Goal: Ask a question

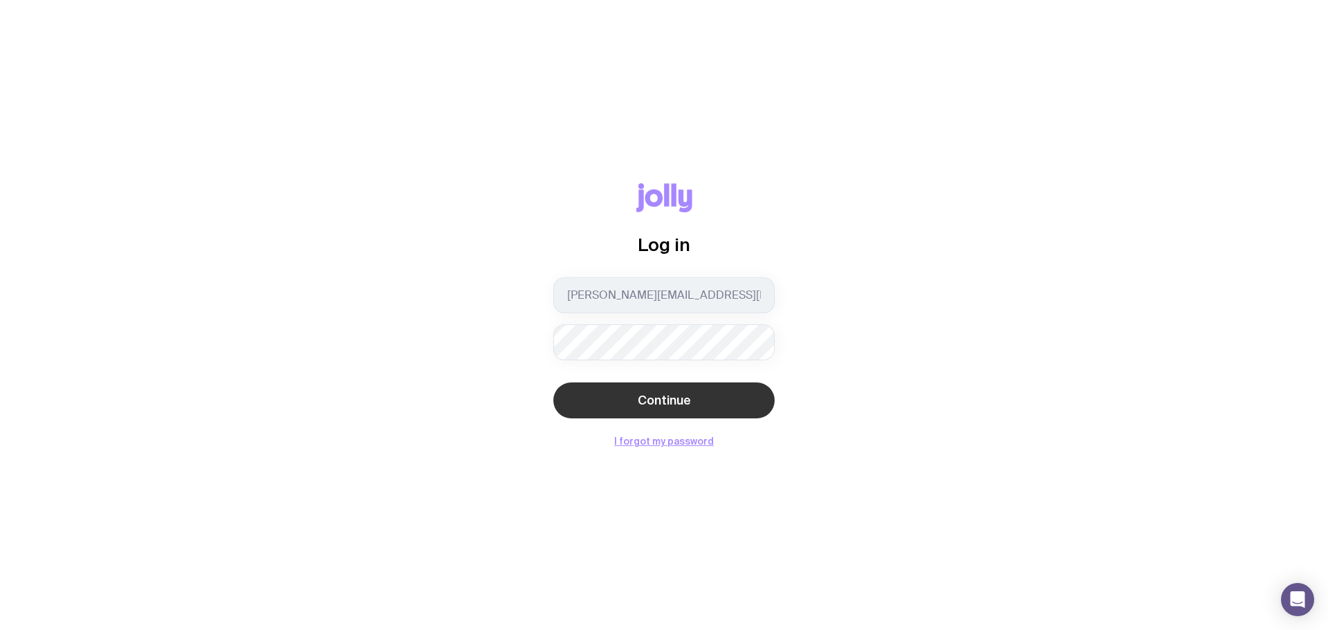
click at [674, 394] on span "Continue" at bounding box center [664, 400] width 53 height 17
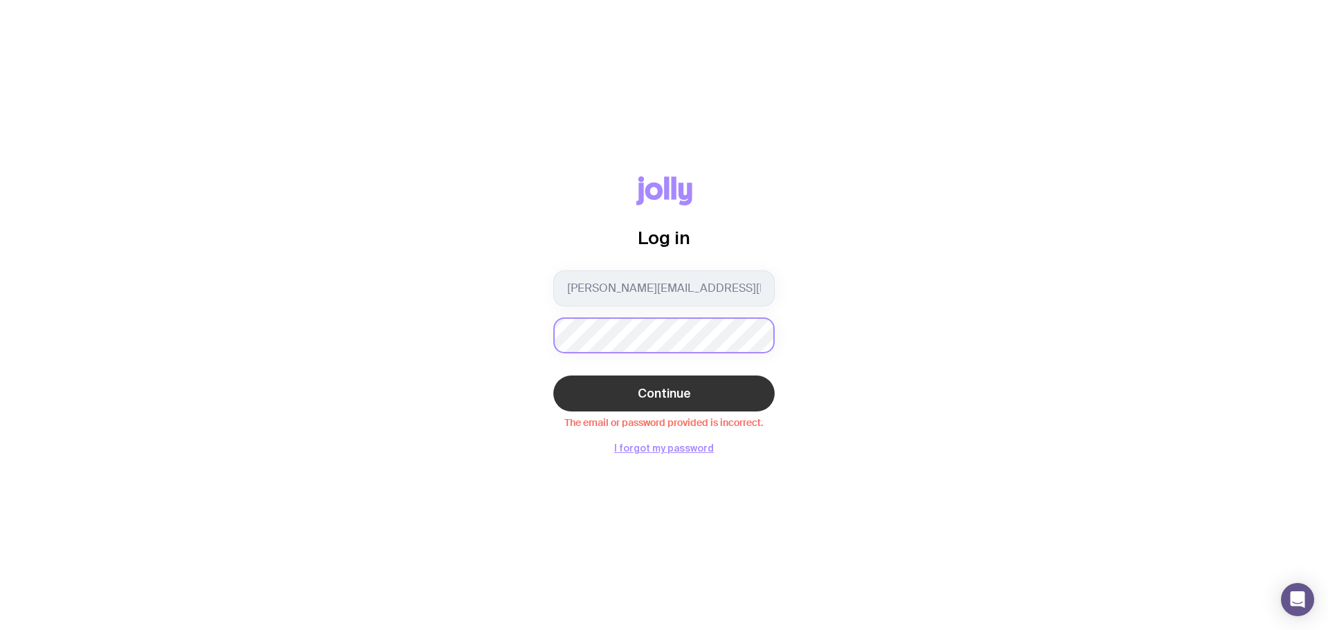
click at [554, 376] on button "Continue" at bounding box center [664, 394] width 221 height 36
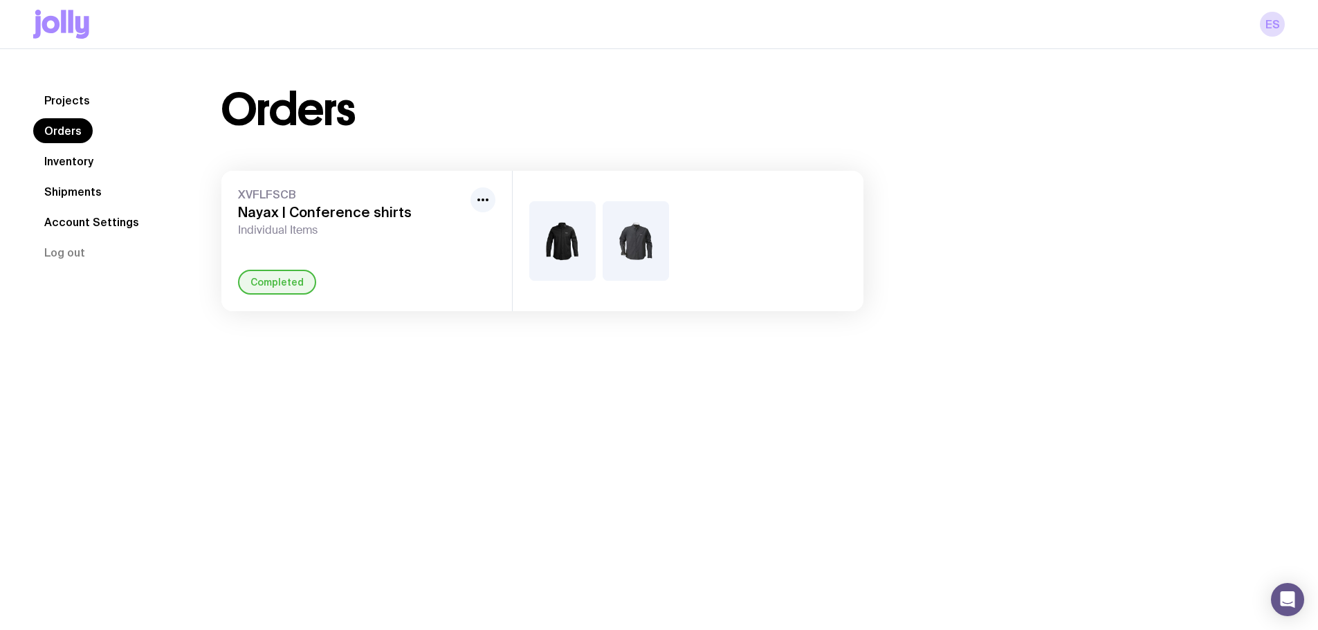
click at [84, 95] on link "Projects" at bounding box center [67, 100] width 68 height 25
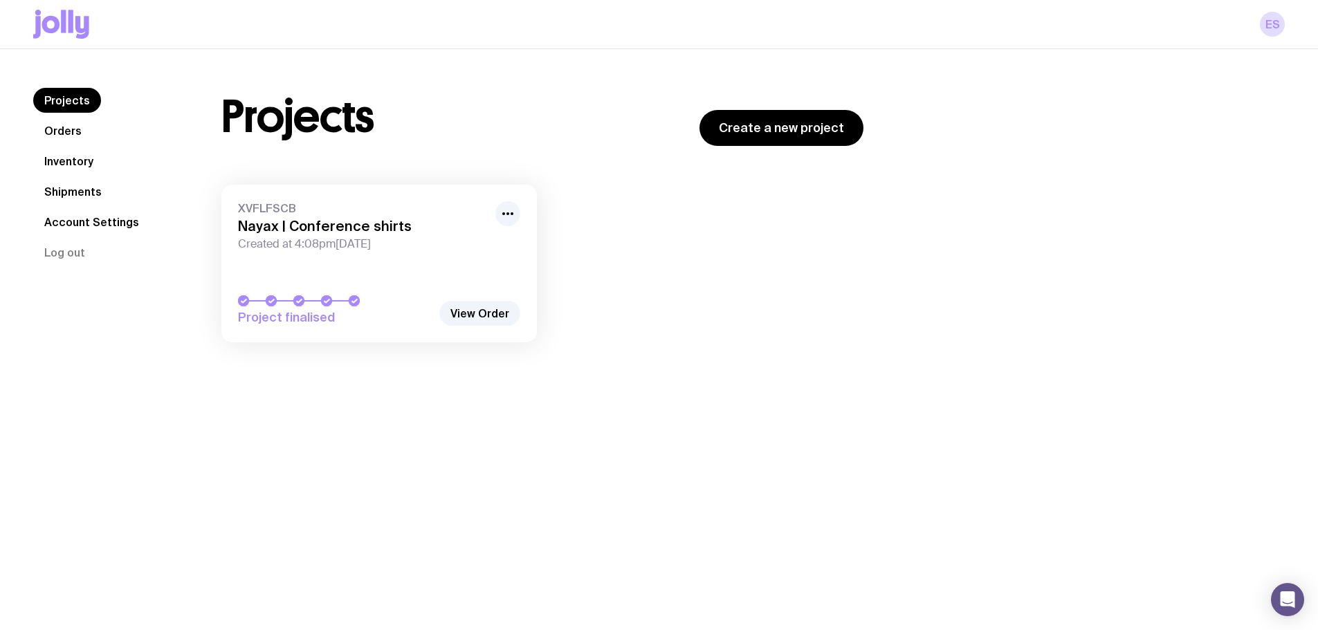
click at [43, 22] on icon at bounding box center [51, 24] width 18 height 17
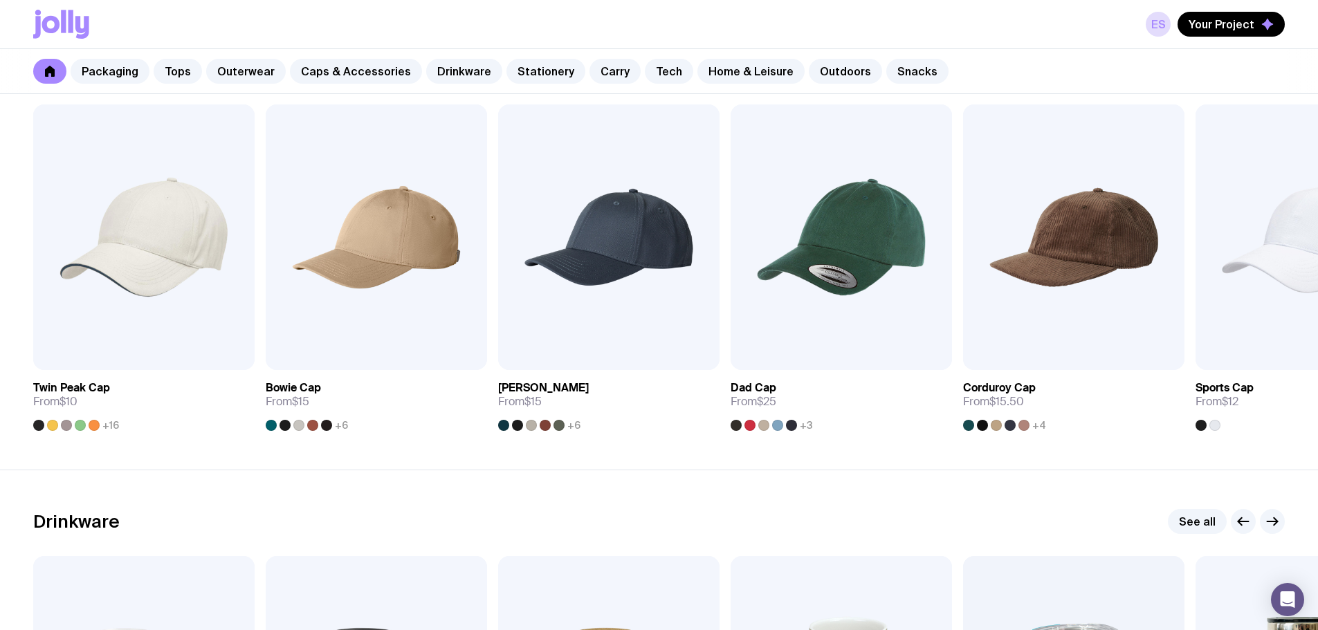
scroll to position [1591, 0]
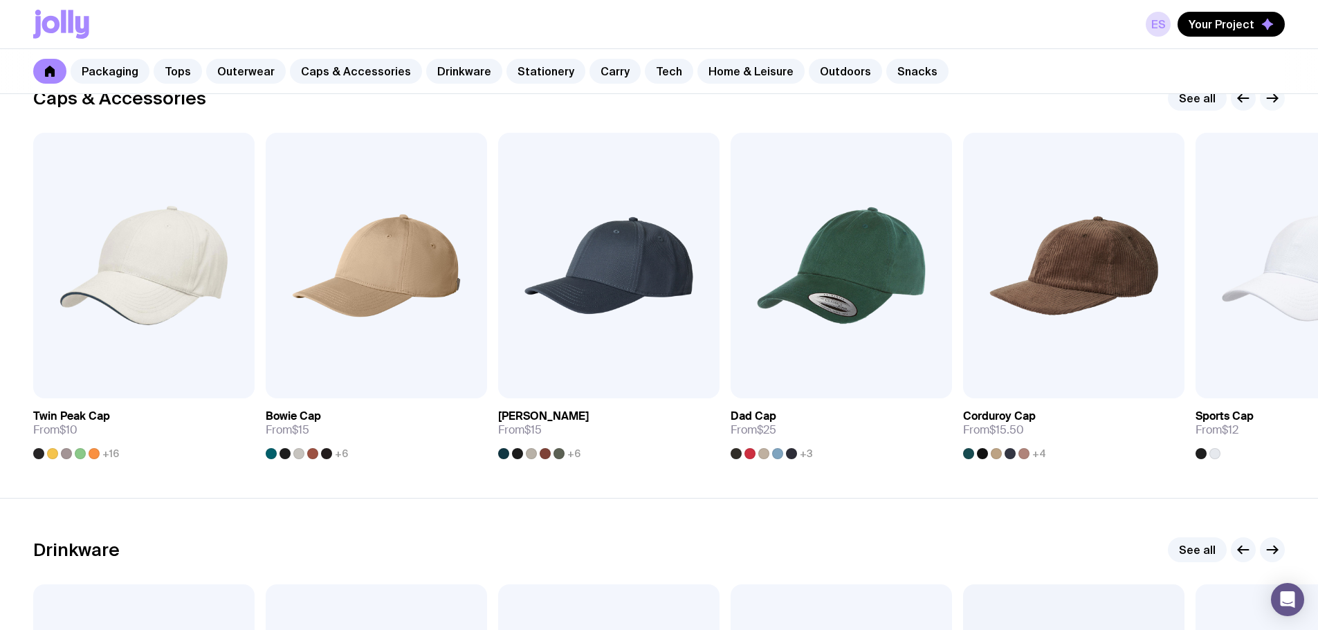
click at [1273, 101] on icon "button" at bounding box center [1272, 98] width 17 height 17
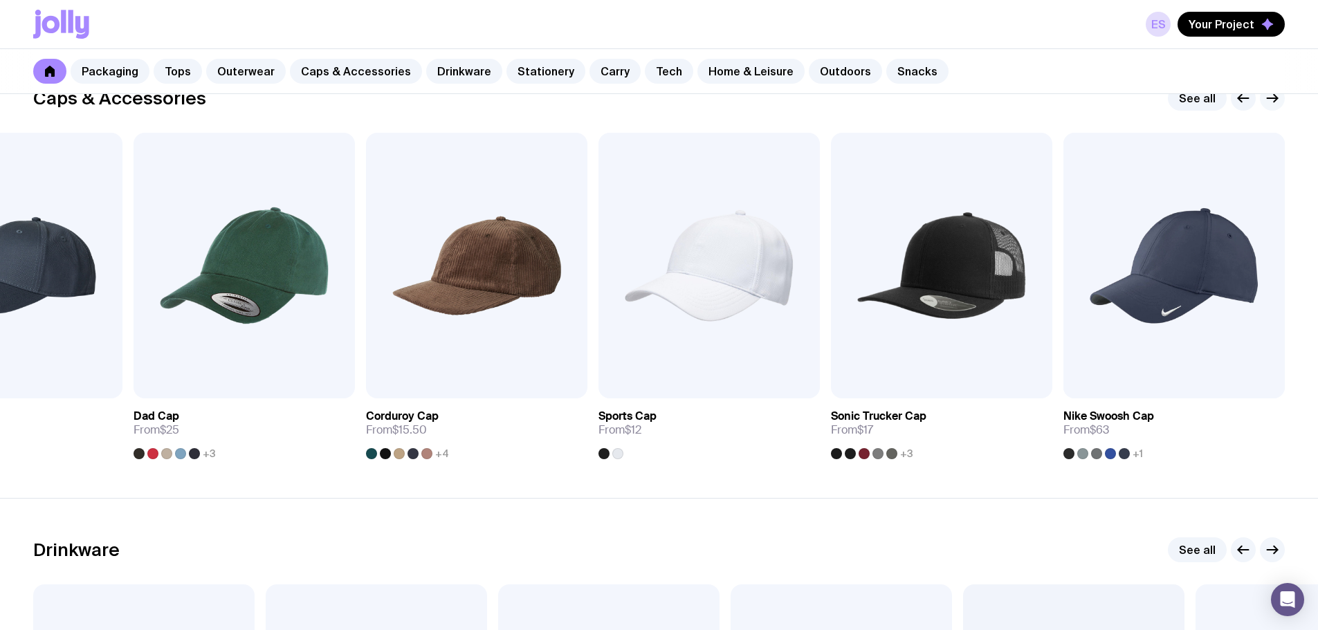
click at [1273, 101] on icon "button" at bounding box center [1272, 98] width 17 height 17
click at [1243, 98] on icon "button" at bounding box center [1244, 98] width 10 height 0
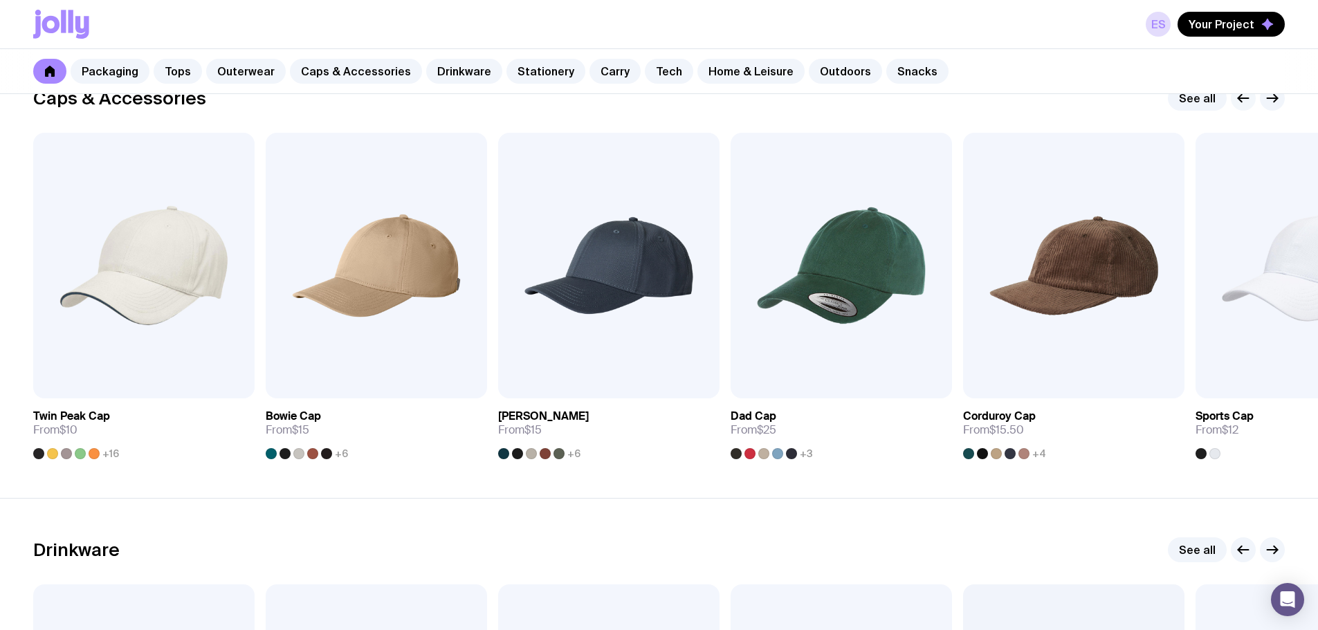
click at [1243, 98] on icon "button" at bounding box center [1244, 98] width 10 height 0
click at [1272, 96] on icon "button" at bounding box center [1272, 98] width 17 height 17
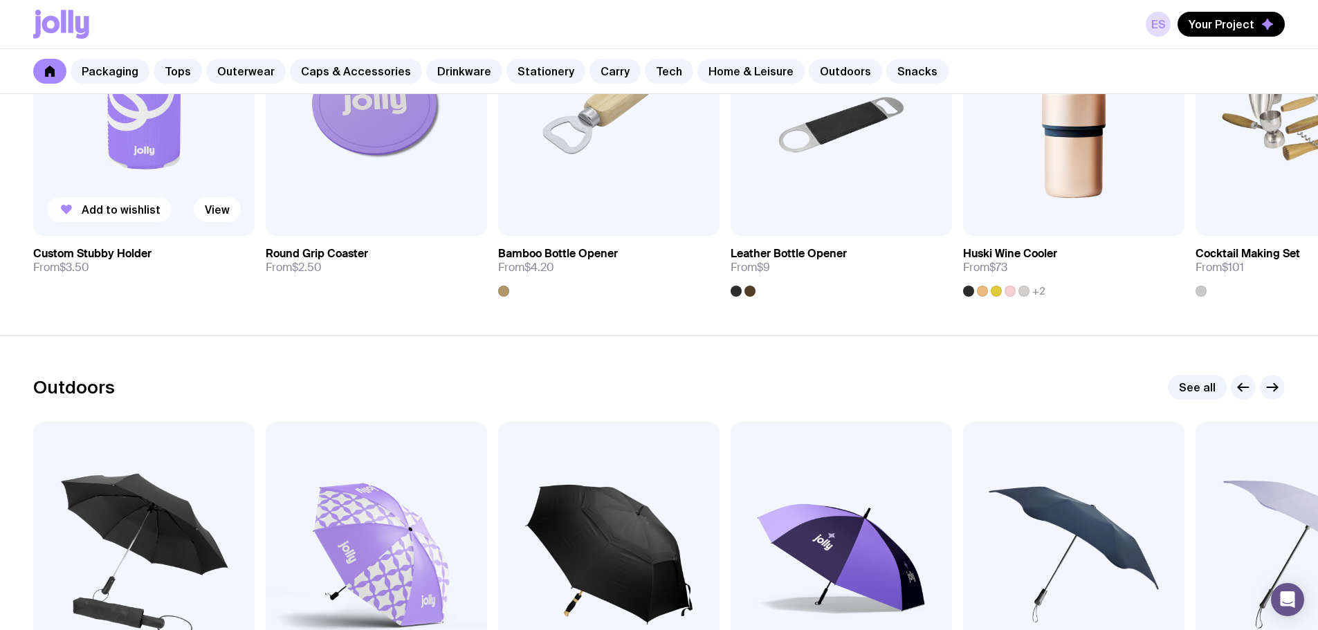
scroll to position [3875, 0]
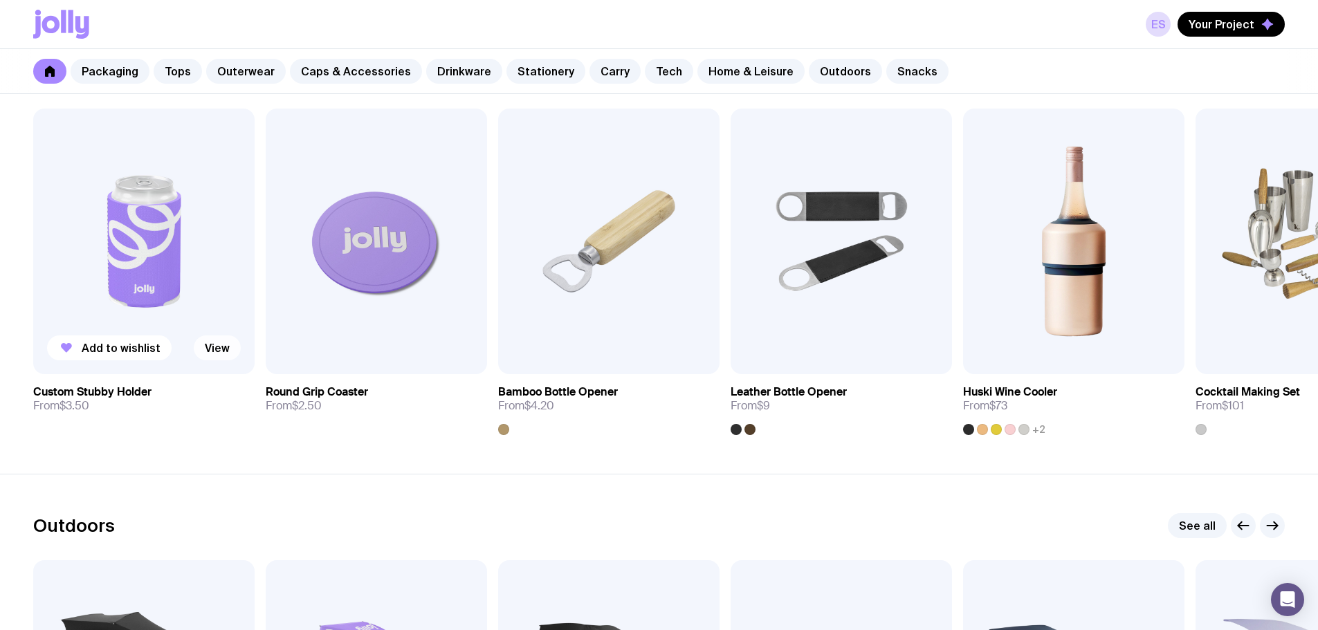
click at [224, 349] on link "View" at bounding box center [217, 348] width 47 height 25
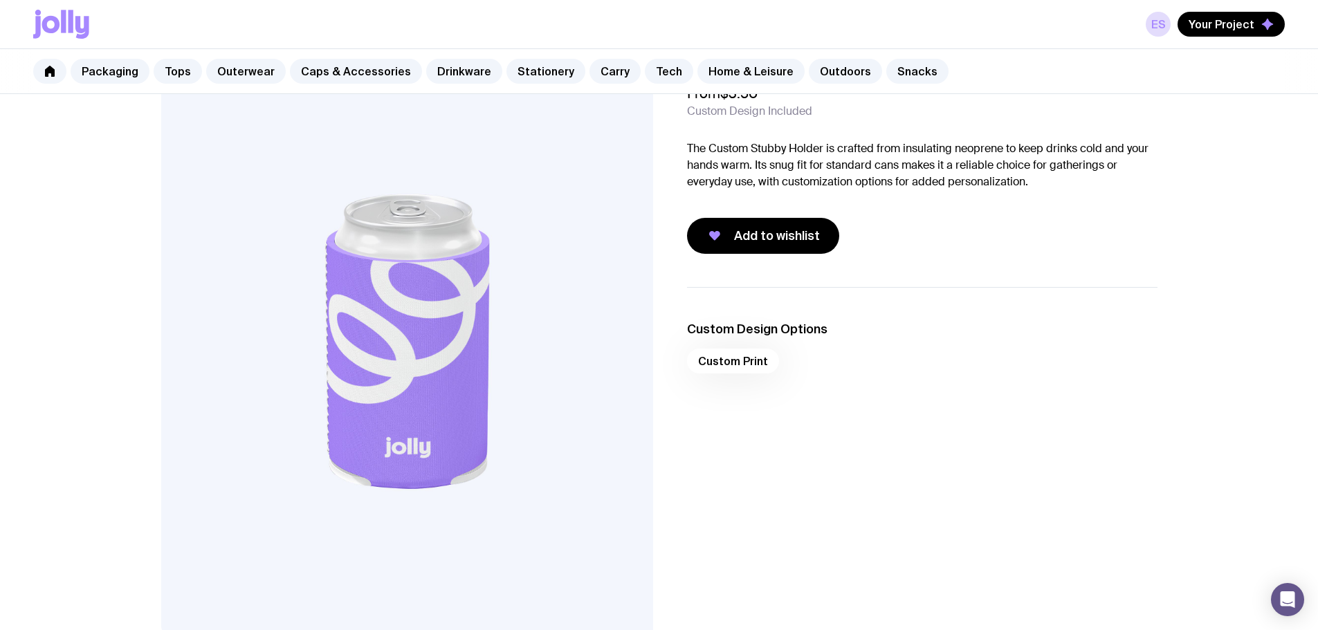
scroll to position [69, 0]
click at [730, 362] on div "Custom Print" at bounding box center [922, 365] width 470 height 33
click at [736, 250] on button "Add to wishlist" at bounding box center [763, 237] width 152 height 36
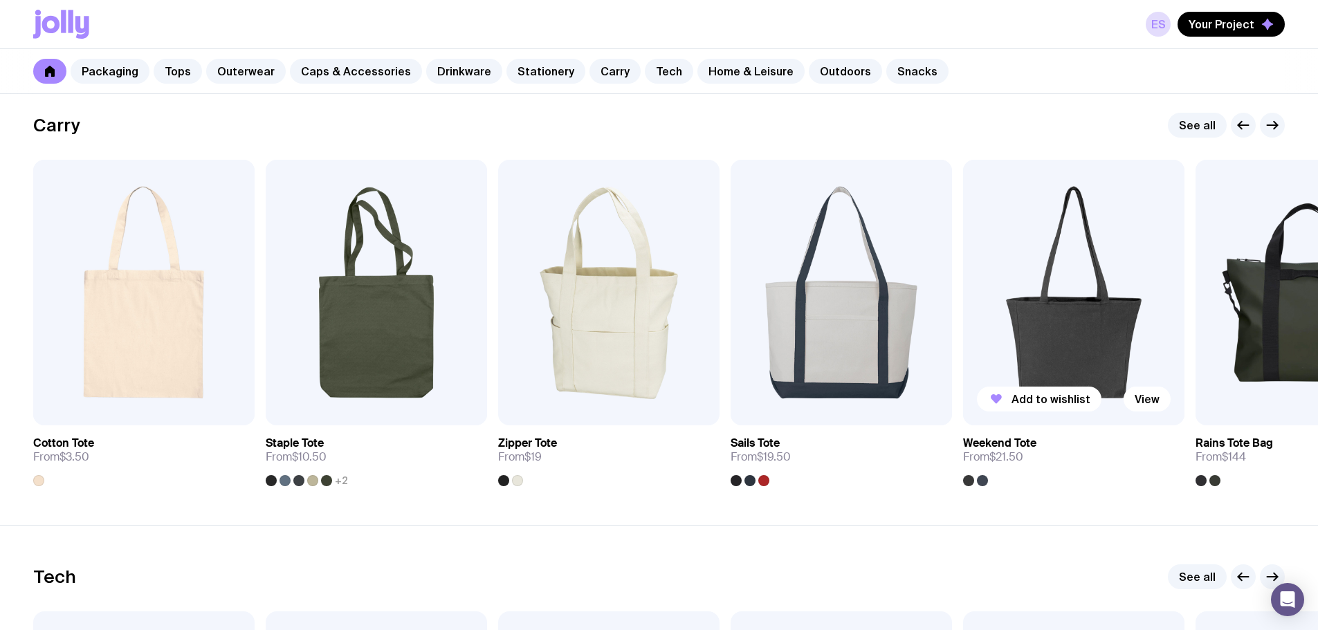
scroll to position [2903, 0]
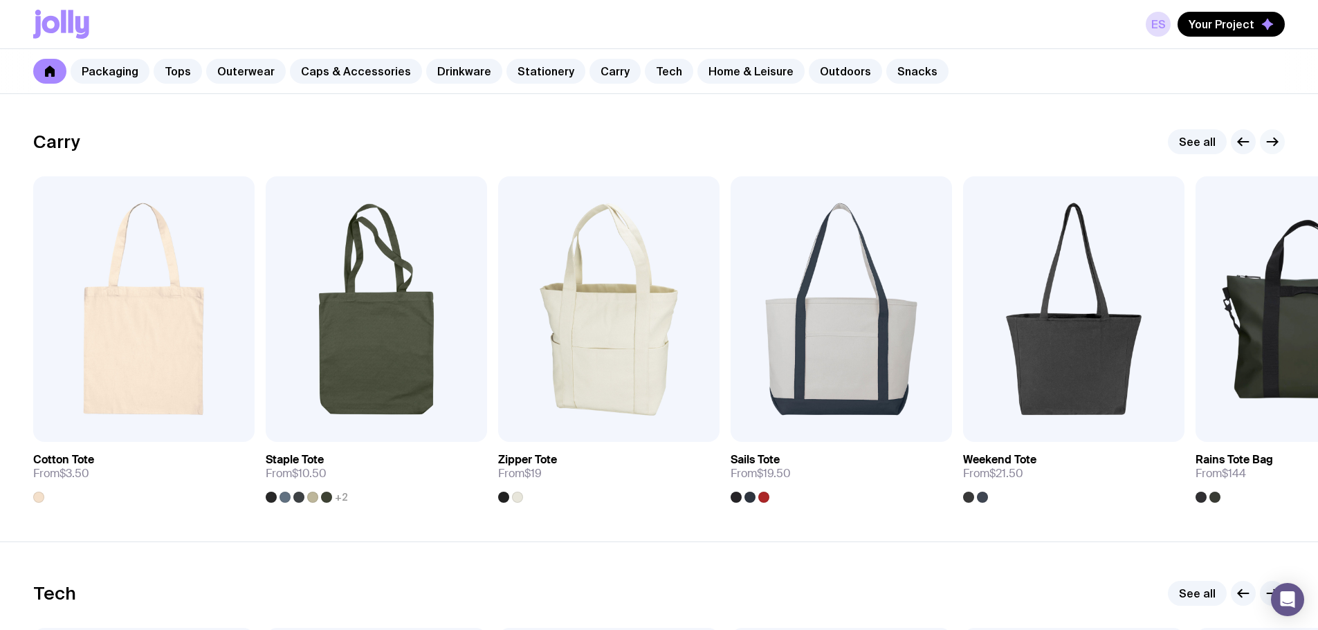
click at [1283, 144] on button "button" at bounding box center [1272, 141] width 25 height 25
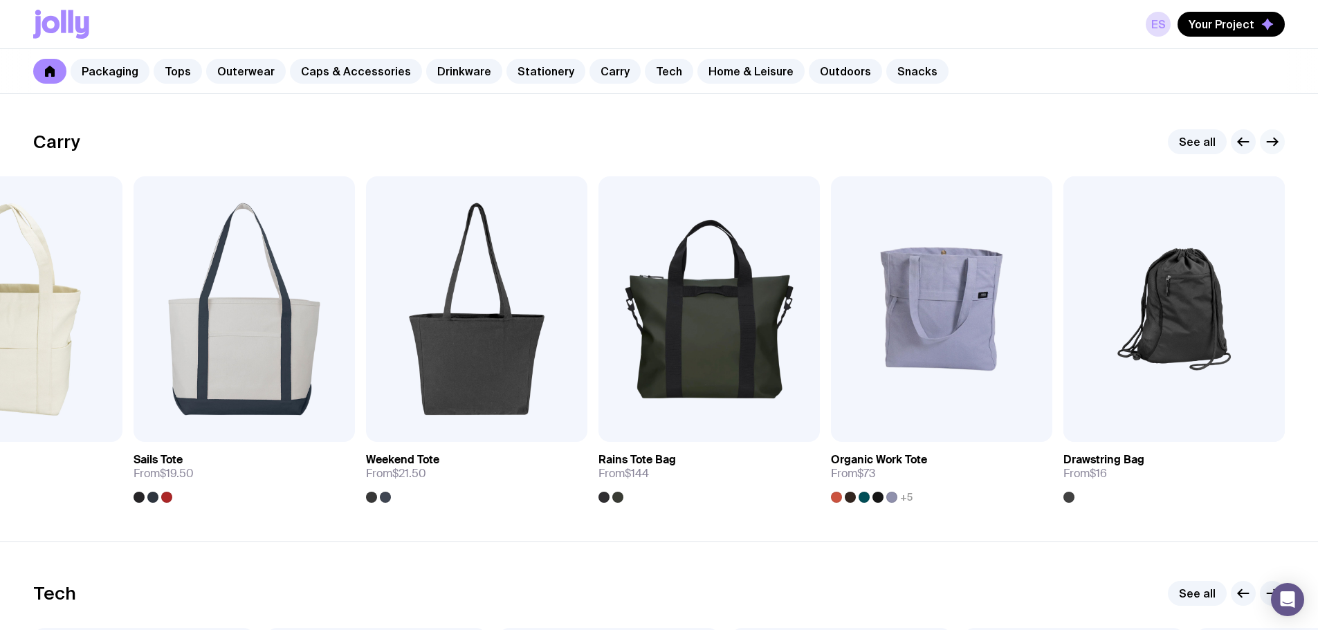
click at [1283, 144] on button "button" at bounding box center [1272, 141] width 25 height 25
click at [1234, 140] on button "button" at bounding box center [1243, 141] width 25 height 25
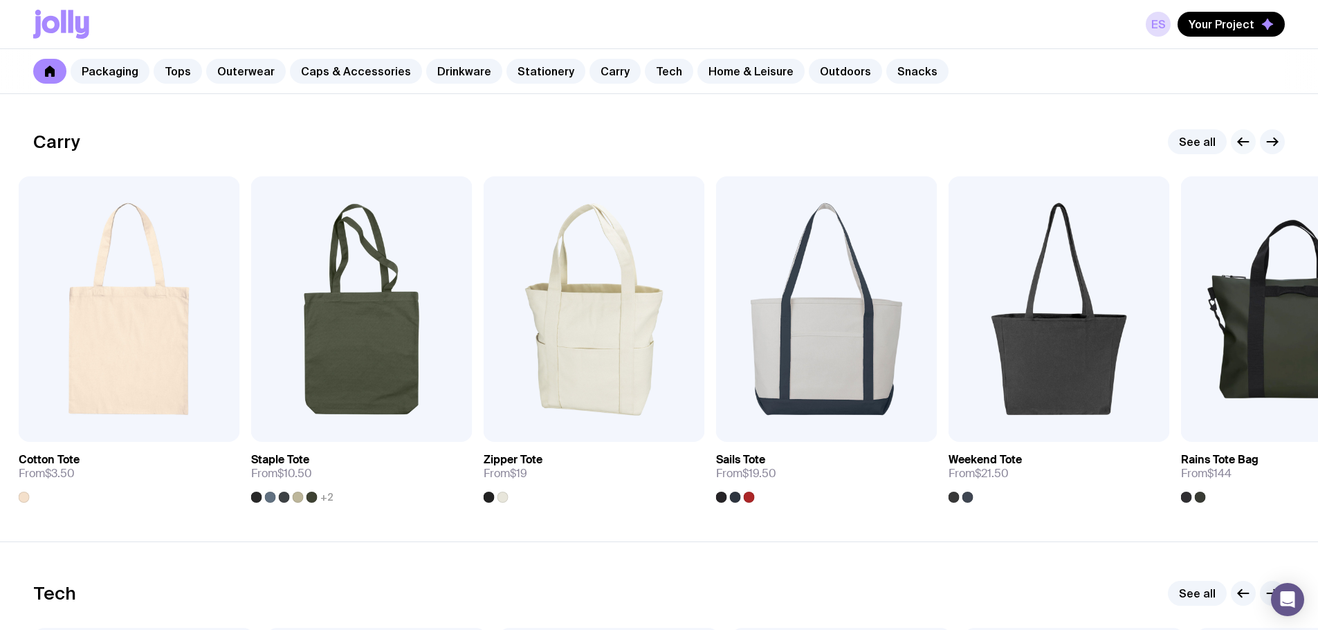
click at [1234, 140] on button "button" at bounding box center [1243, 141] width 25 height 25
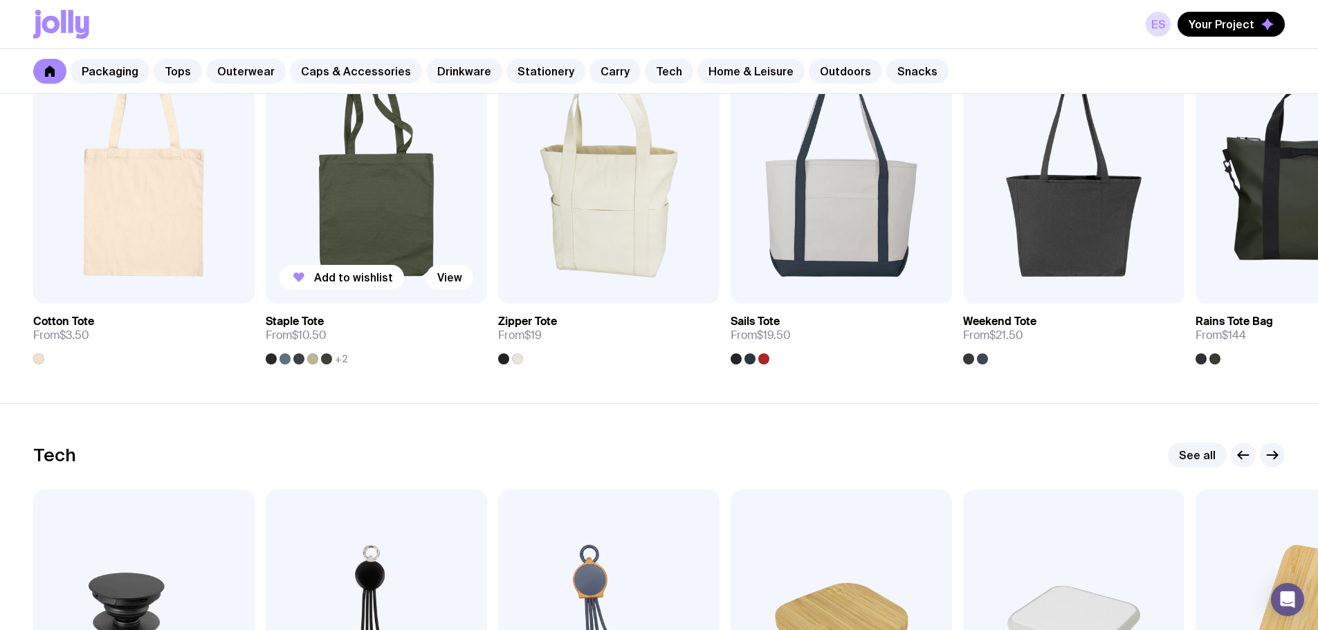
scroll to position [3249, 0]
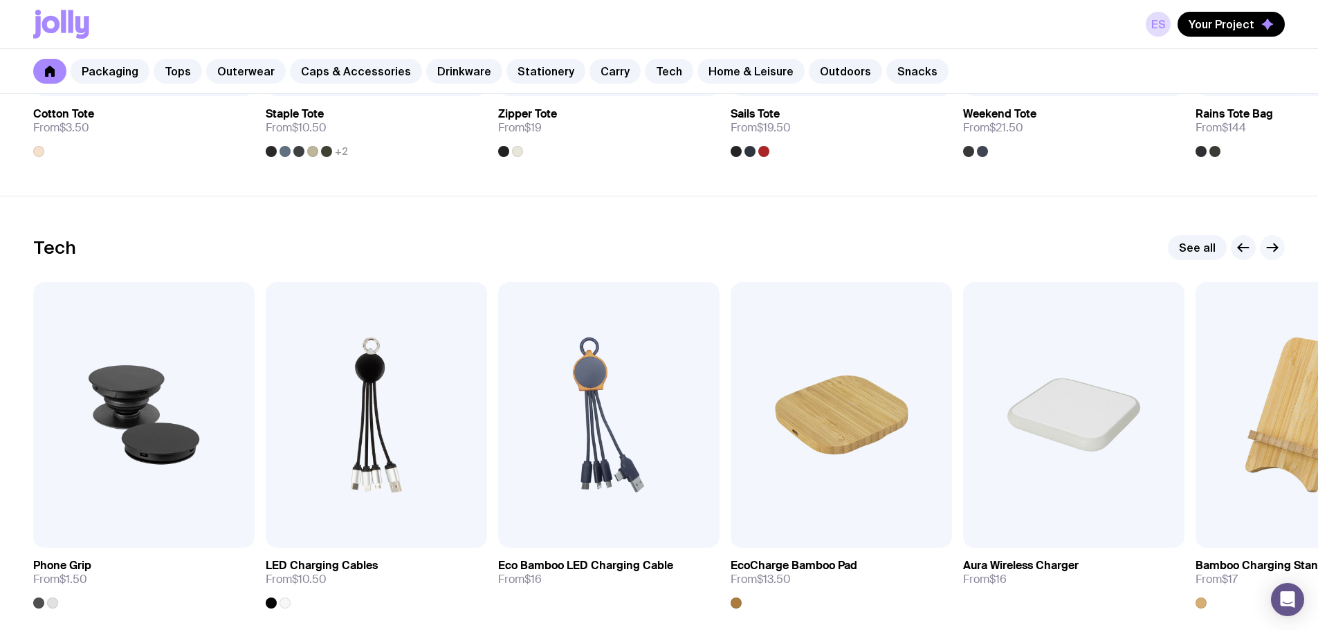
click at [1270, 251] on icon "button" at bounding box center [1272, 247] width 17 height 17
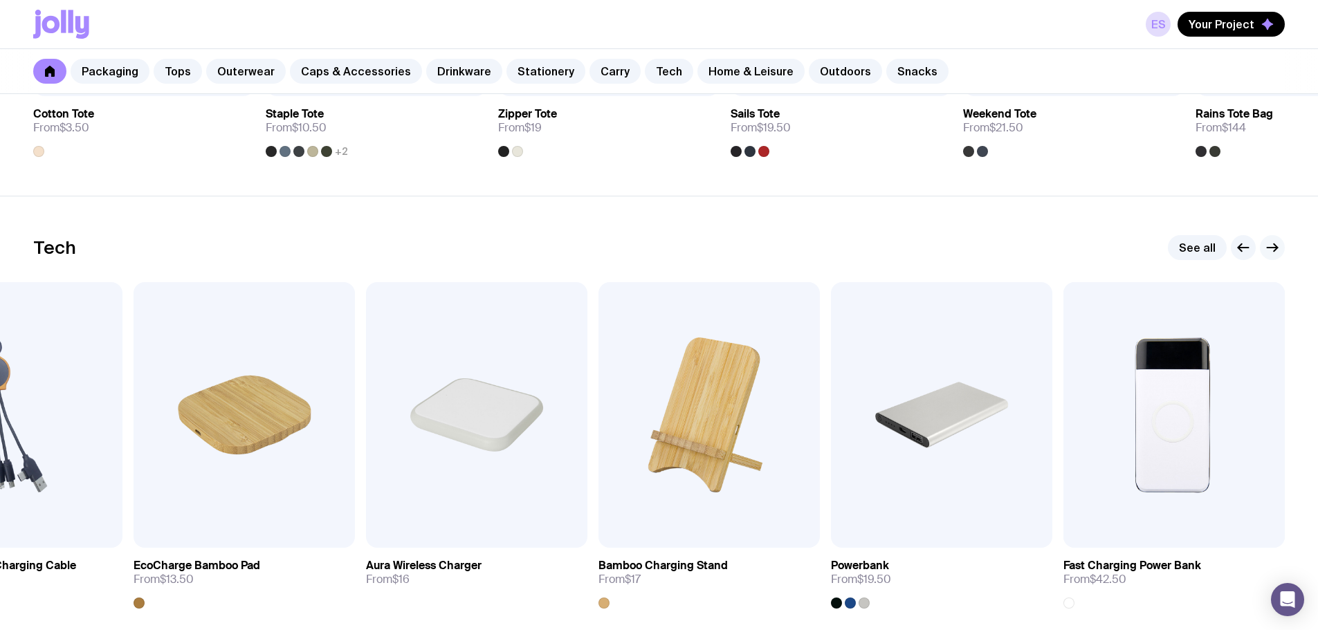
click at [1270, 251] on icon "button" at bounding box center [1272, 247] width 17 height 17
click at [1271, 245] on icon "button" at bounding box center [1272, 247] width 17 height 17
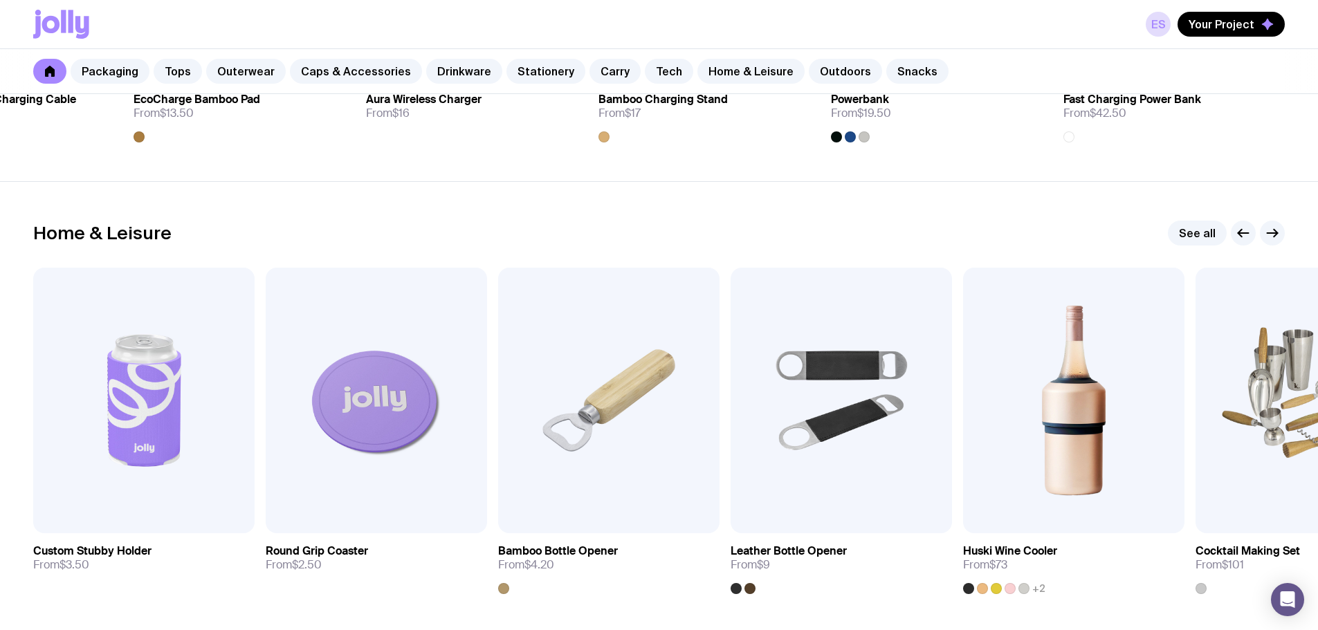
scroll to position [3803, 0]
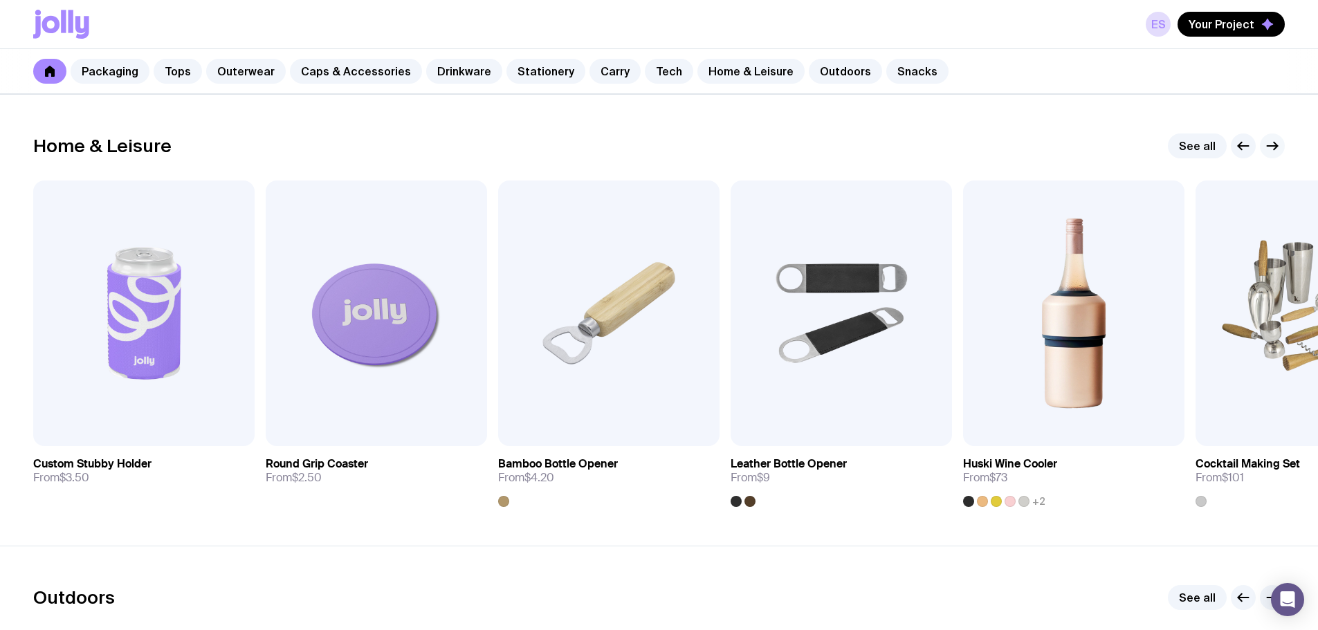
click at [1269, 147] on icon "button" at bounding box center [1272, 146] width 17 height 17
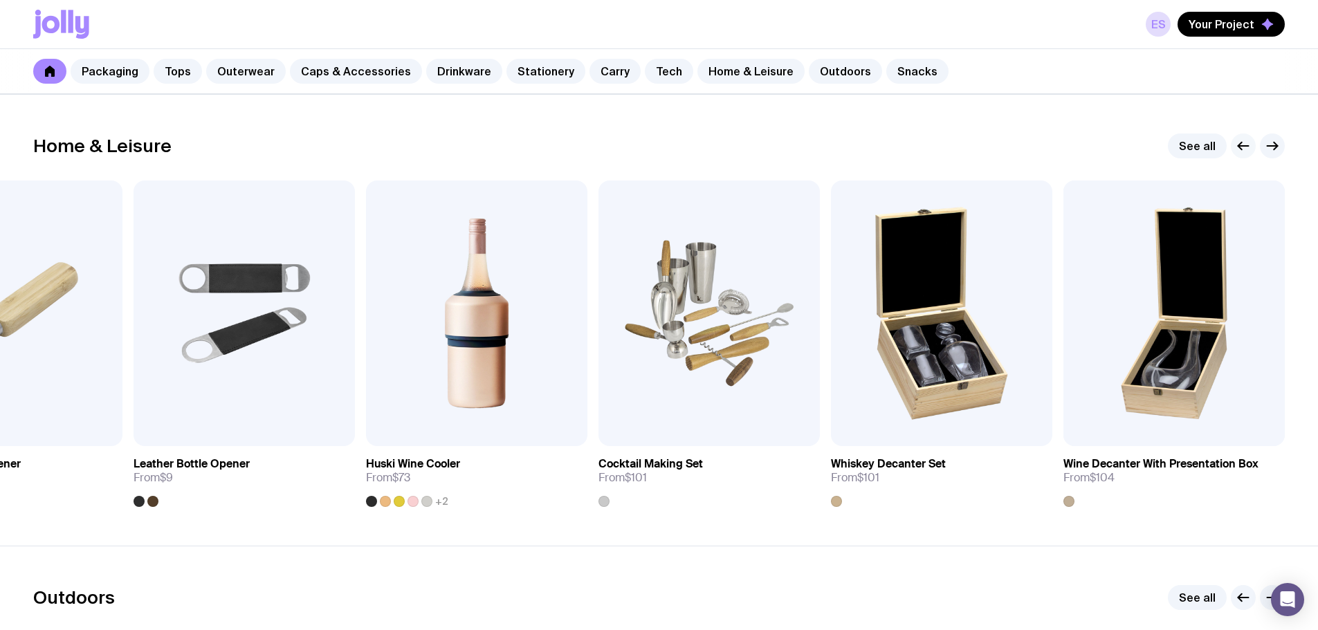
click at [1248, 146] on icon "button" at bounding box center [1244, 146] width 10 height 0
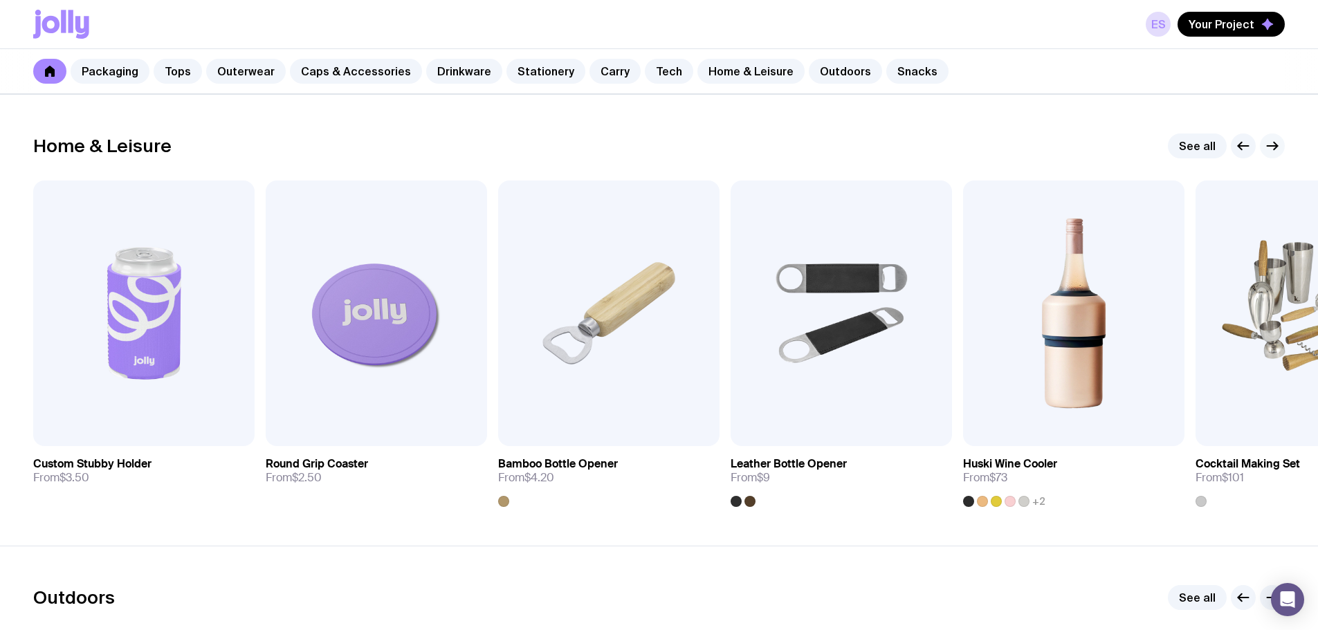
click at [1267, 147] on icon "button" at bounding box center [1272, 146] width 17 height 17
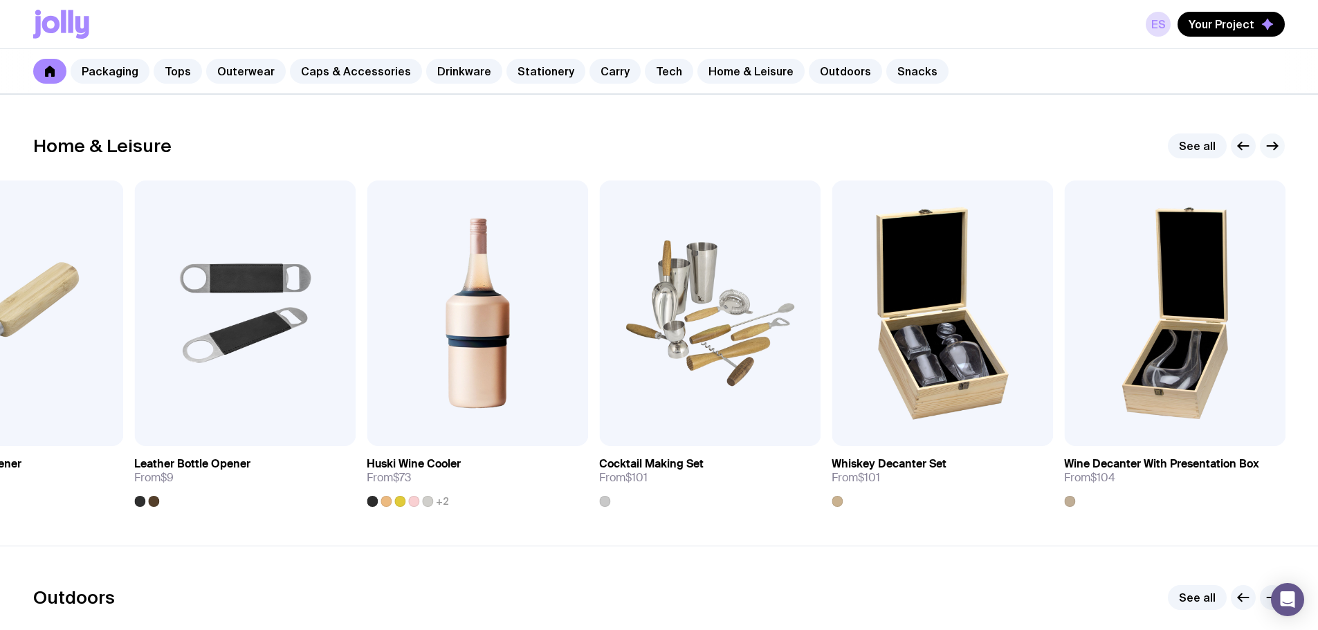
click at [1267, 147] on icon "button" at bounding box center [1272, 146] width 17 height 17
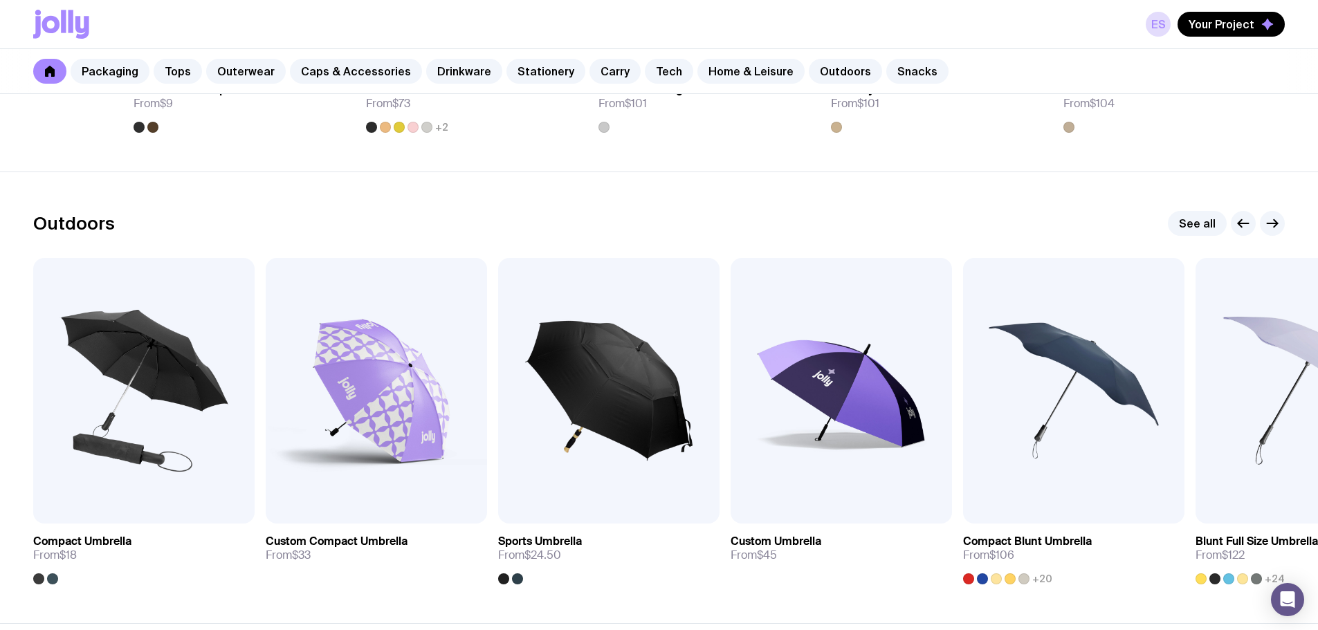
scroll to position [4218, 0]
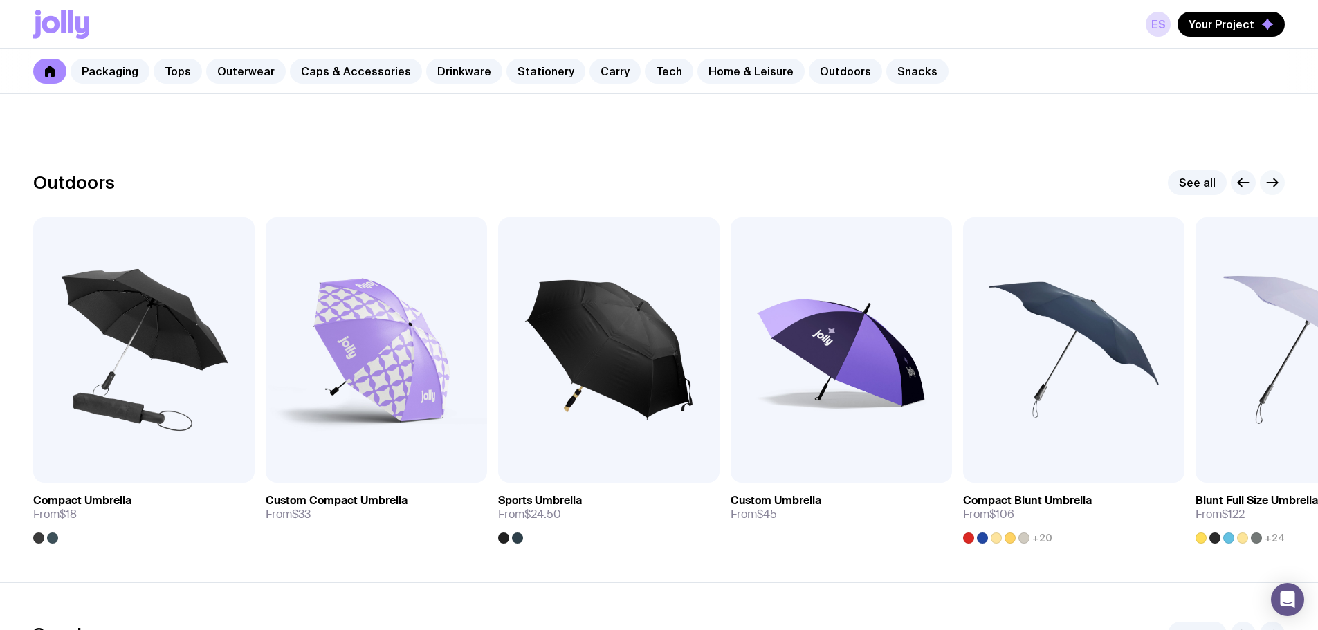
click at [1270, 181] on icon "button" at bounding box center [1272, 182] width 17 height 17
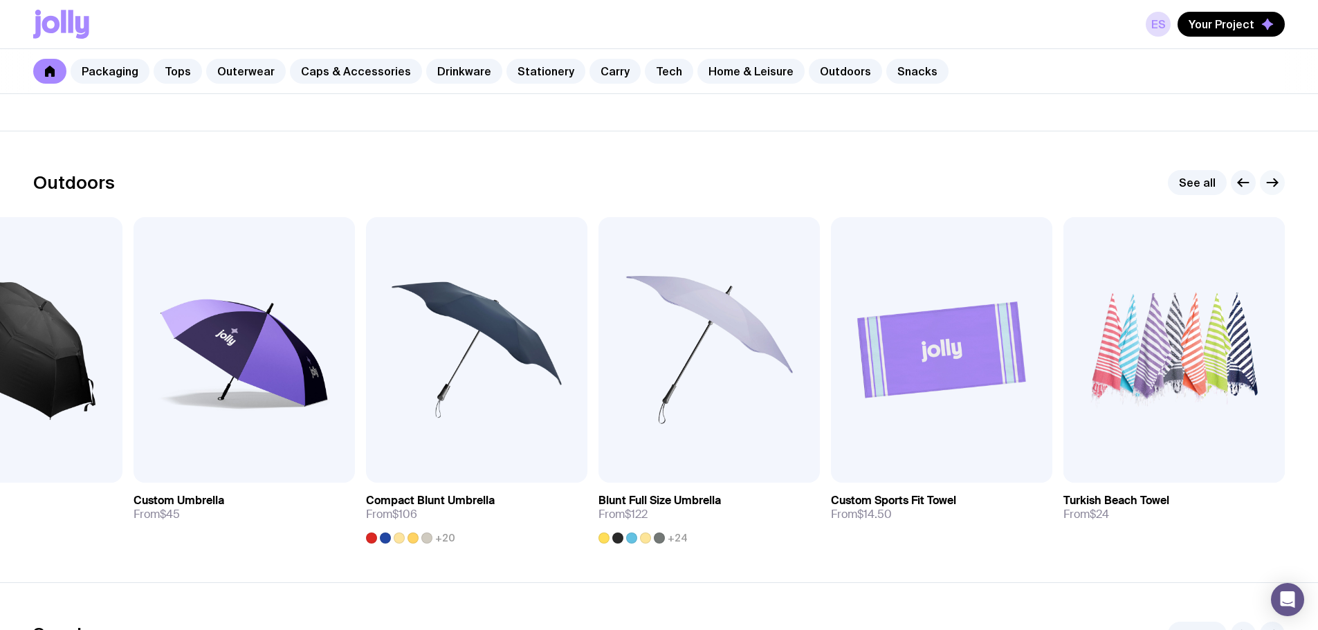
click at [1270, 181] on icon "button" at bounding box center [1272, 182] width 17 height 17
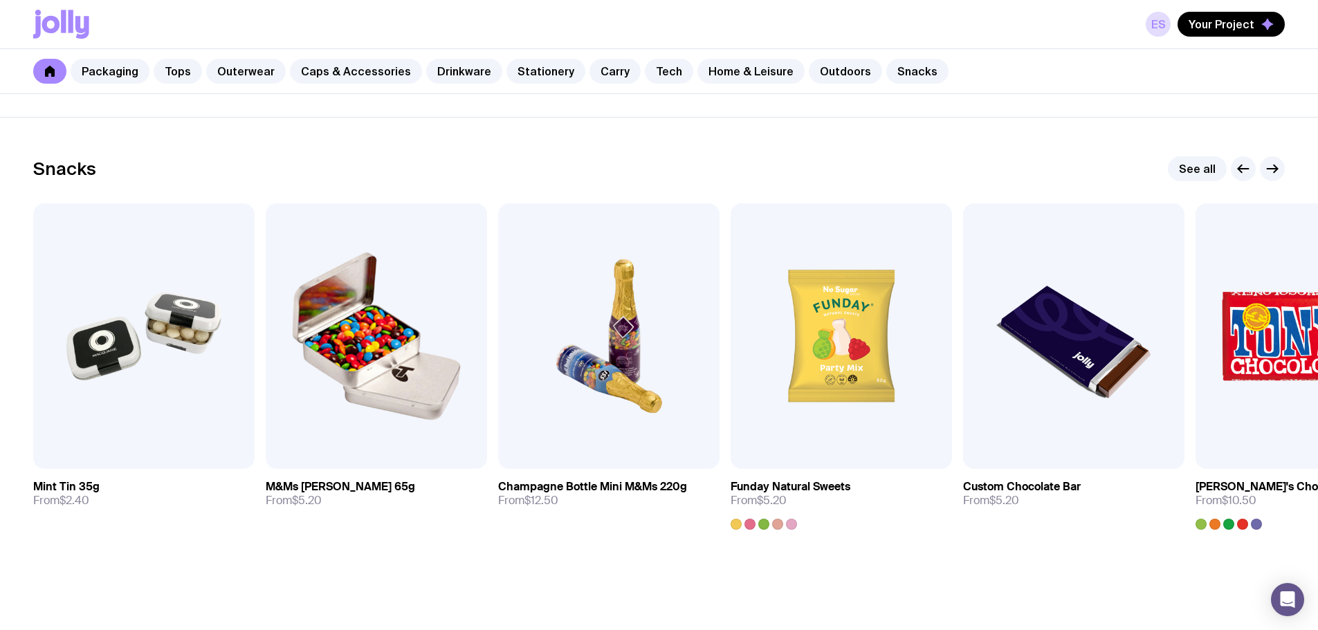
scroll to position [4702, 0]
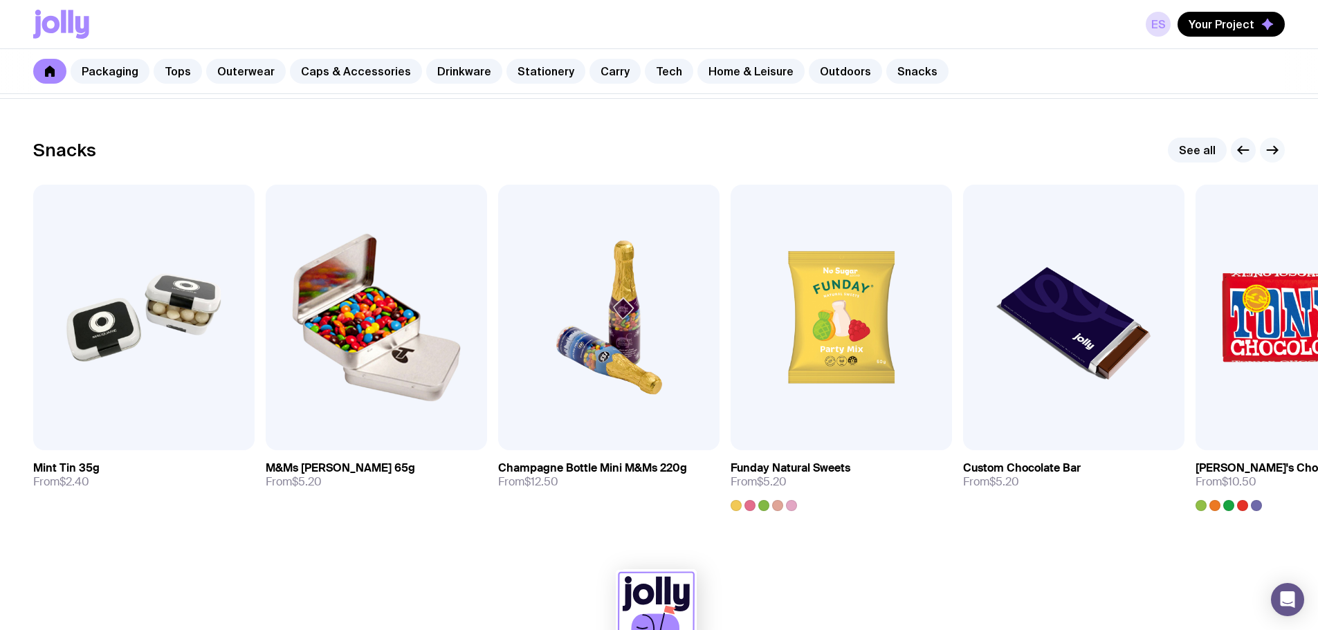
click at [1280, 147] on icon "button" at bounding box center [1272, 150] width 17 height 17
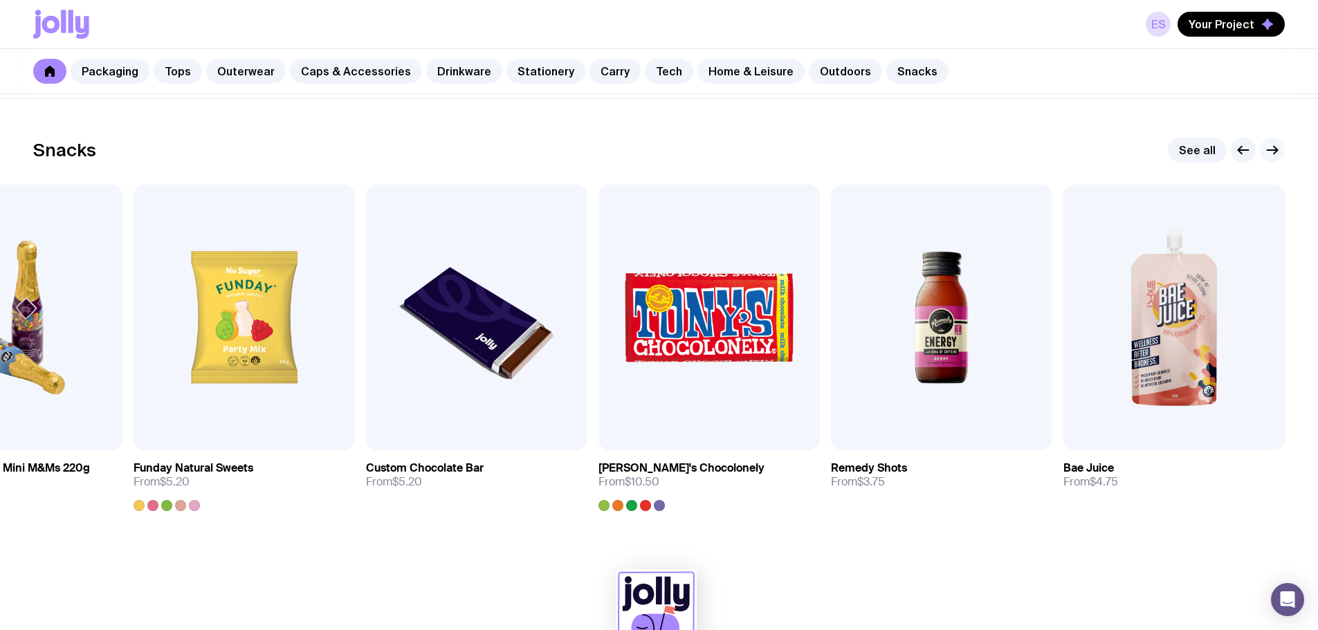
click at [1280, 147] on icon "button" at bounding box center [1272, 150] width 17 height 17
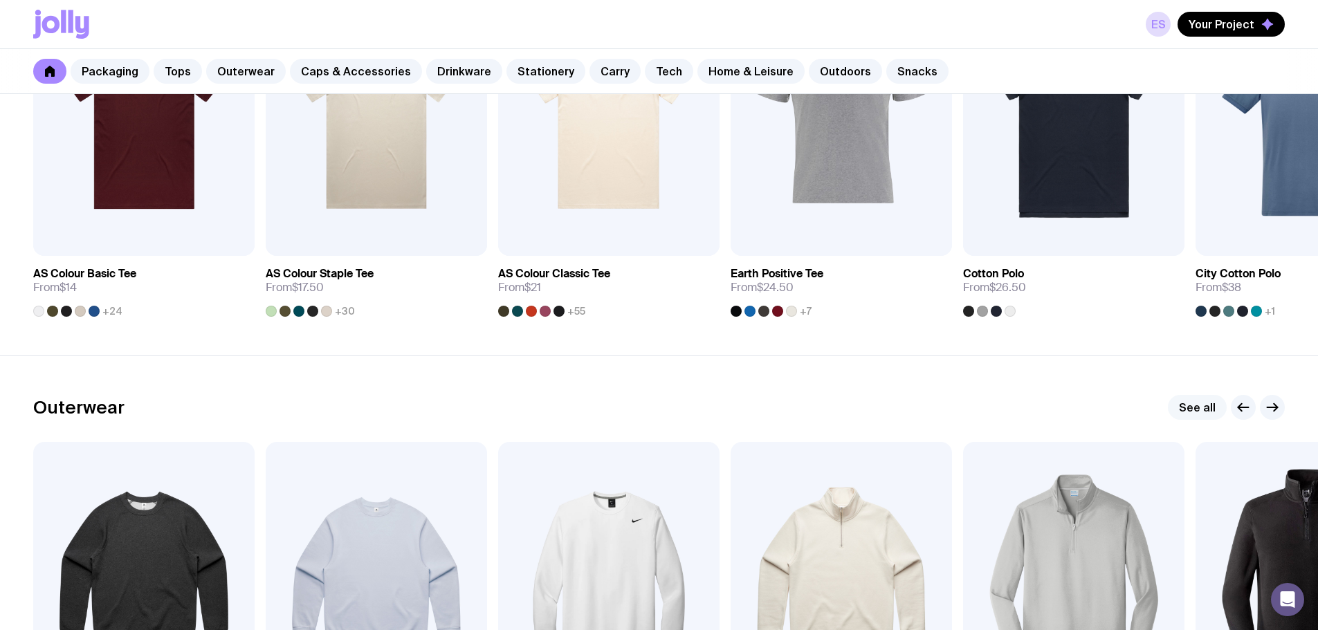
scroll to position [1107, 0]
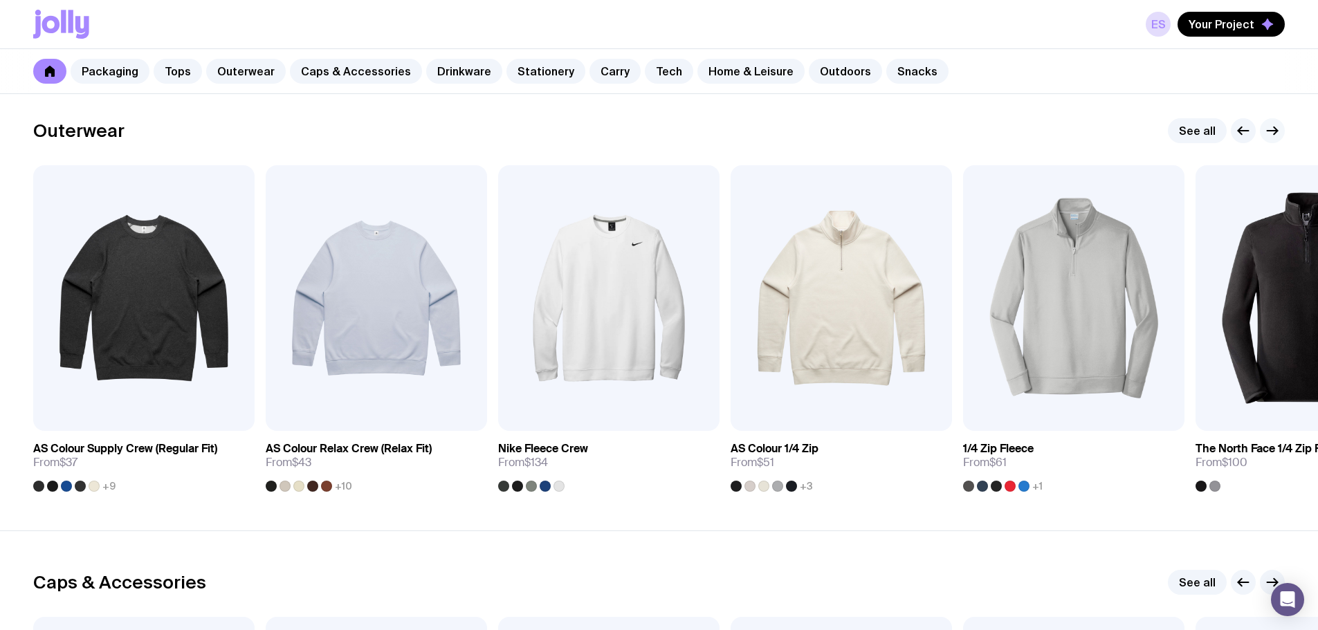
click at [1278, 132] on icon "button" at bounding box center [1272, 130] width 17 height 17
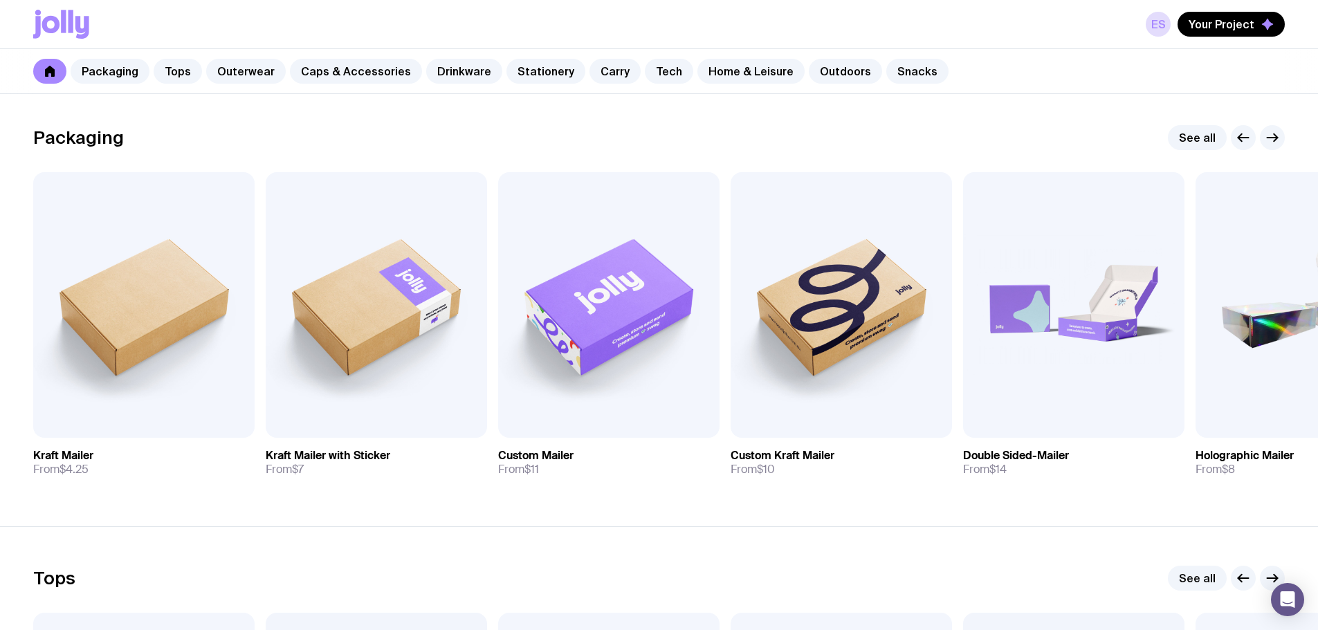
scroll to position [0, 0]
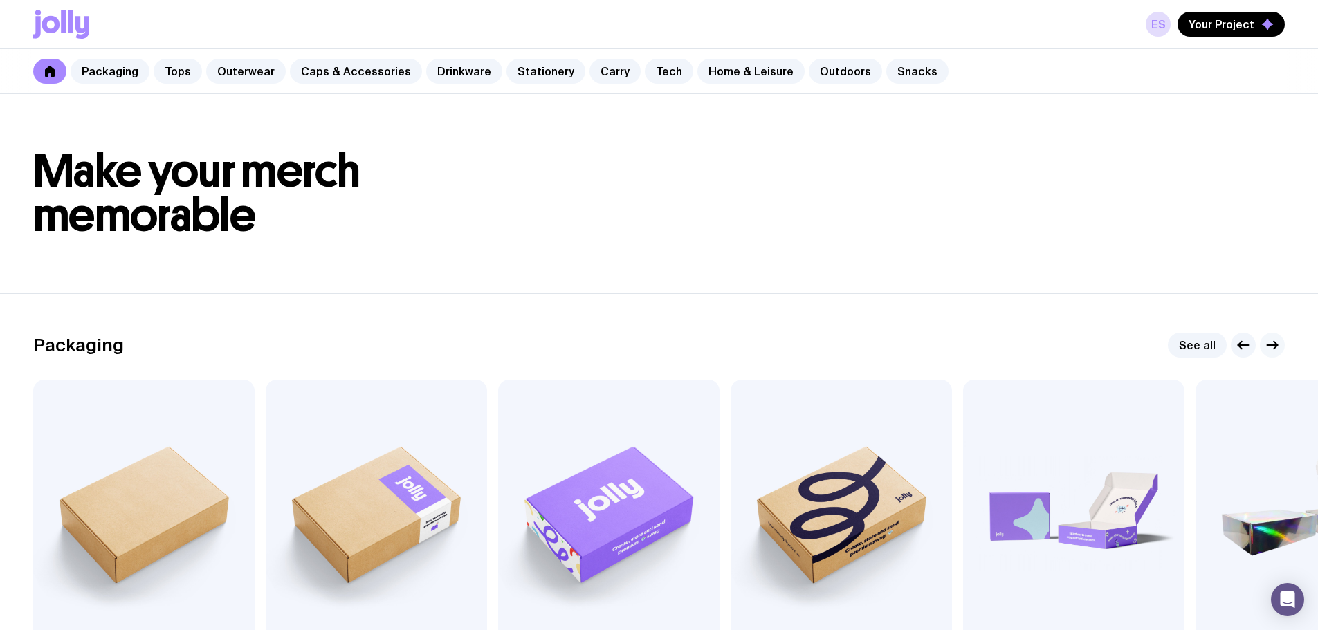
click at [1277, 342] on icon "button" at bounding box center [1272, 345] width 17 height 17
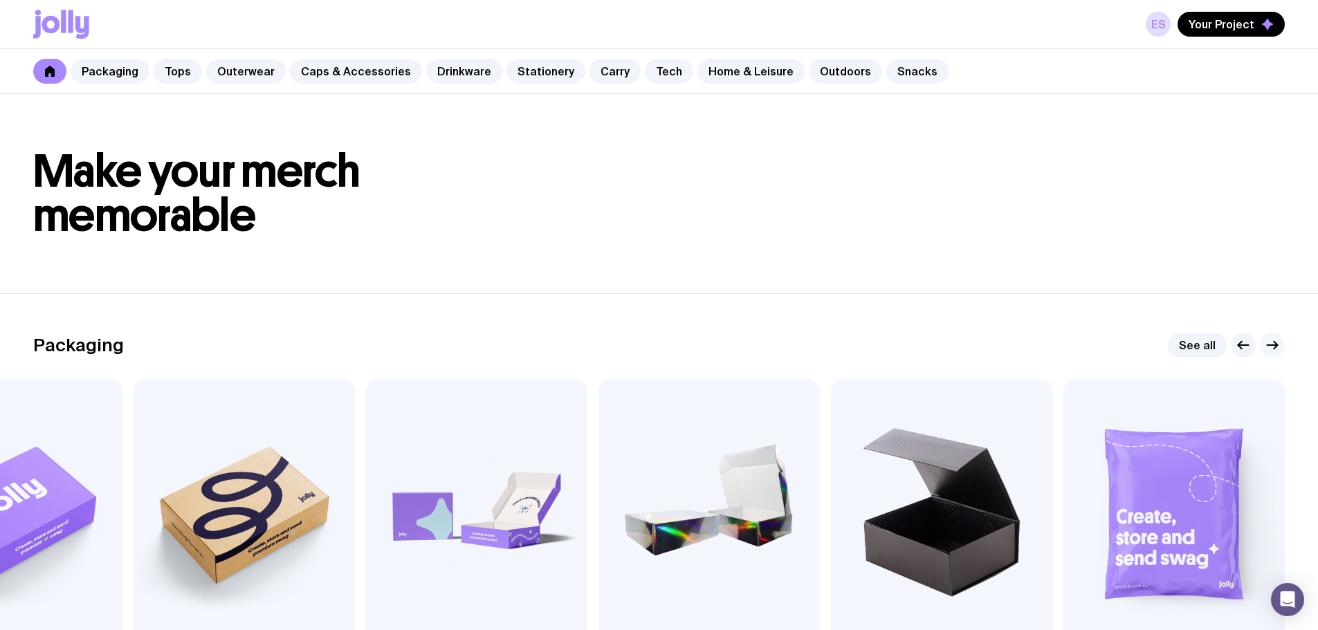
click at [1277, 342] on icon "button" at bounding box center [1272, 345] width 17 height 17
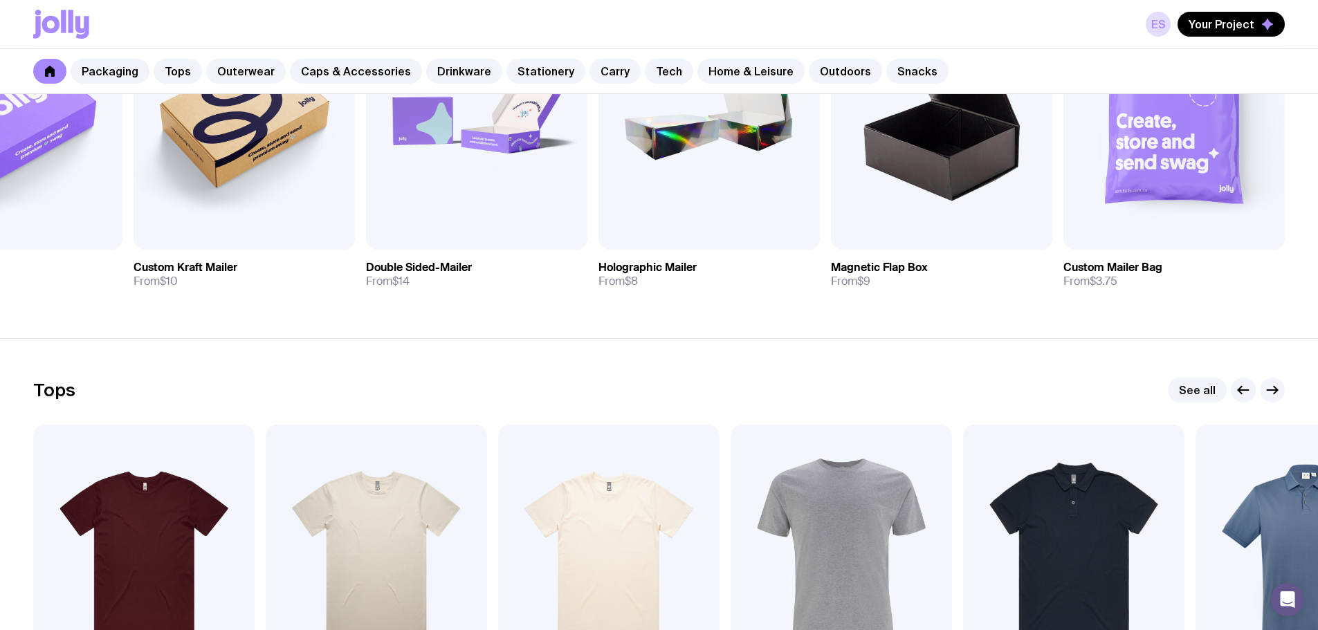
scroll to position [554, 0]
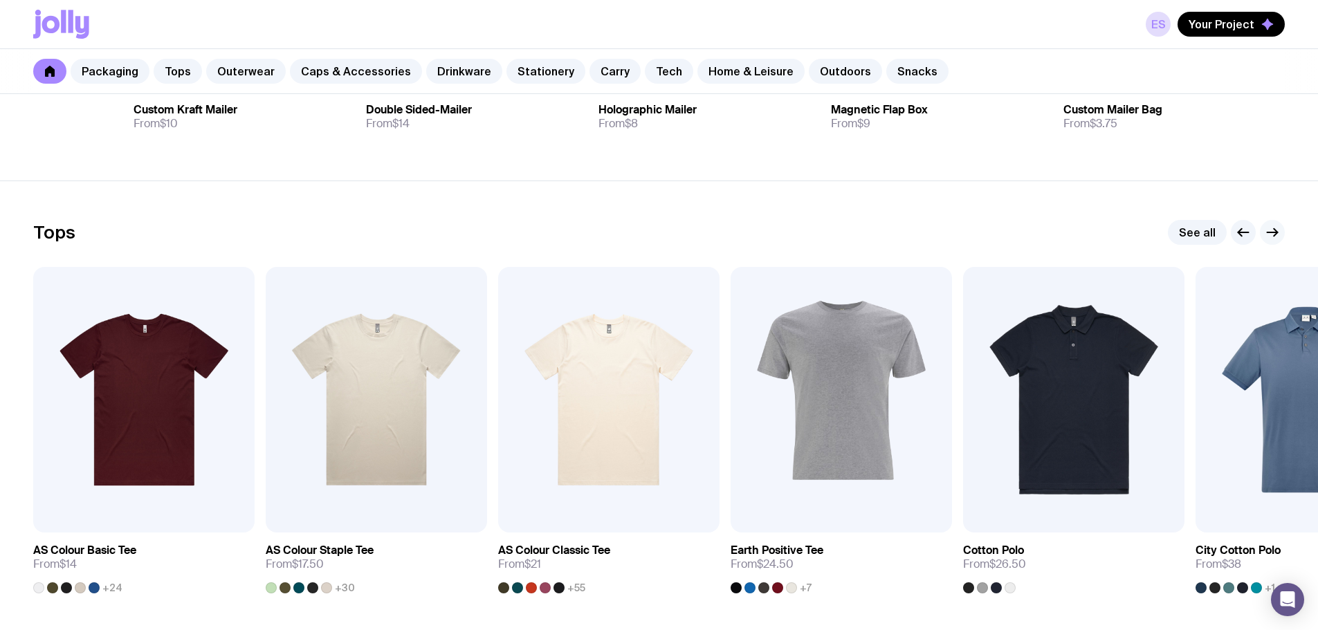
click at [1279, 233] on icon "button" at bounding box center [1272, 232] width 17 height 17
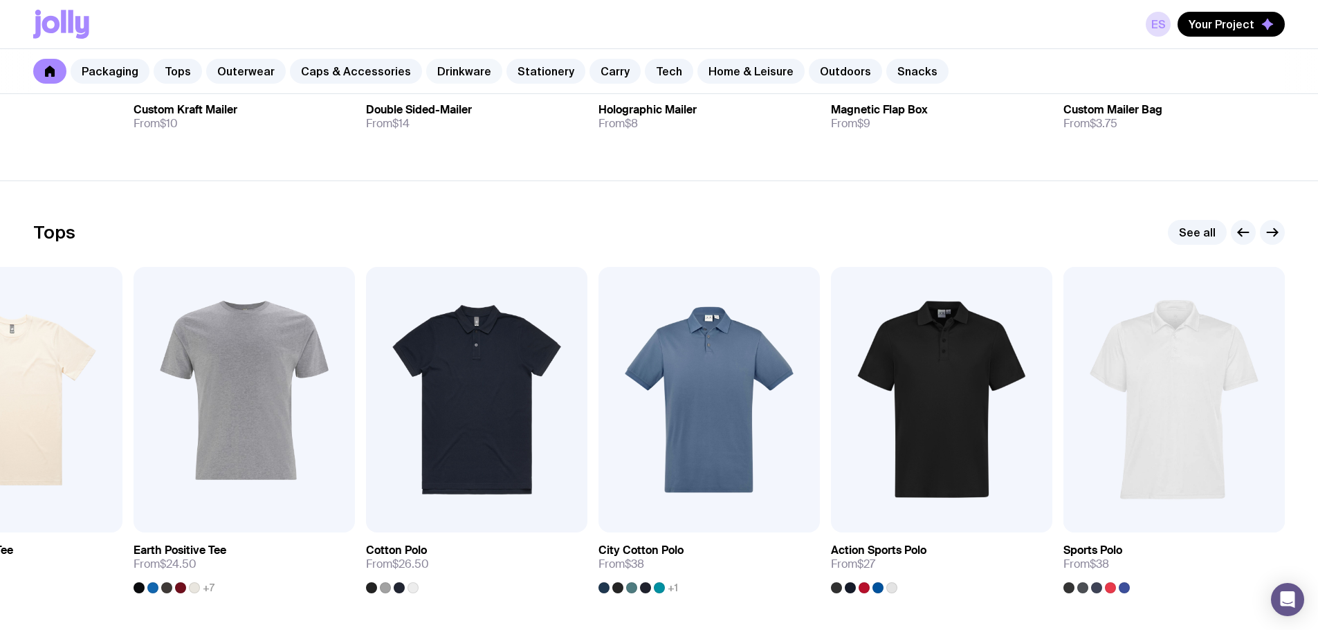
click at [464, 69] on link "Drinkware" at bounding box center [464, 71] width 76 height 25
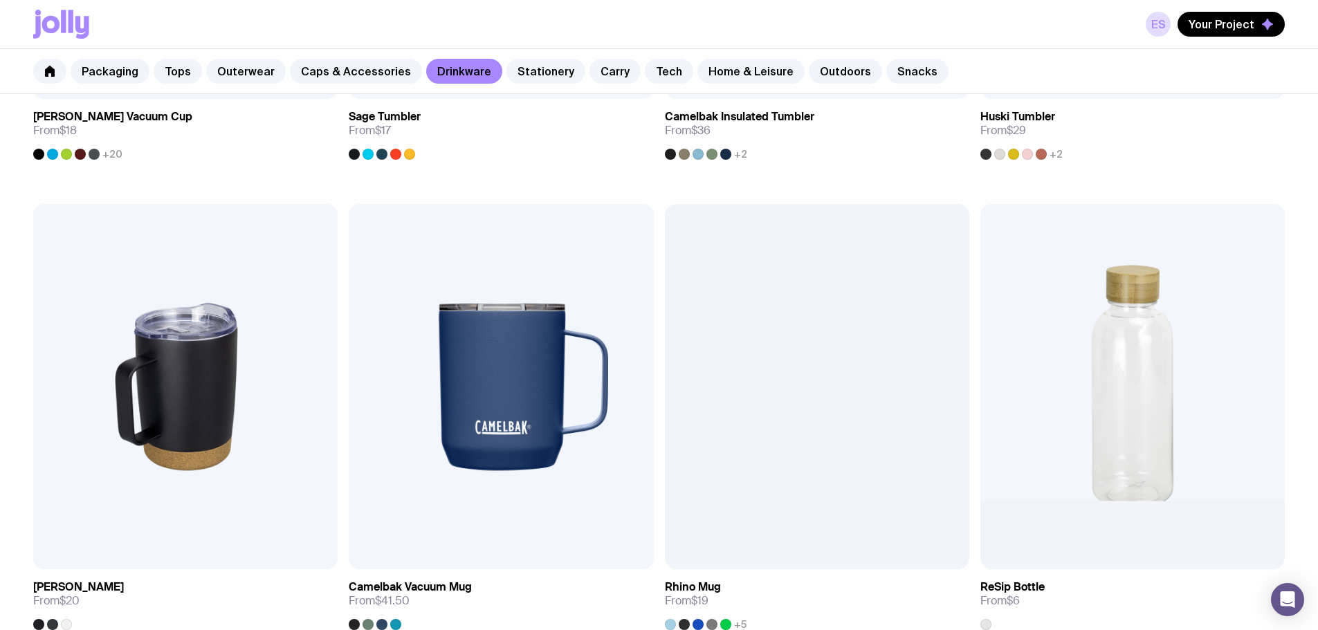
scroll to position [1105, 0]
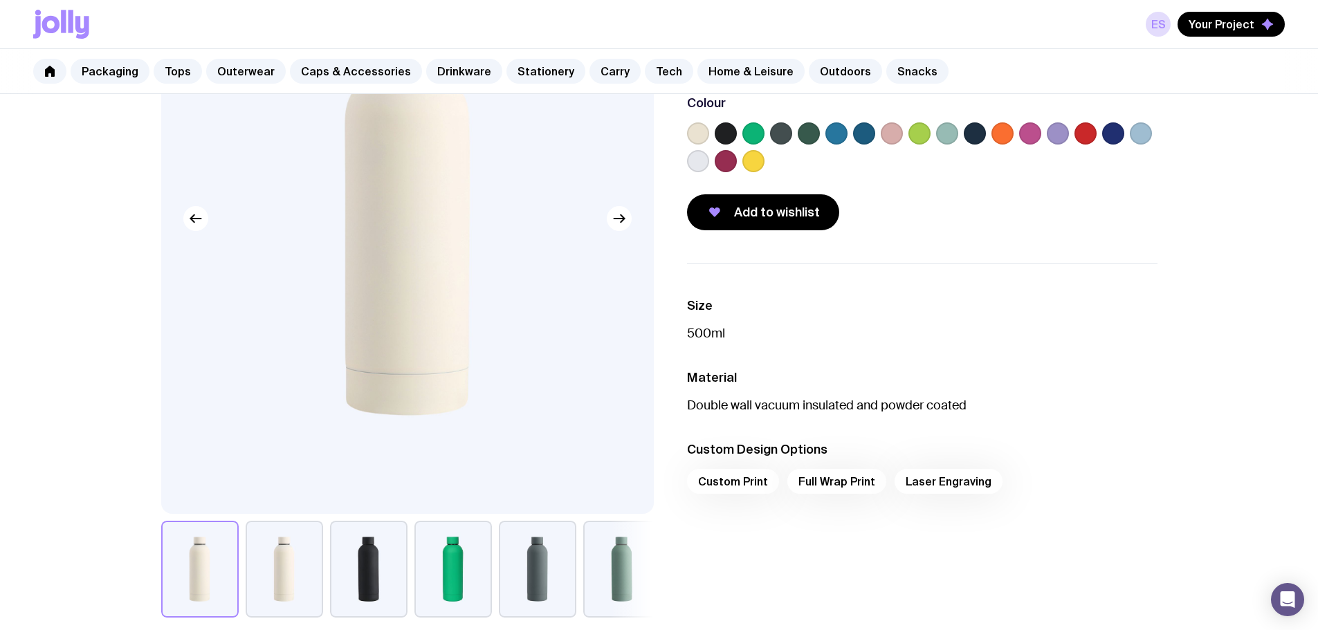
scroll to position [208, 0]
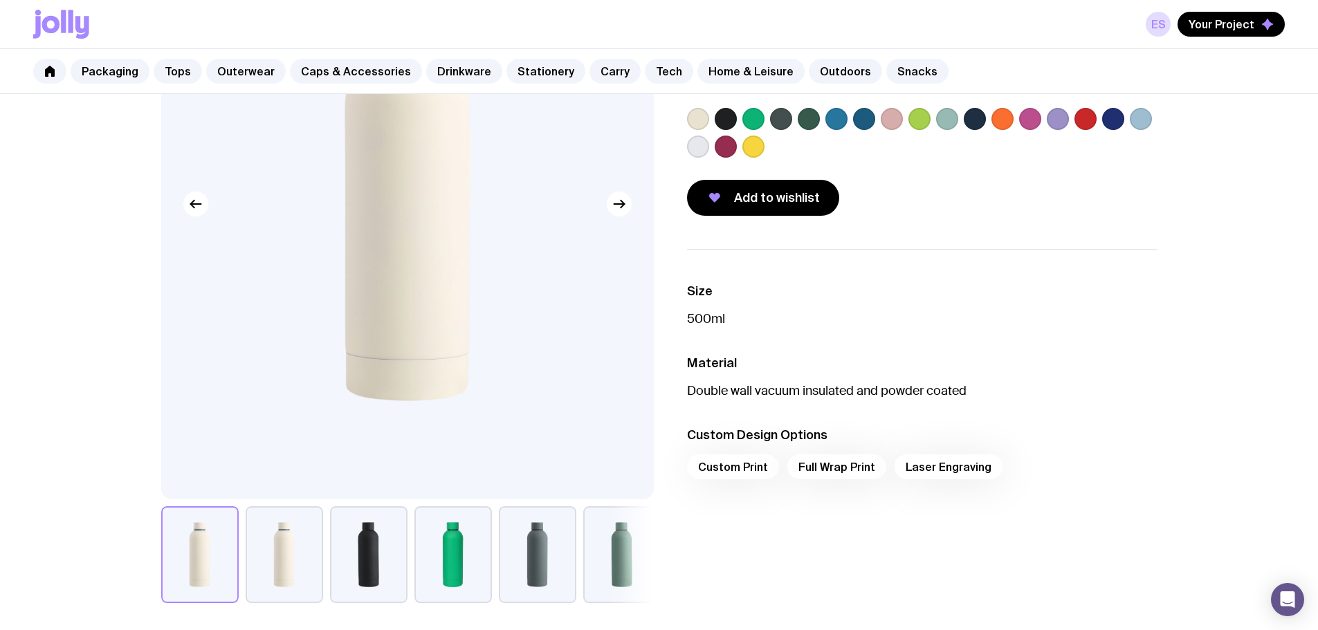
click at [724, 118] on label at bounding box center [726, 119] width 22 height 22
click at [0, 0] on input "radio" at bounding box center [0, 0] width 0 height 0
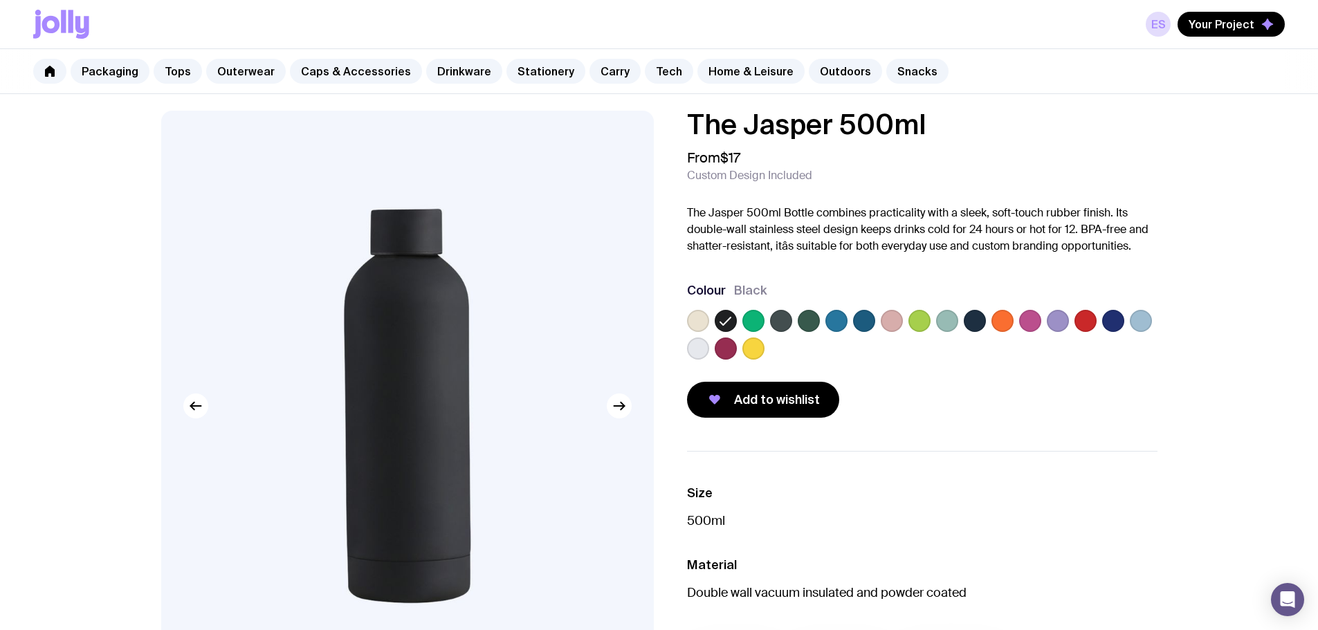
scroll to position [0, 0]
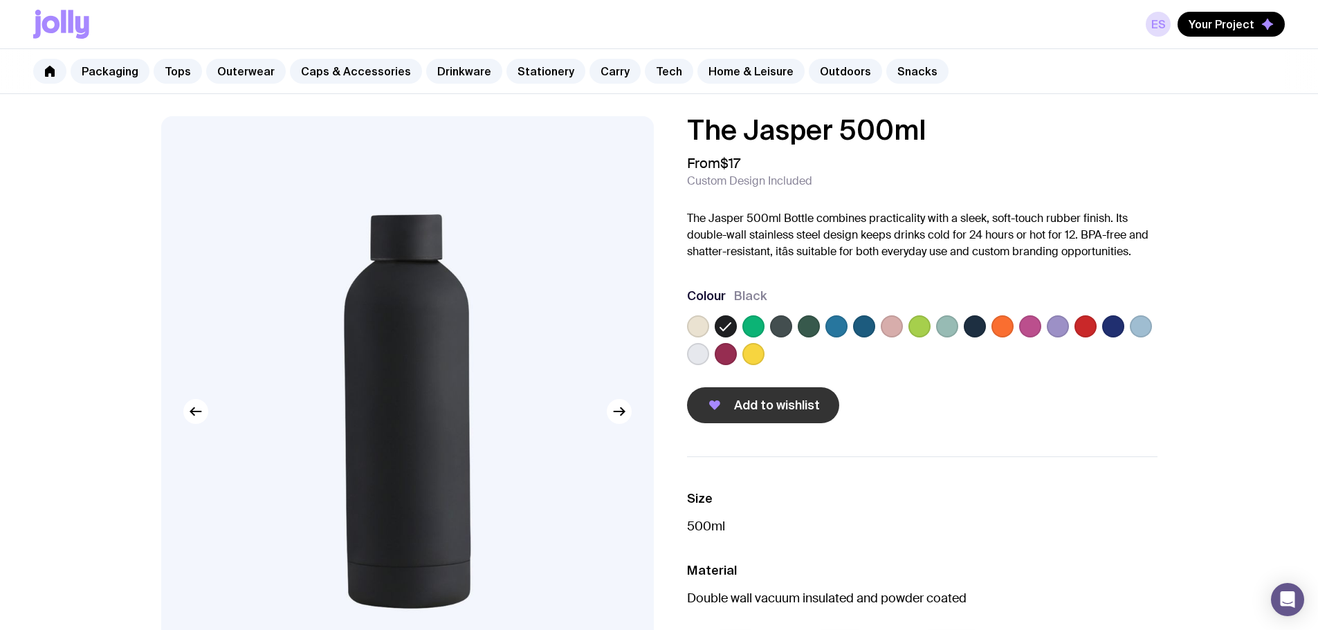
click at [779, 408] on span "Add to wishlist" at bounding box center [777, 405] width 86 height 17
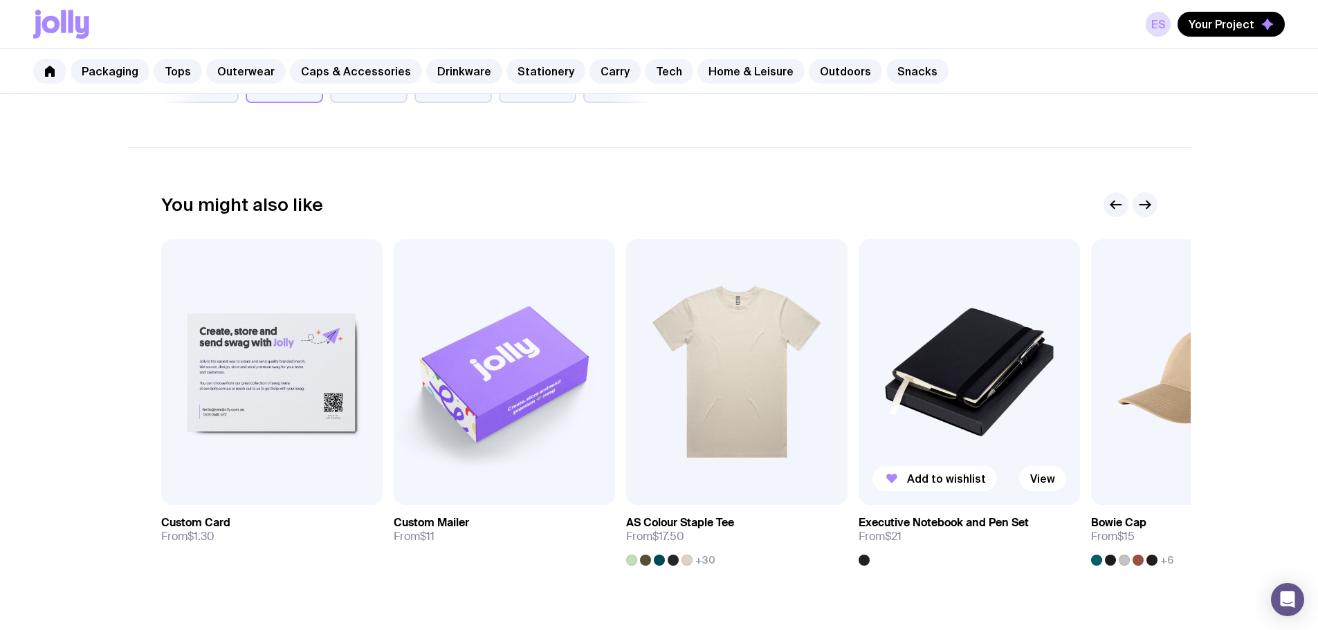
scroll to position [655, 0]
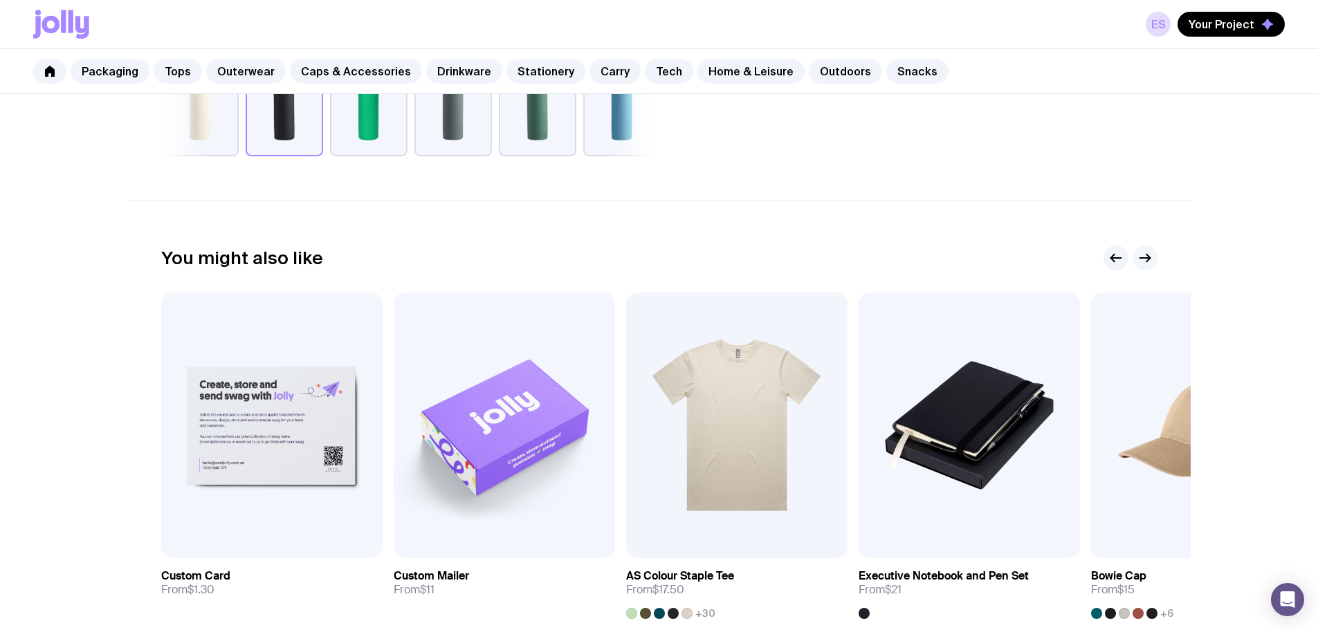
click at [1146, 256] on icon "button" at bounding box center [1145, 258] width 17 height 17
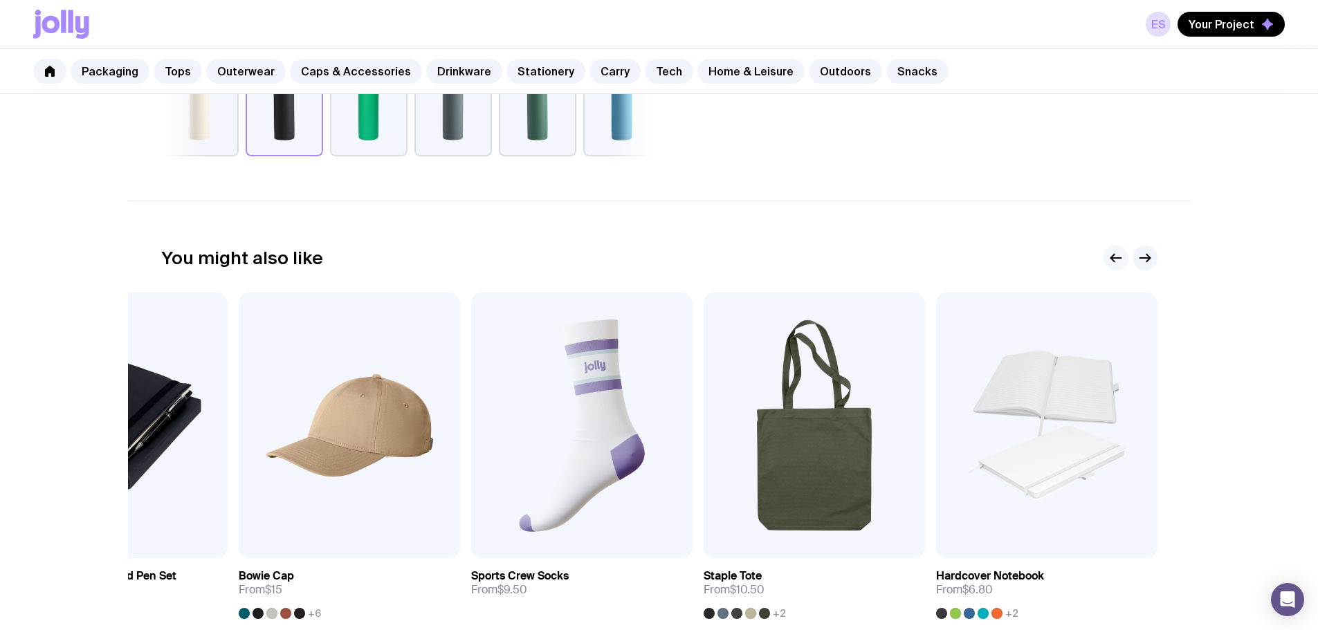
click at [1113, 257] on icon "button" at bounding box center [1112, 259] width 3 height 8
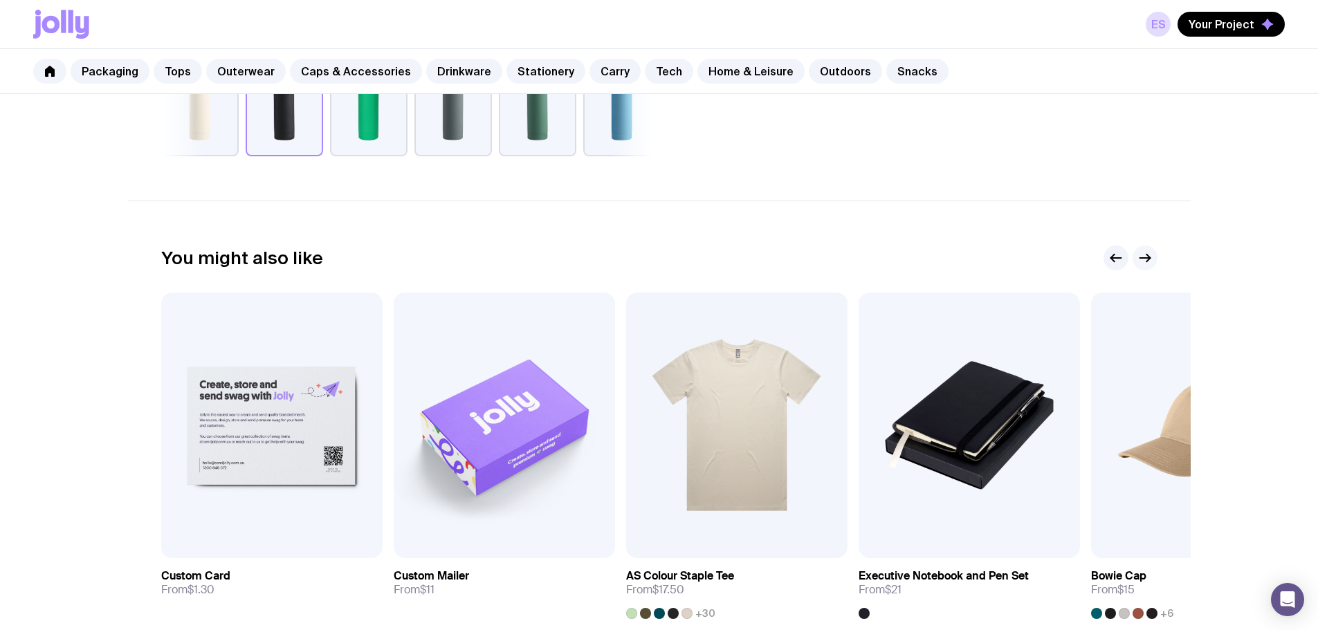
click at [1149, 259] on g "button" at bounding box center [1145, 259] width 10 height 8
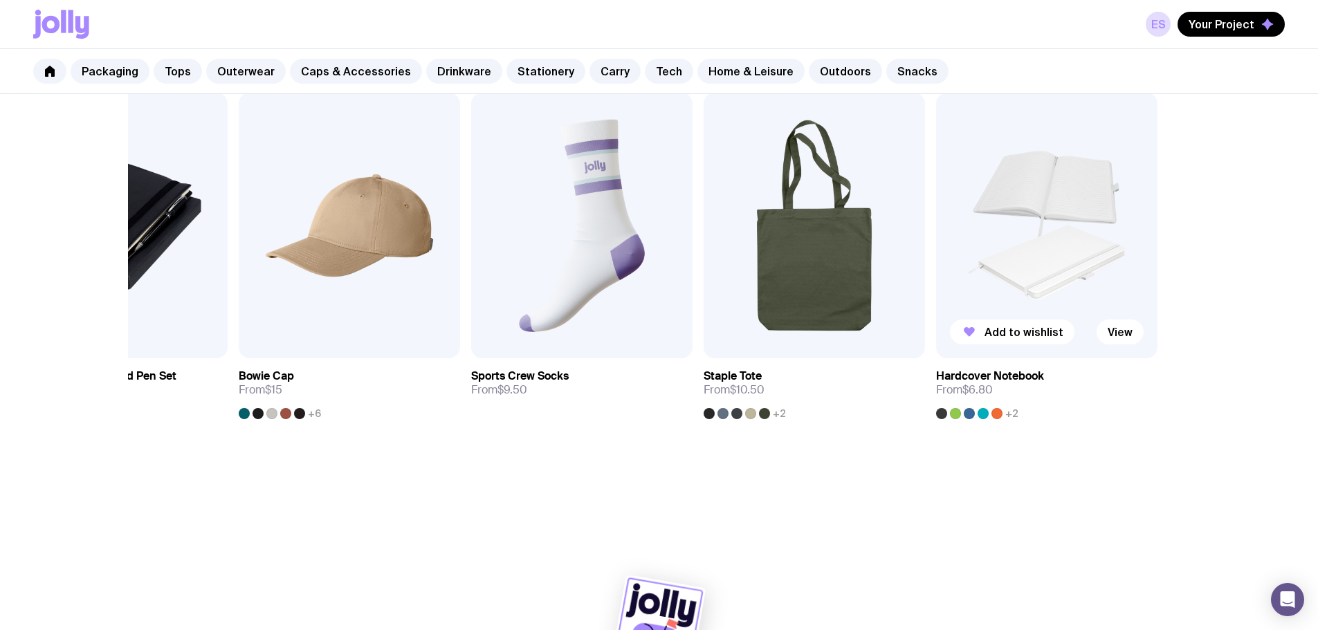
scroll to position [862, 0]
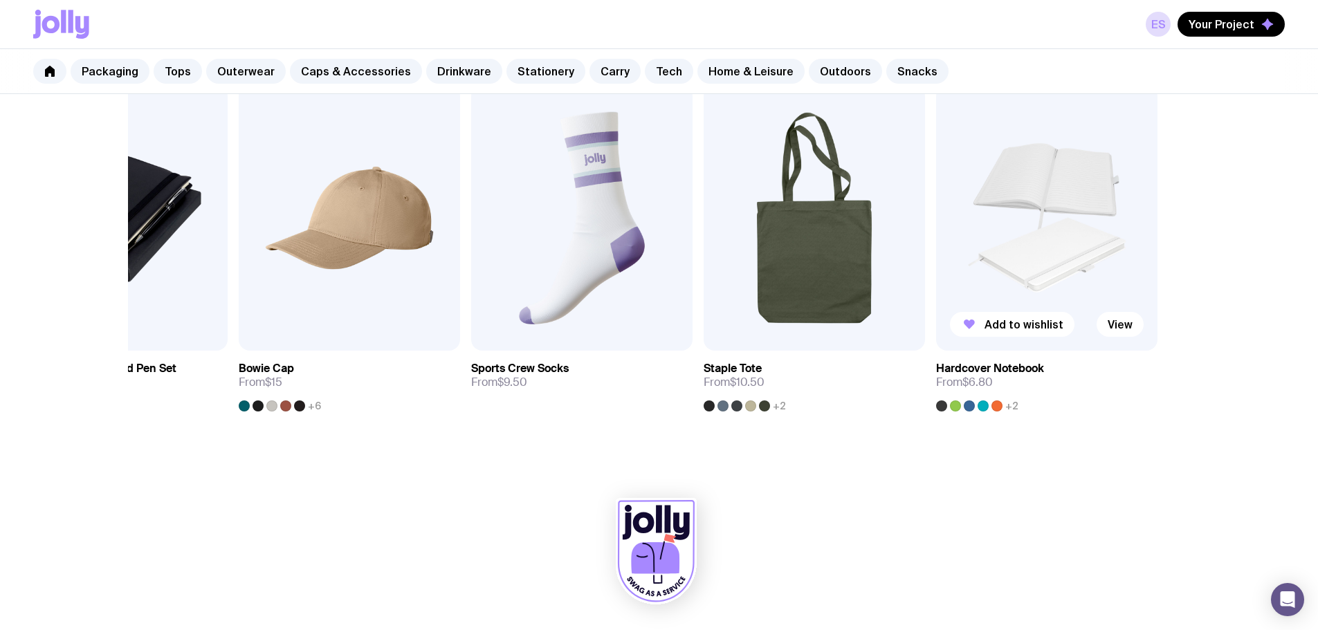
click at [1009, 245] on img at bounding box center [1046, 218] width 221 height 266
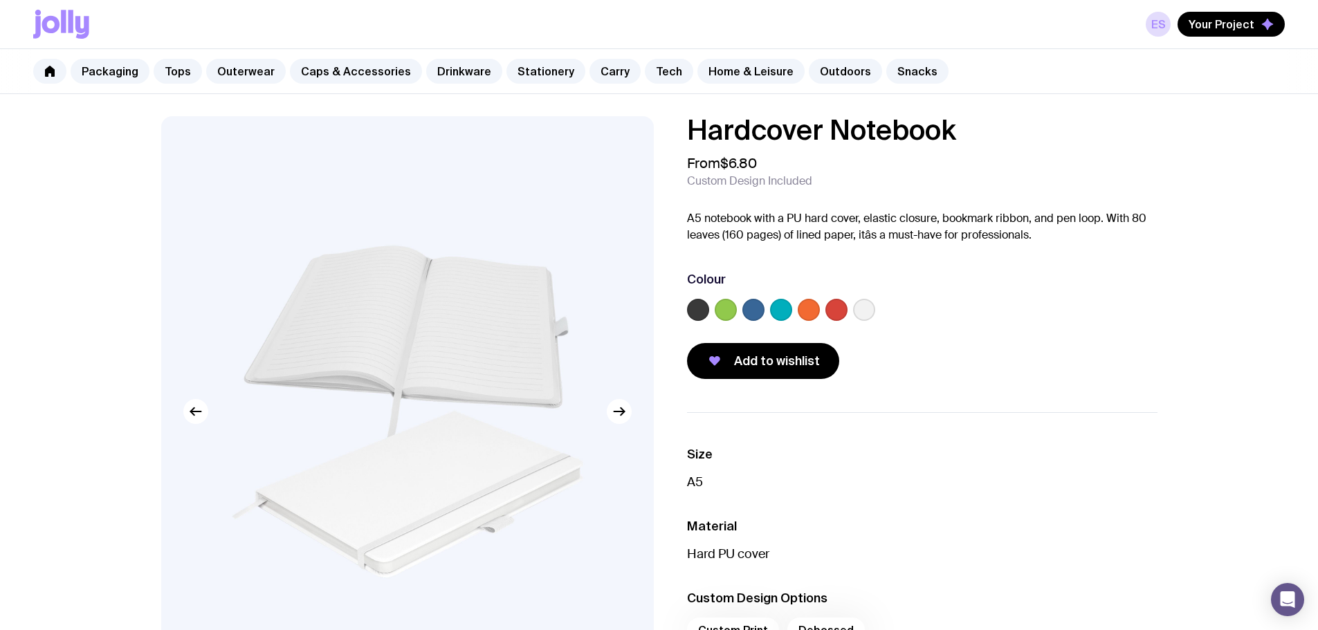
click at [694, 313] on label at bounding box center [698, 310] width 22 height 22
click at [0, 0] on input "radio" at bounding box center [0, 0] width 0 height 0
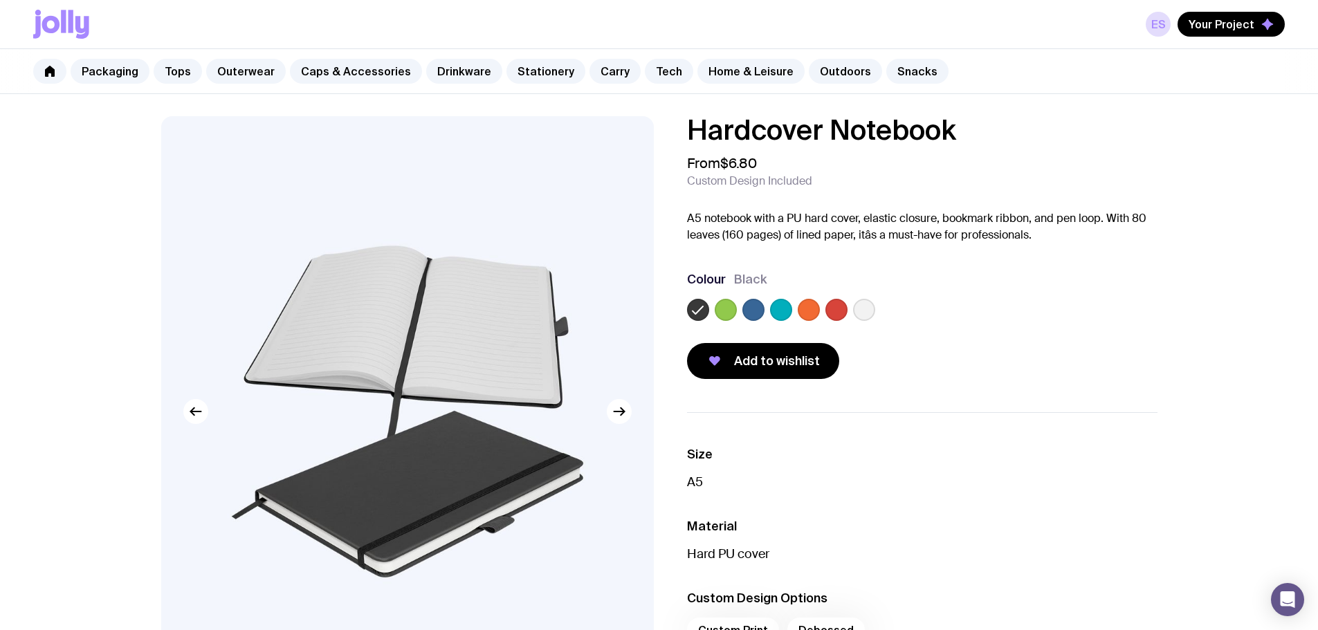
scroll to position [69, 0]
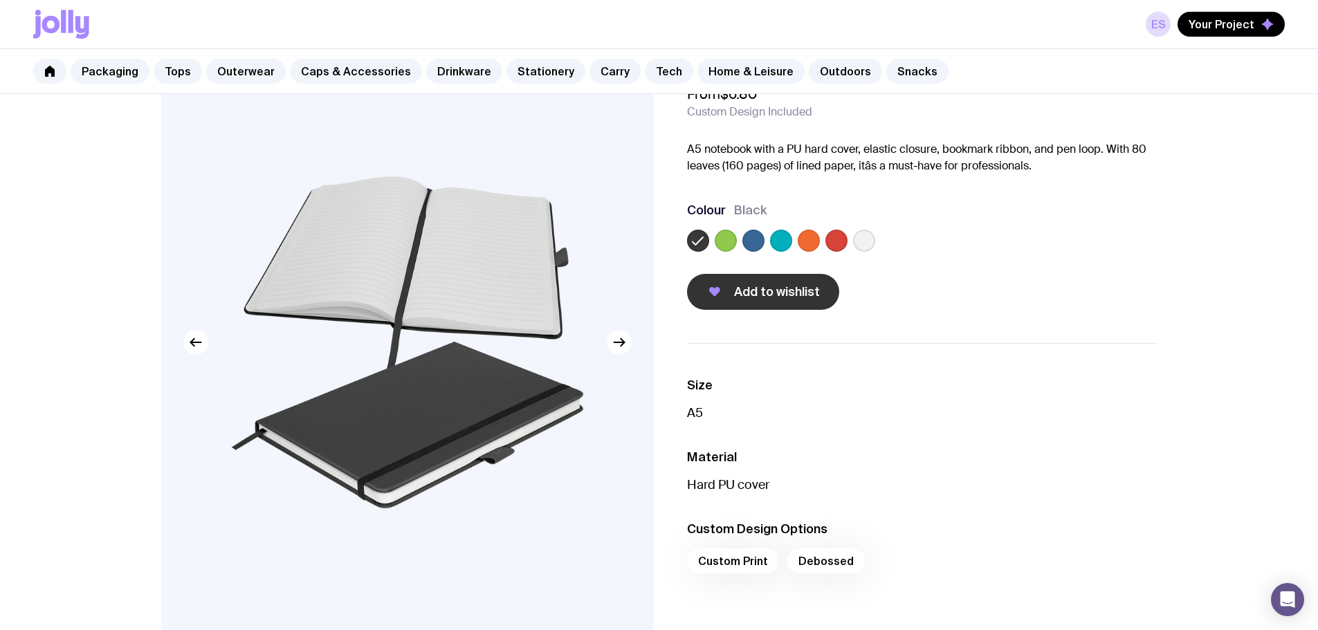
click at [782, 299] on span "Add to wishlist" at bounding box center [777, 292] width 86 height 17
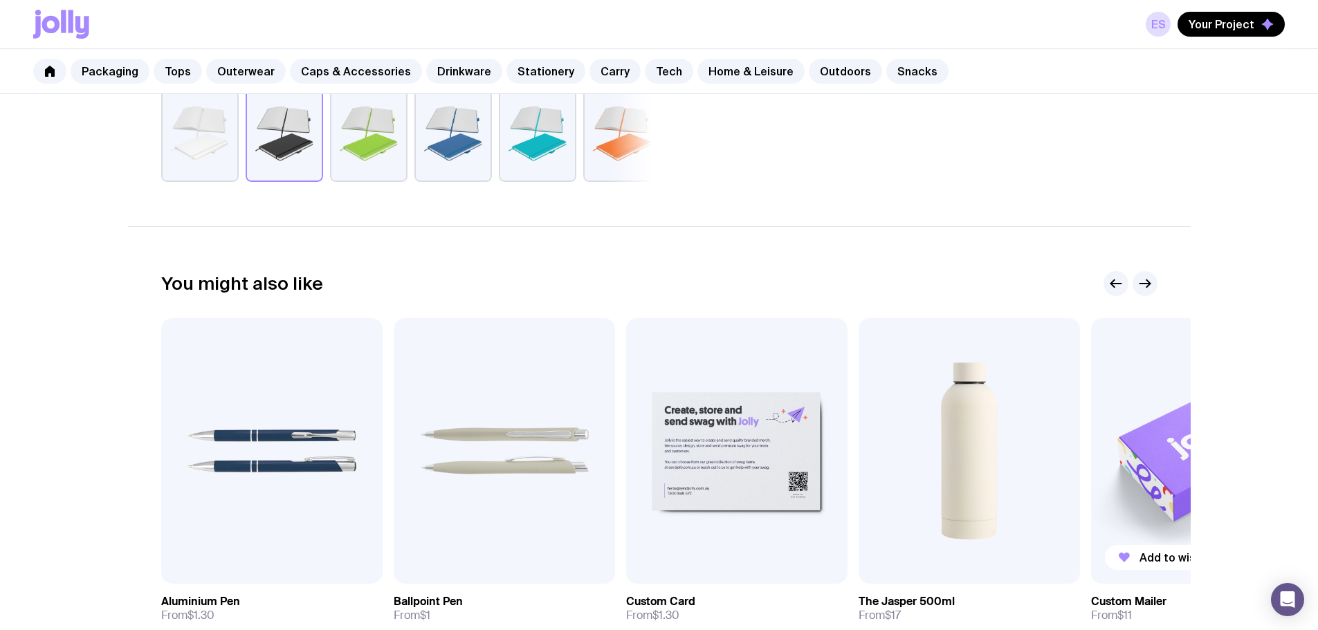
scroll to position [623, 0]
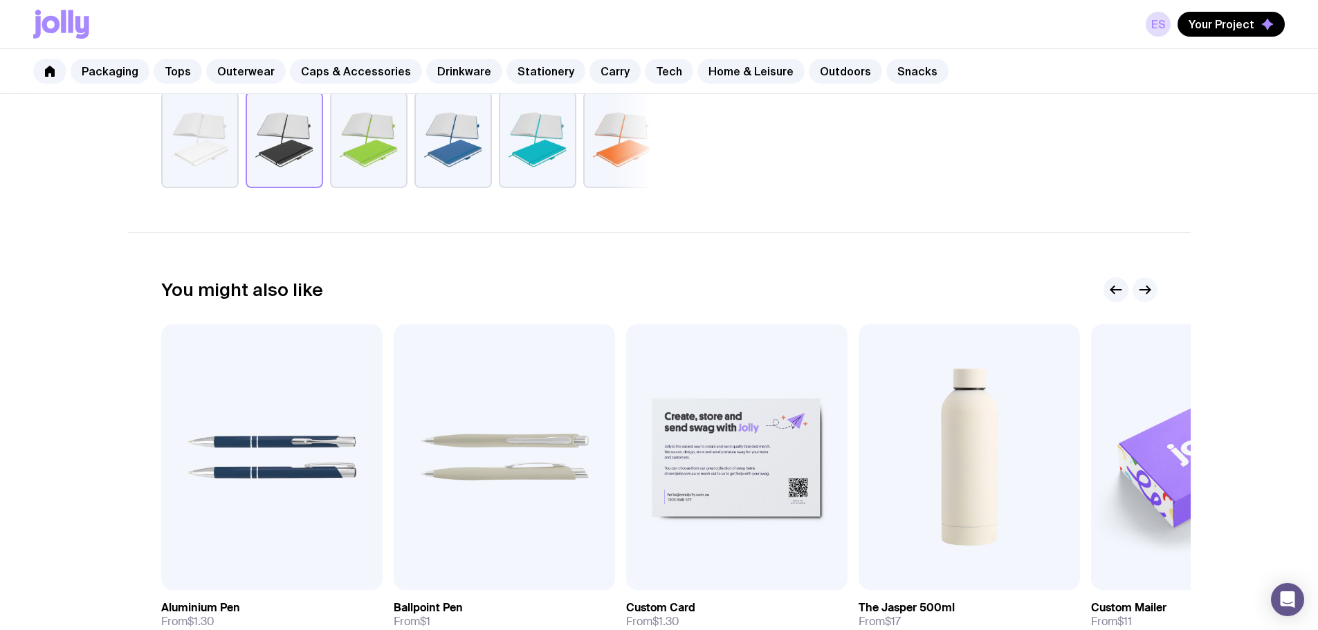
click at [1143, 290] on icon "button" at bounding box center [1145, 290] width 10 height 0
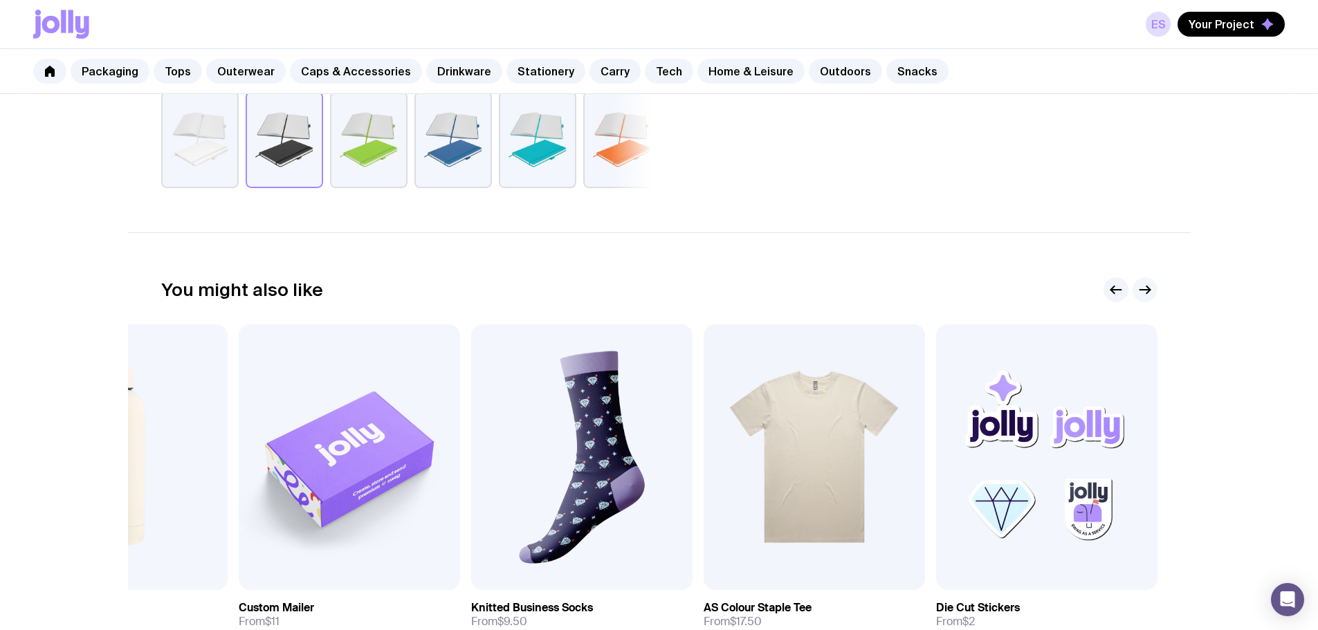
click at [1148, 291] on icon "button" at bounding box center [1145, 290] width 17 height 17
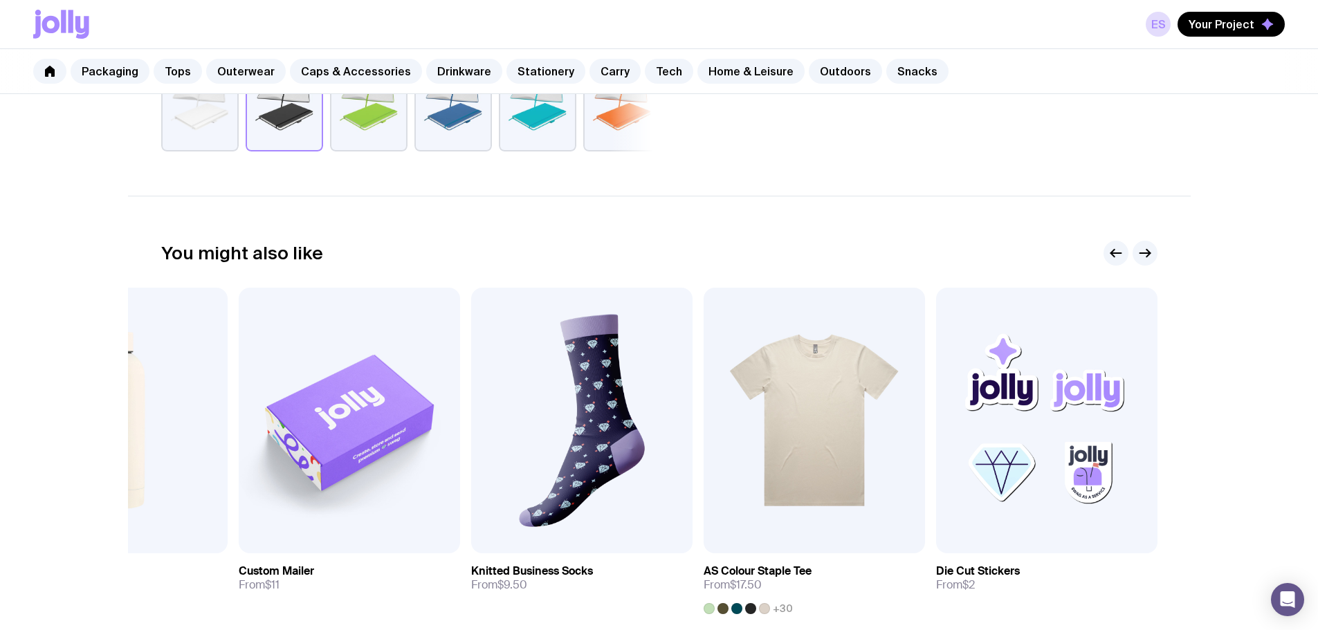
scroll to position [516, 0]
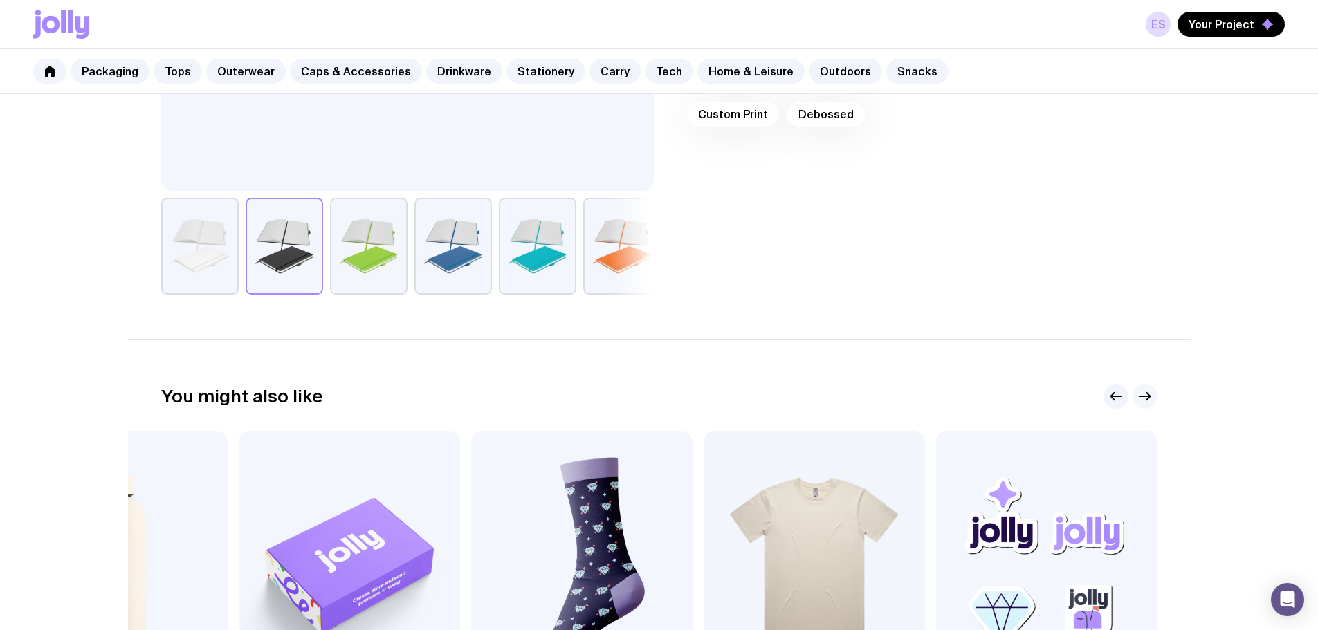
click at [1144, 390] on icon "button" at bounding box center [1145, 396] width 17 height 17
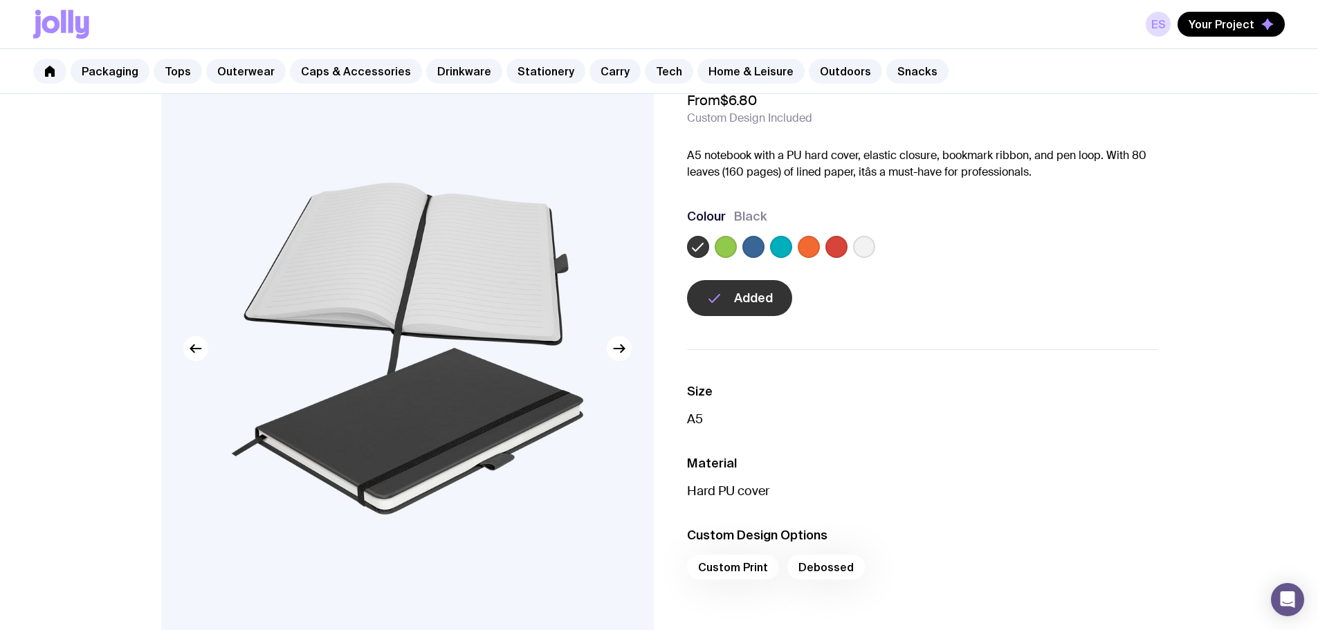
scroll to position [0, 0]
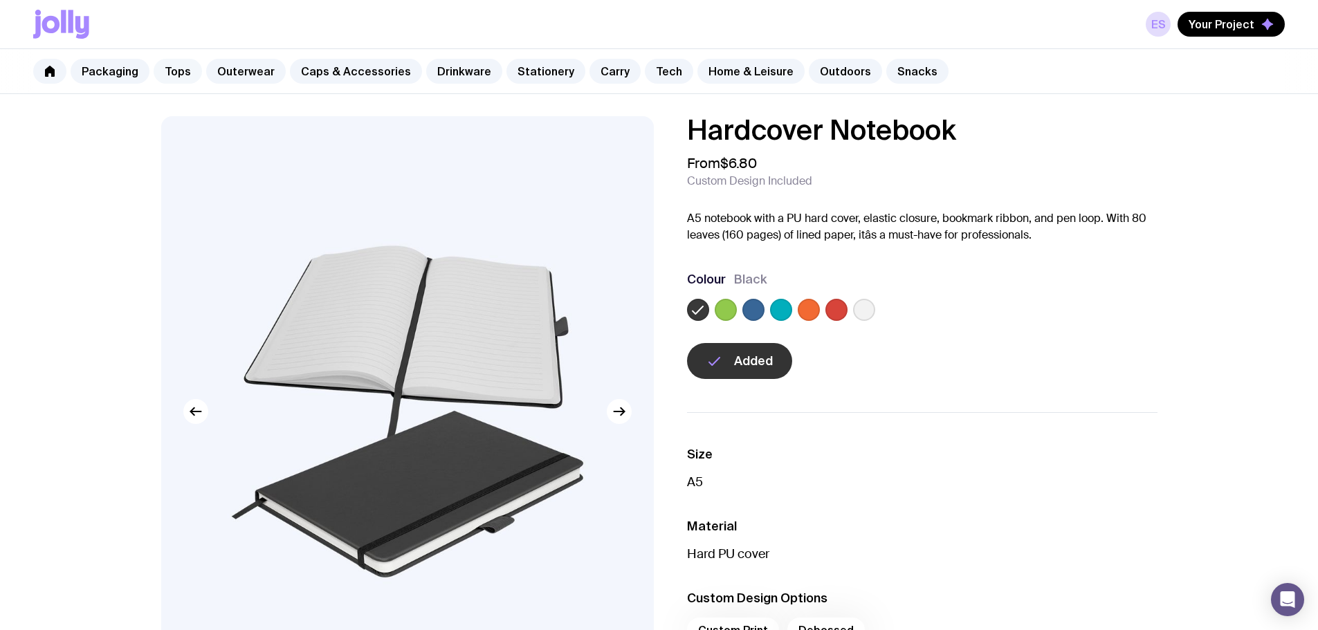
click at [184, 77] on link "Tops" at bounding box center [178, 71] width 48 height 25
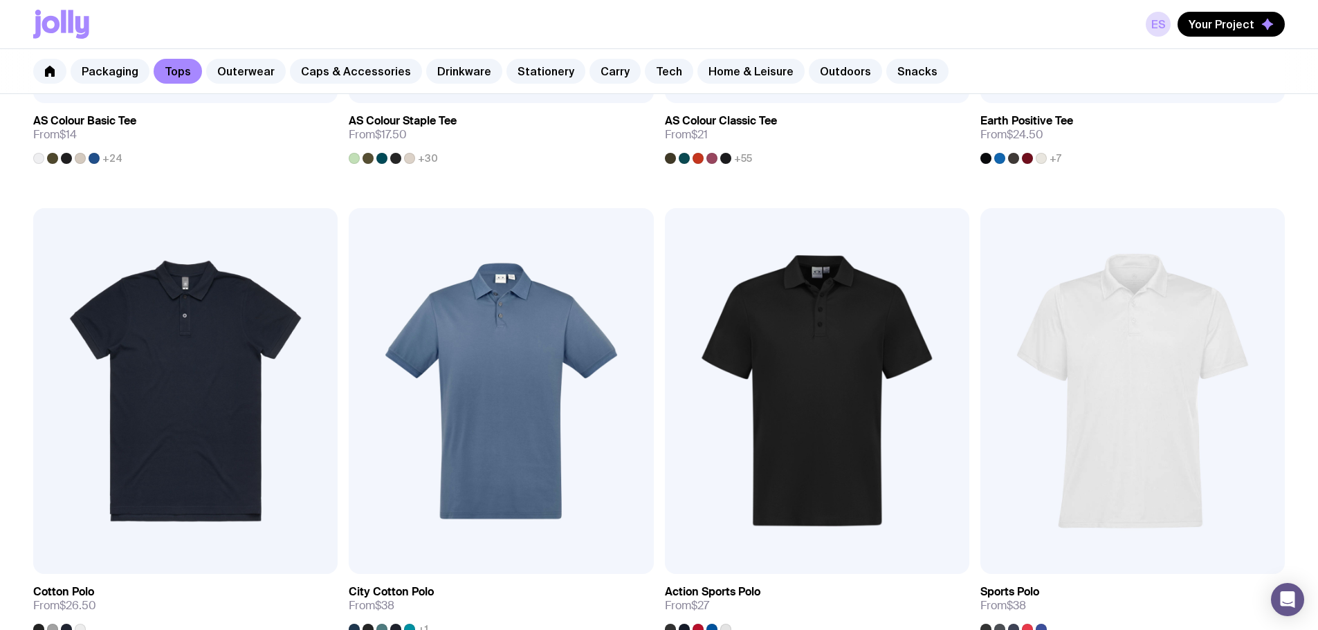
scroll to position [954, 0]
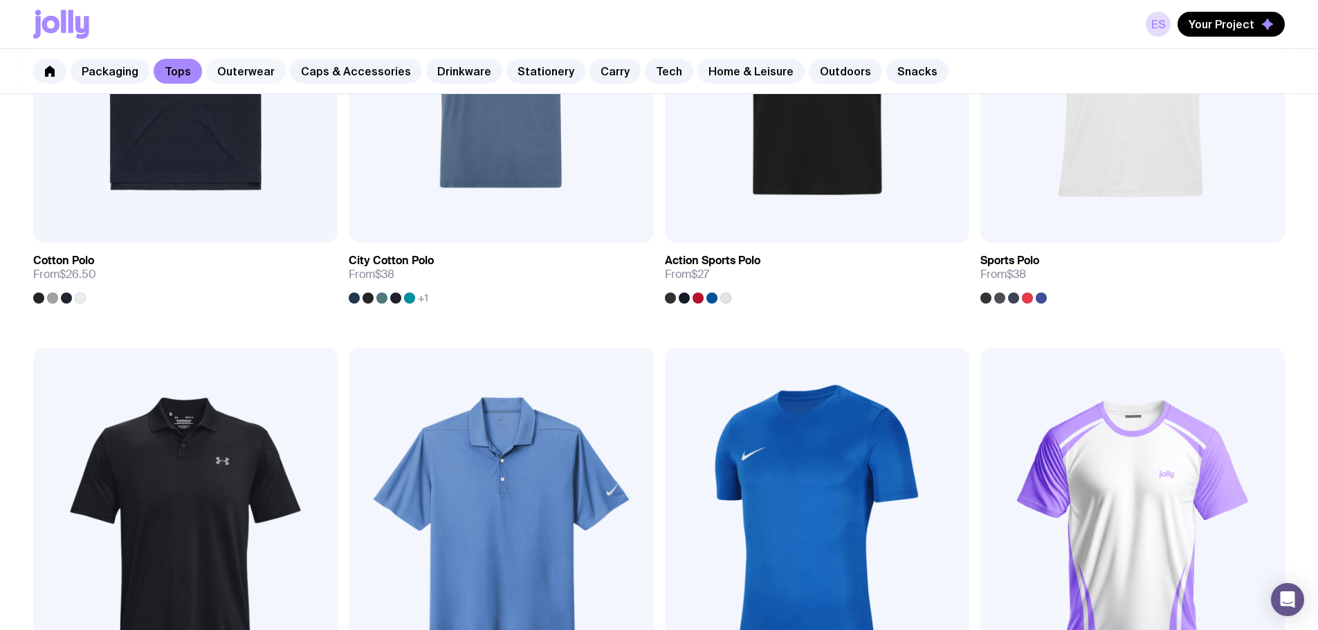
click at [239, 77] on link "Outerwear" at bounding box center [246, 71] width 80 height 25
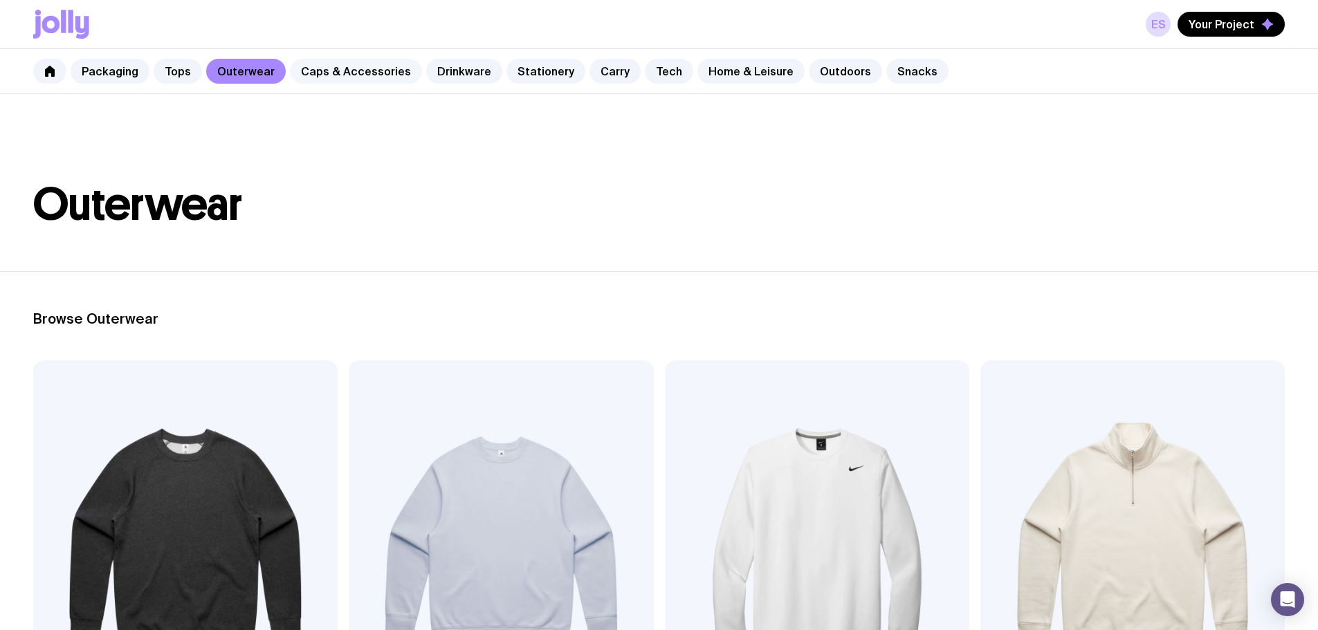
click at [349, 75] on link "Caps & Accessories" at bounding box center [356, 71] width 132 height 25
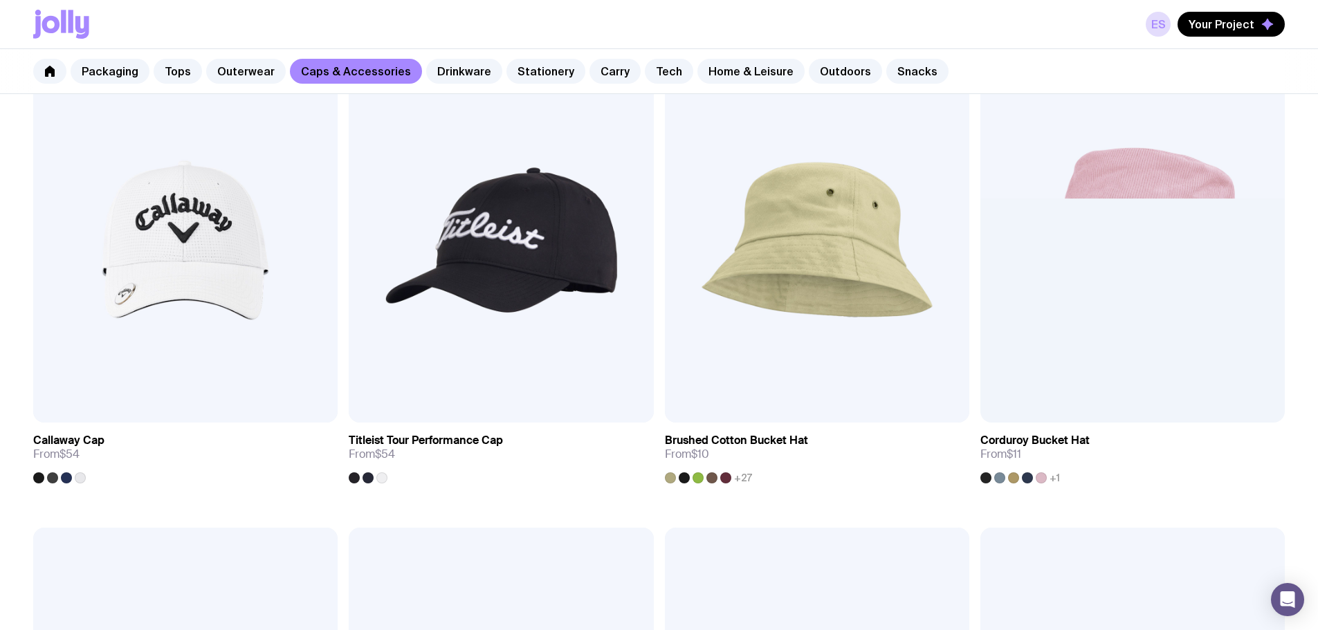
scroll to position [1245, 0]
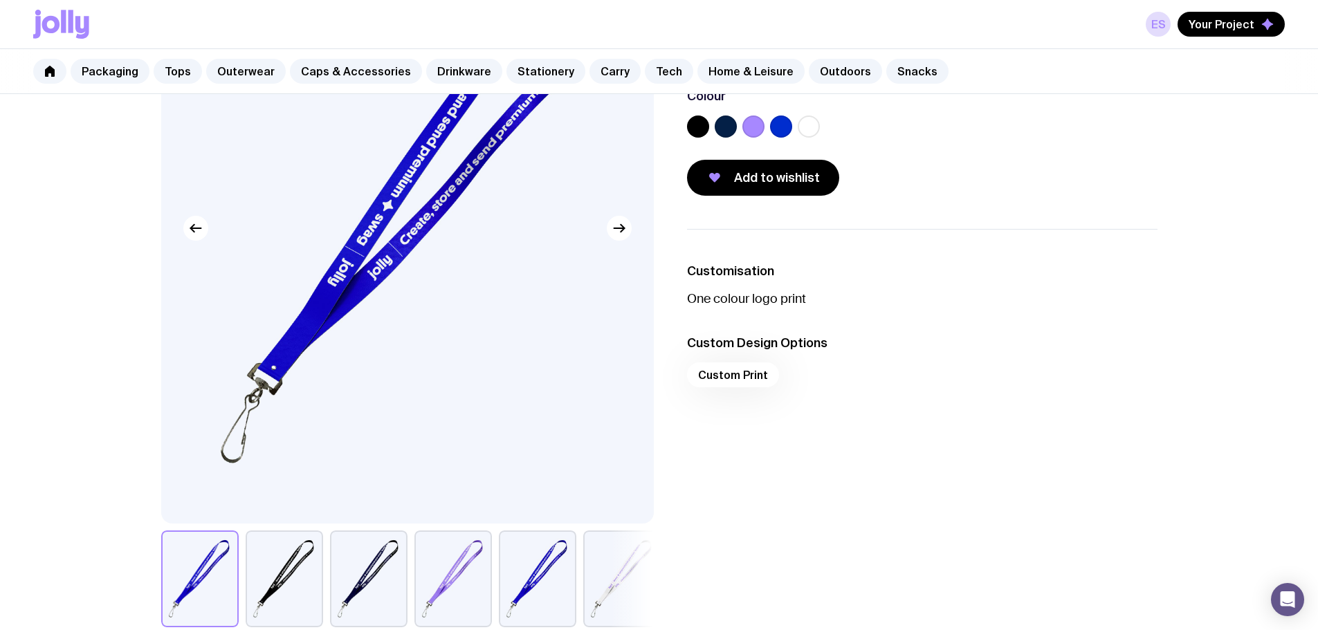
scroll to position [208, 0]
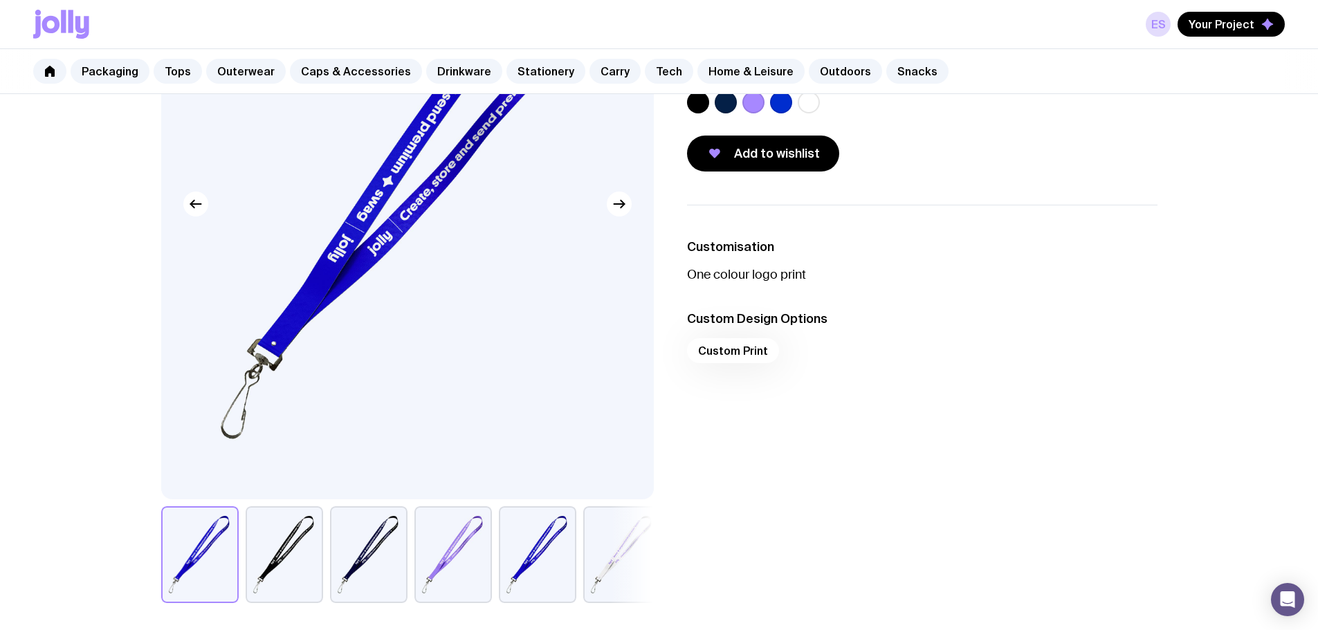
click at [305, 585] on button "button" at bounding box center [284, 554] width 77 height 97
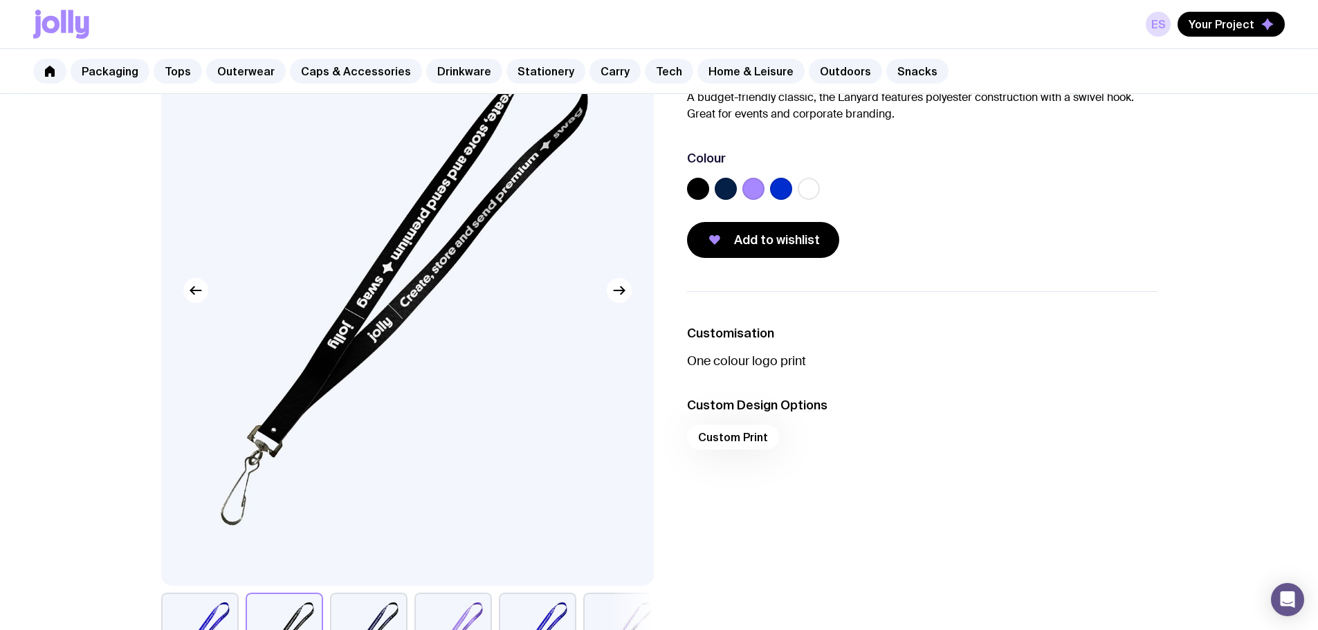
scroll to position [69, 0]
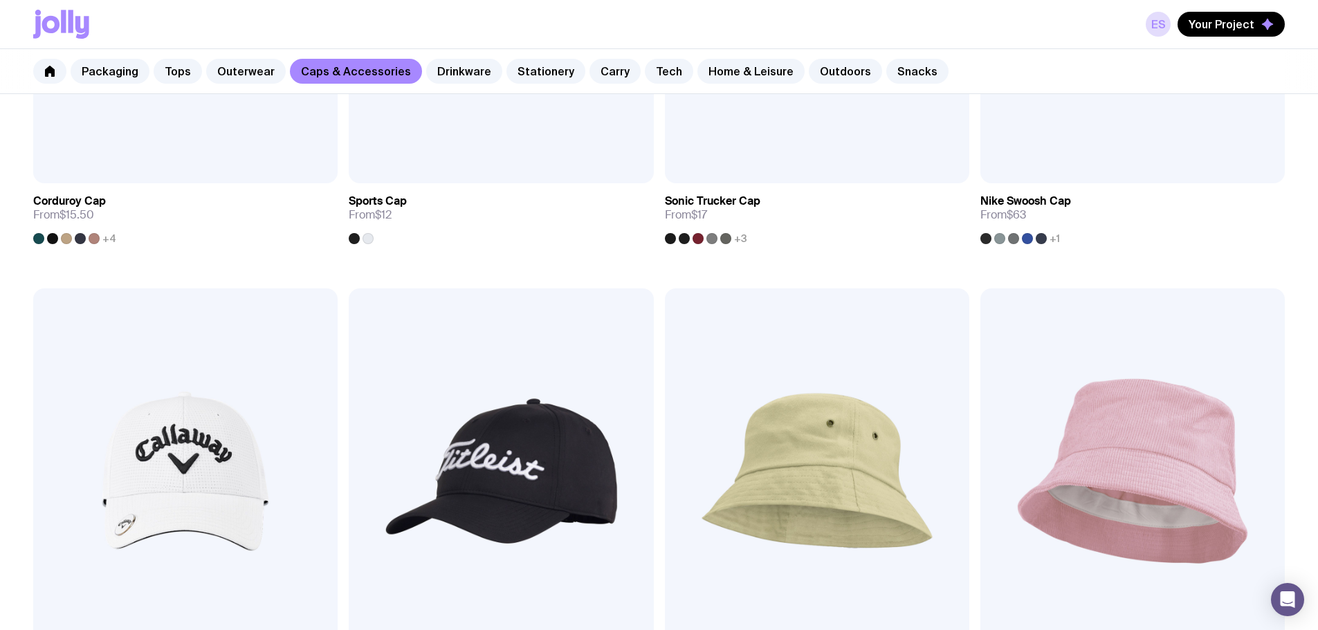
scroll to position [1208, 0]
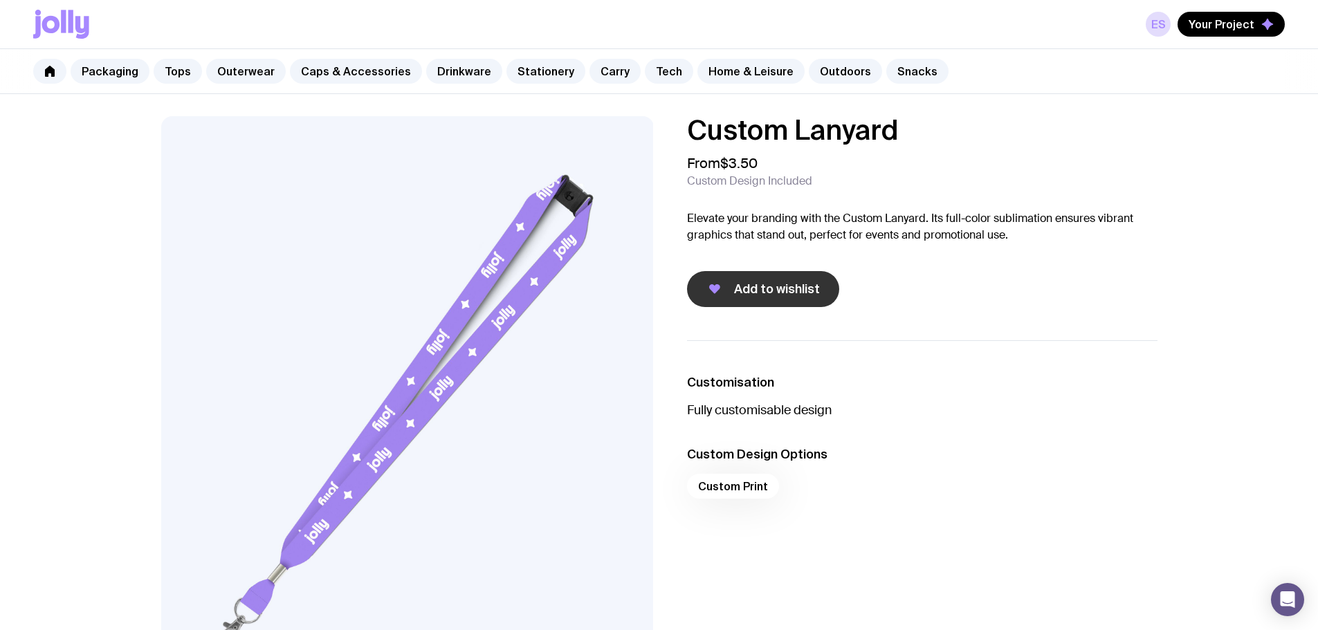
click at [769, 287] on span "Add to wishlist" at bounding box center [777, 289] width 86 height 17
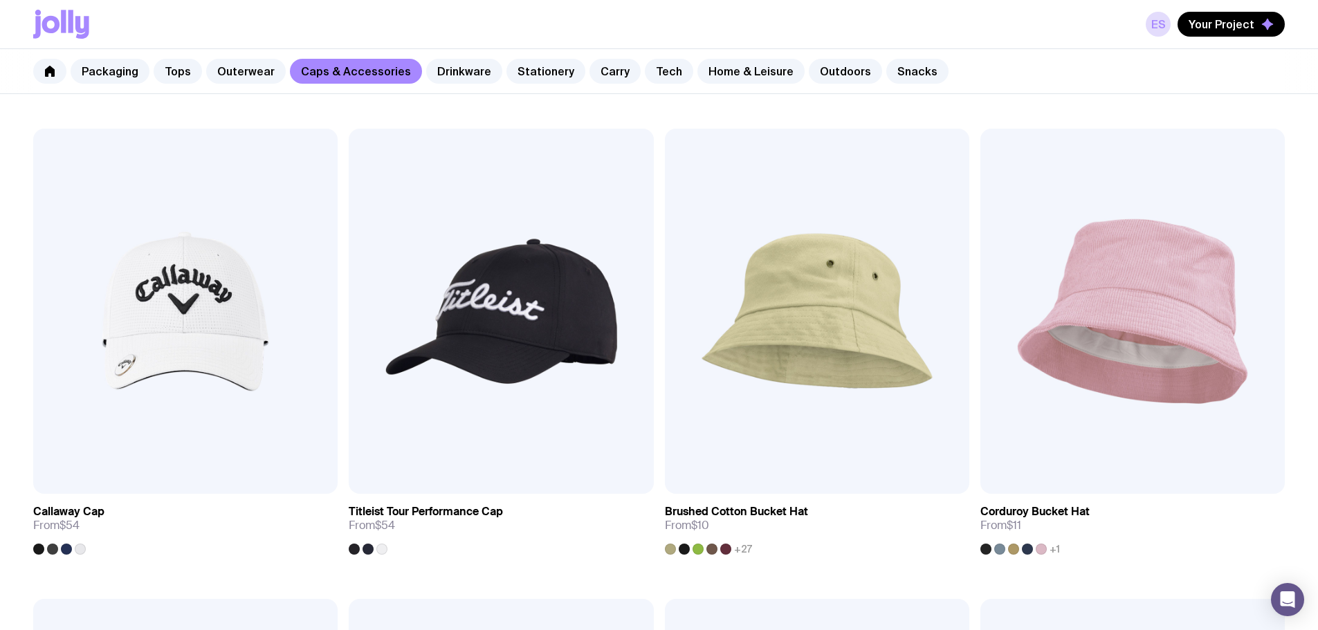
scroll to position [1243, 0]
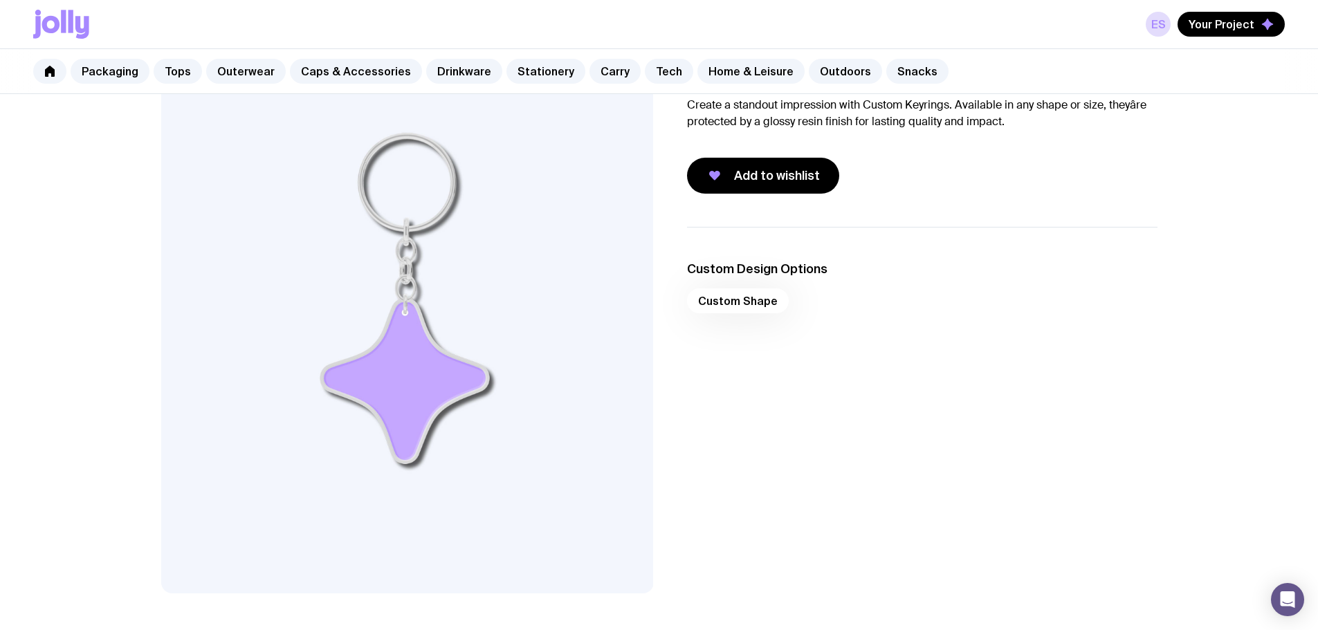
scroll to position [138, 0]
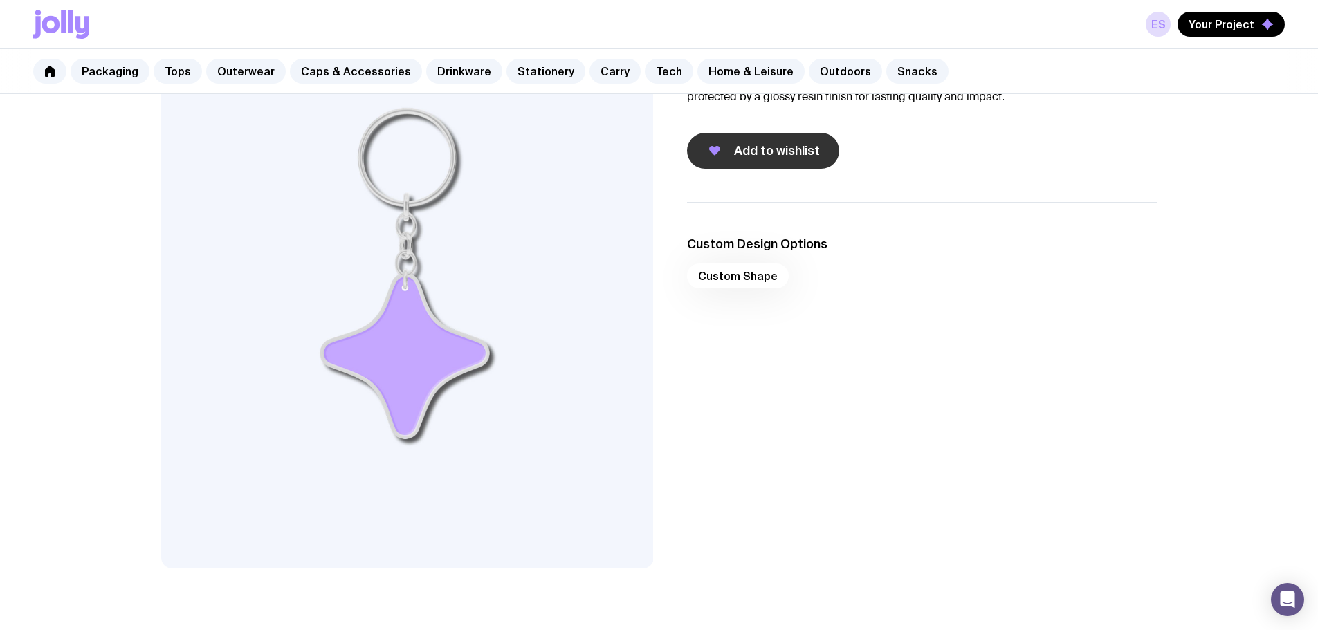
click at [773, 151] on span "Add to wishlist" at bounding box center [777, 151] width 86 height 17
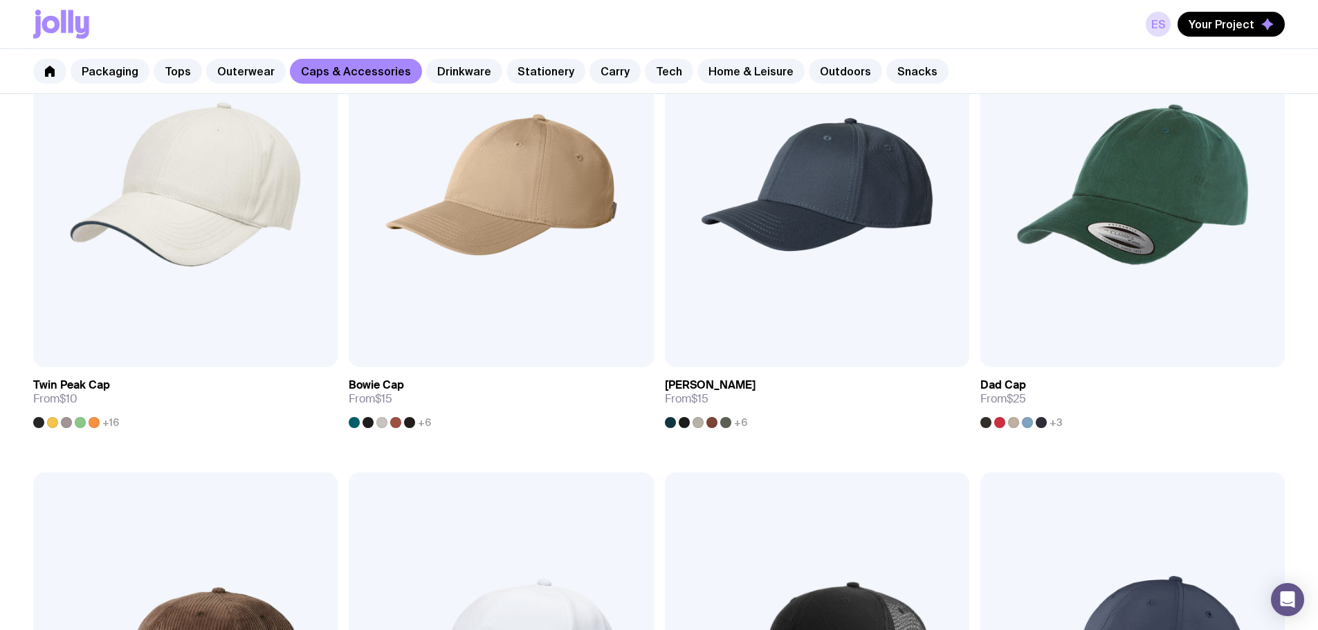
scroll to position [192, 0]
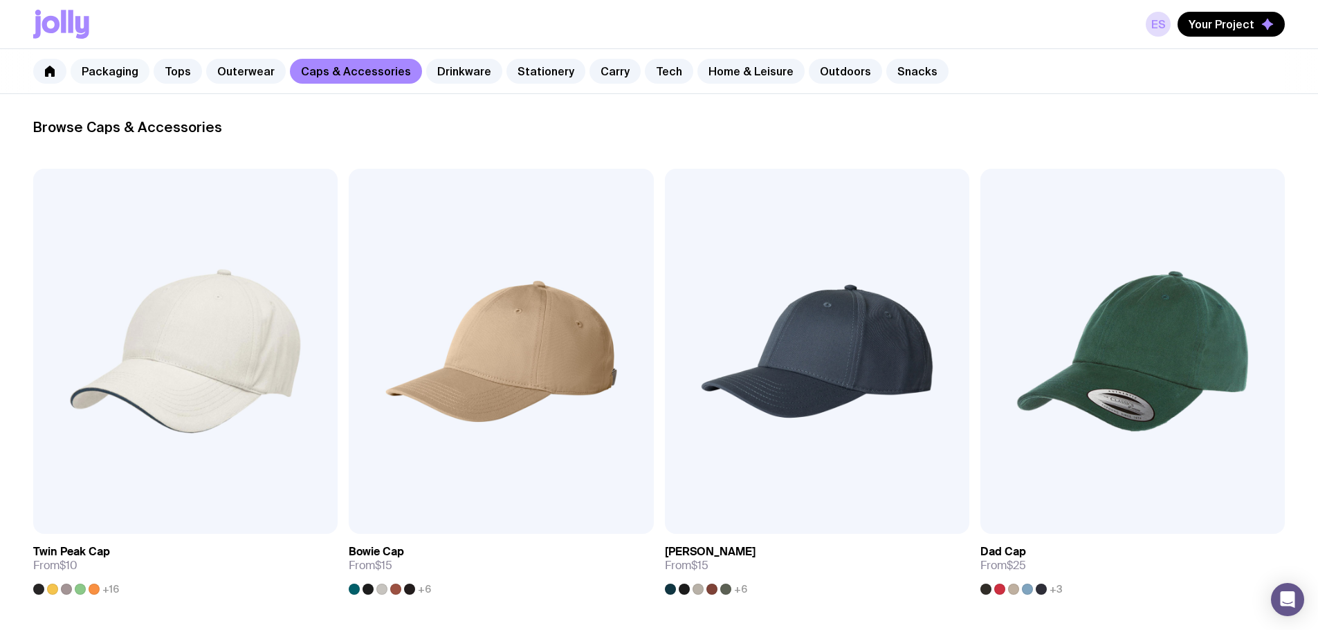
click at [104, 71] on link "Packaging" at bounding box center [110, 71] width 79 height 25
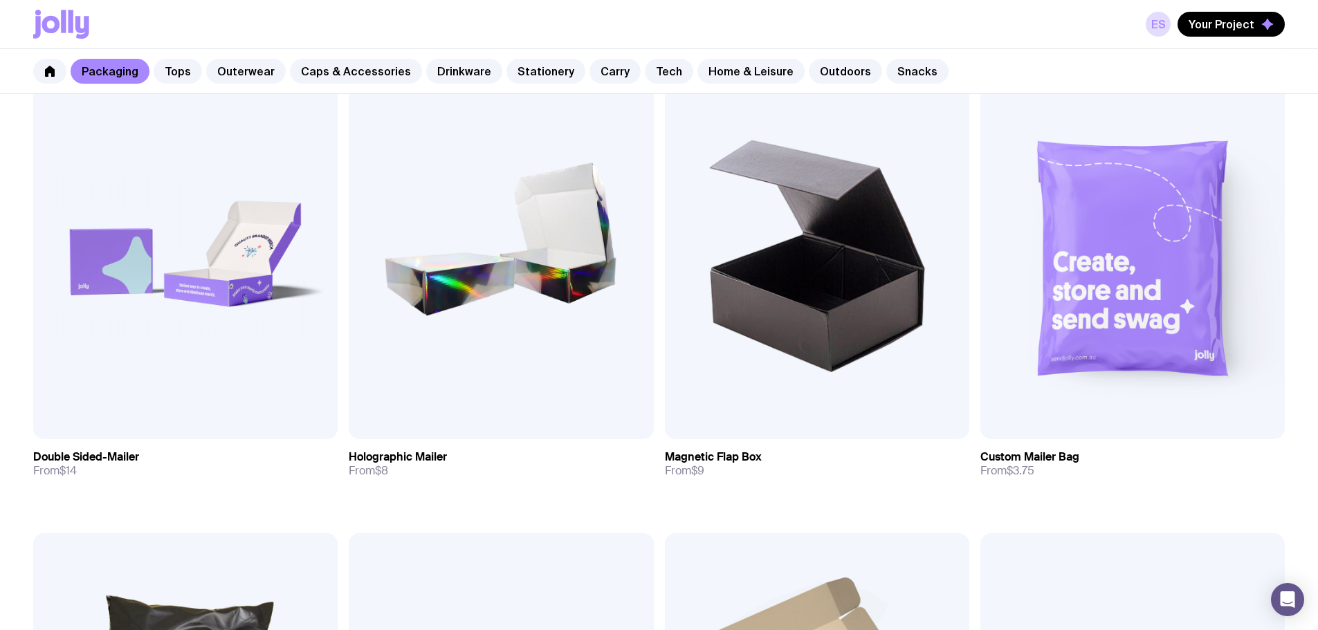
scroll to position [623, 0]
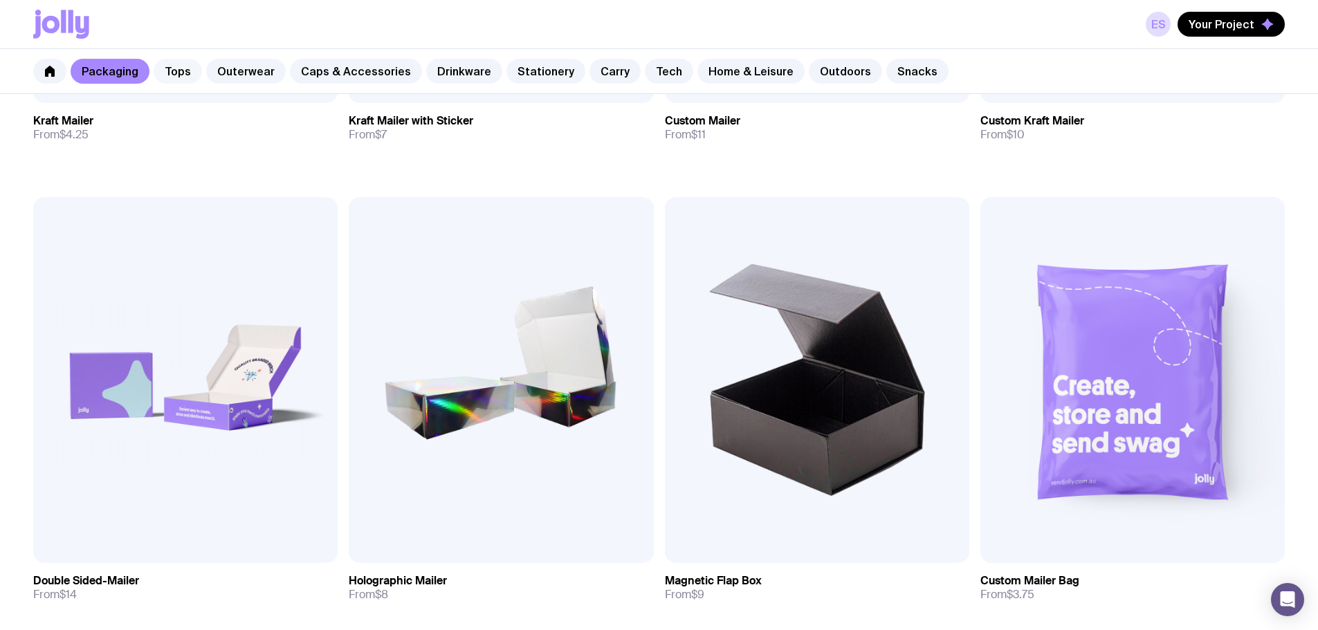
click at [166, 73] on link "Tops" at bounding box center [178, 71] width 48 height 25
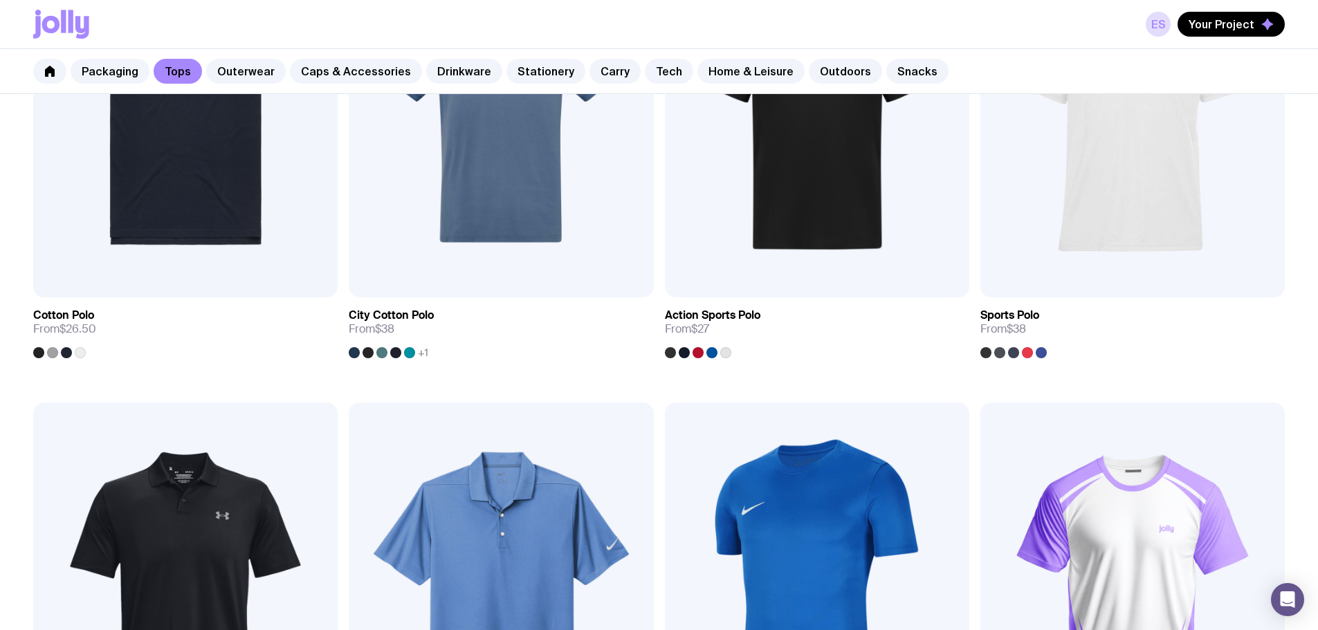
scroll to position [954, 0]
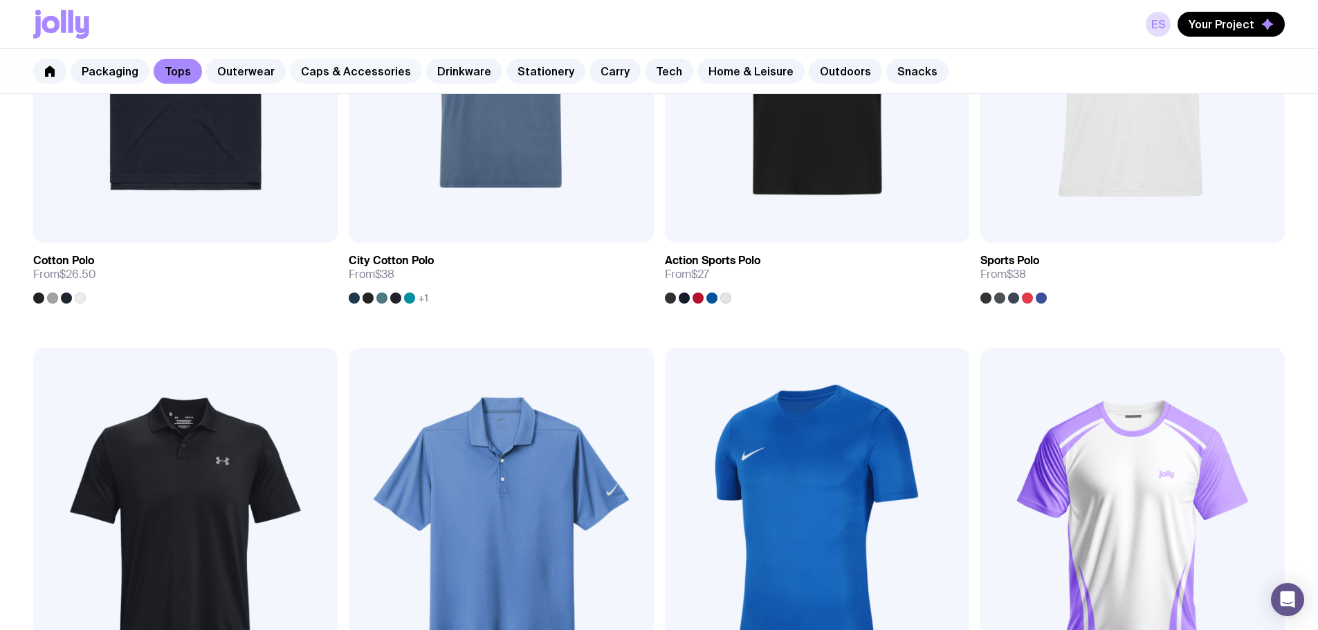
click at [372, 68] on link "Caps & Accessories" at bounding box center [356, 71] width 132 height 25
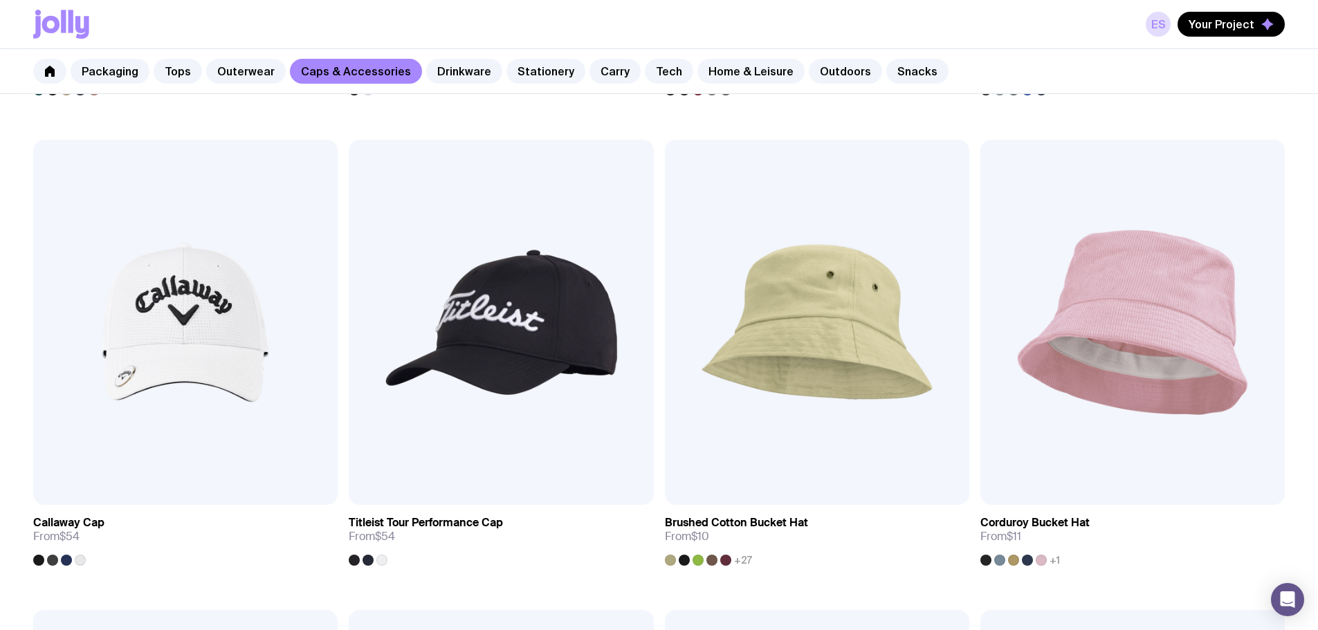
scroll to position [1299, 0]
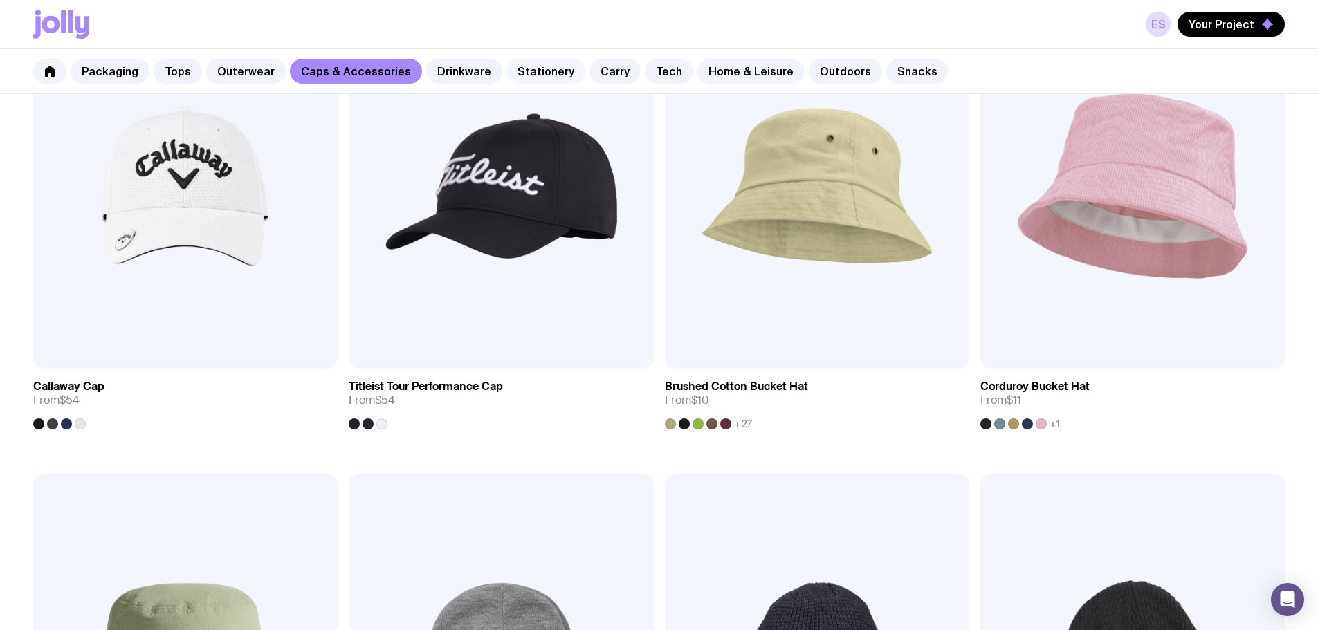
click at [529, 80] on link "Stationery" at bounding box center [545, 71] width 79 height 25
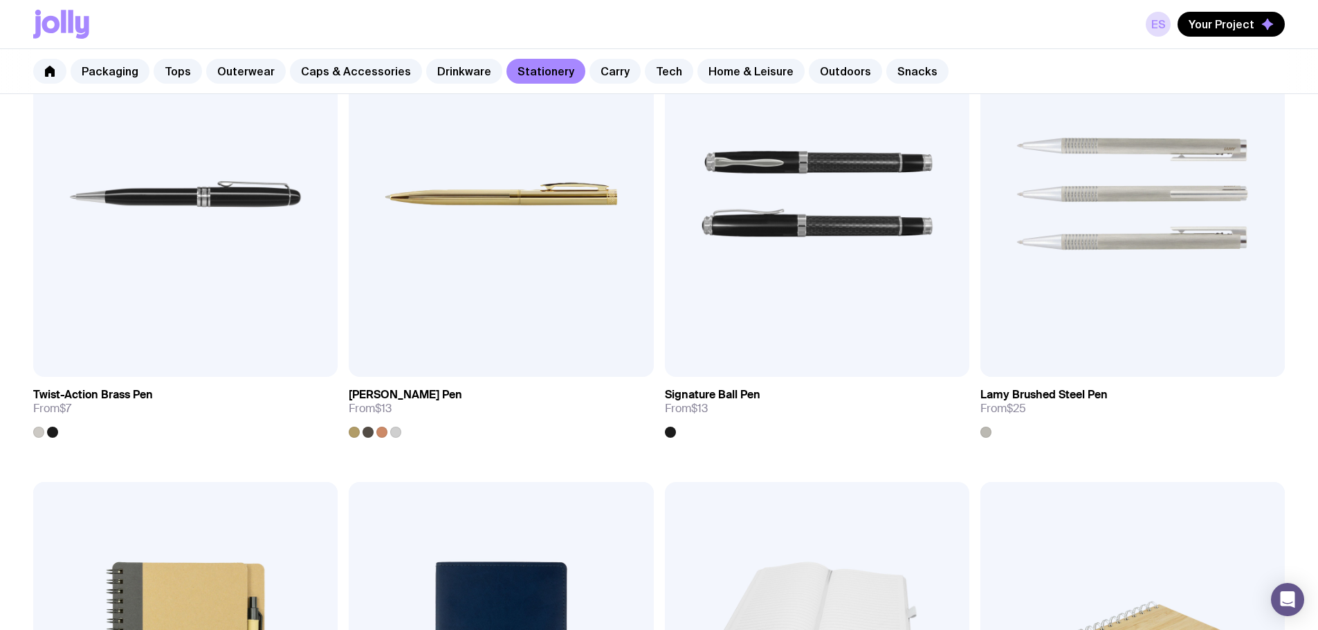
scroll to position [969, 0]
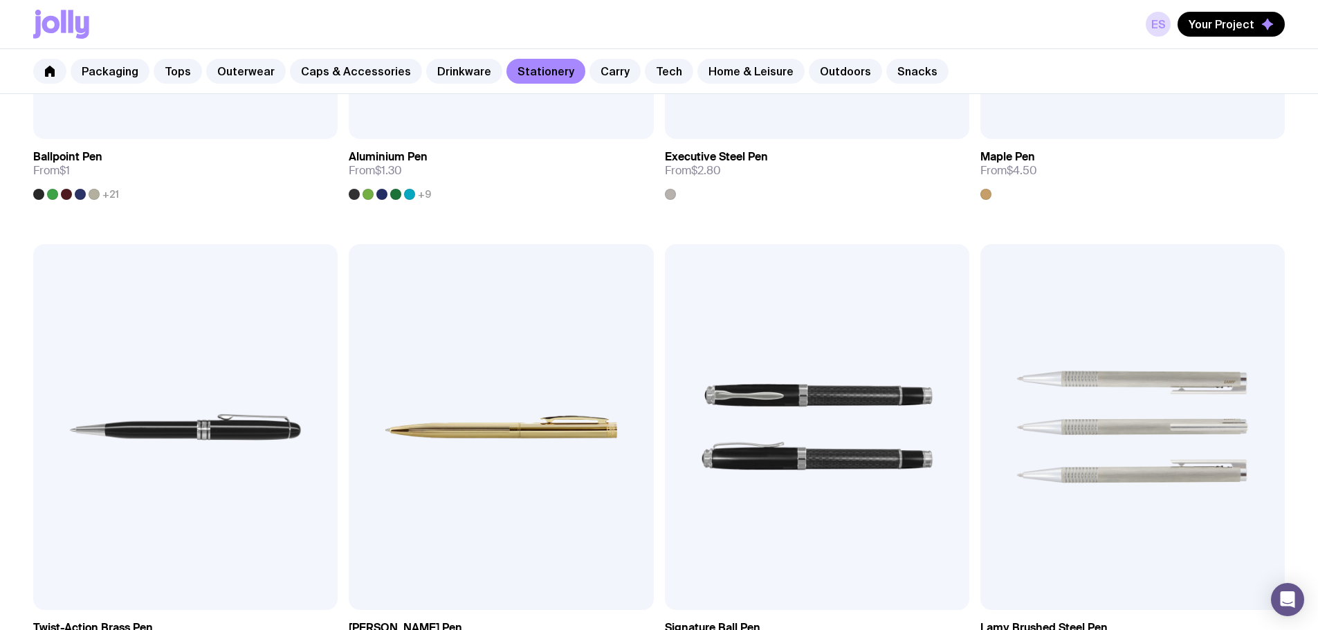
scroll to position [551, 0]
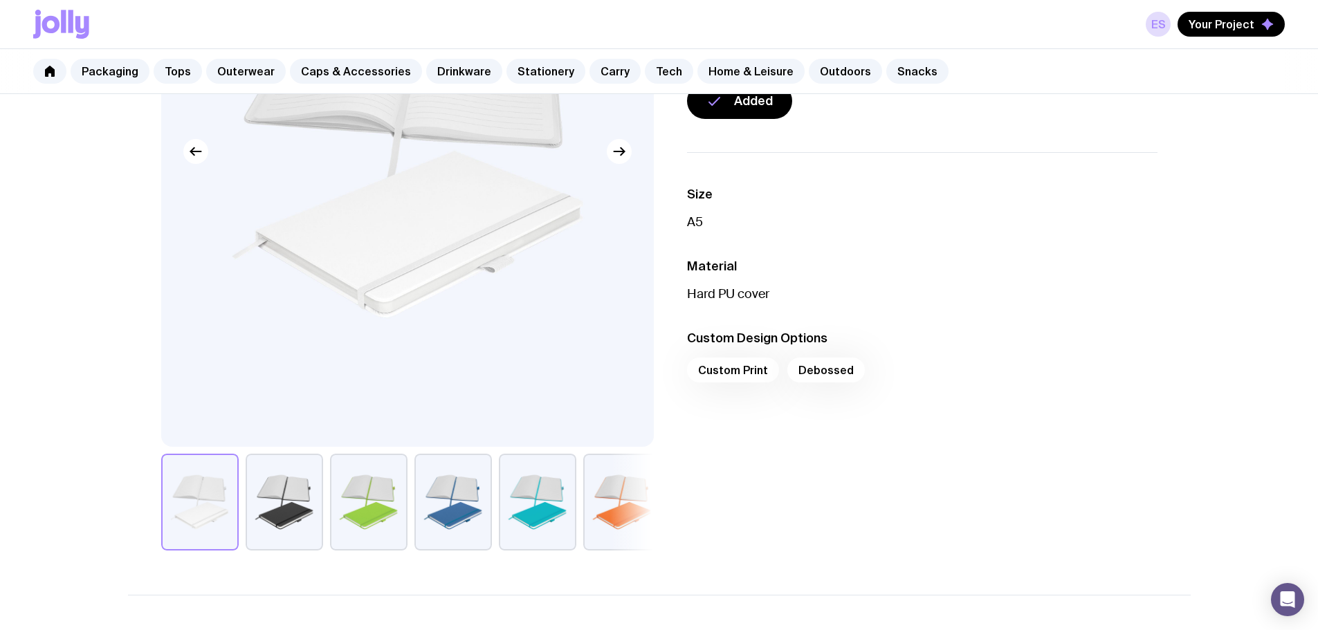
scroll to position [277, 0]
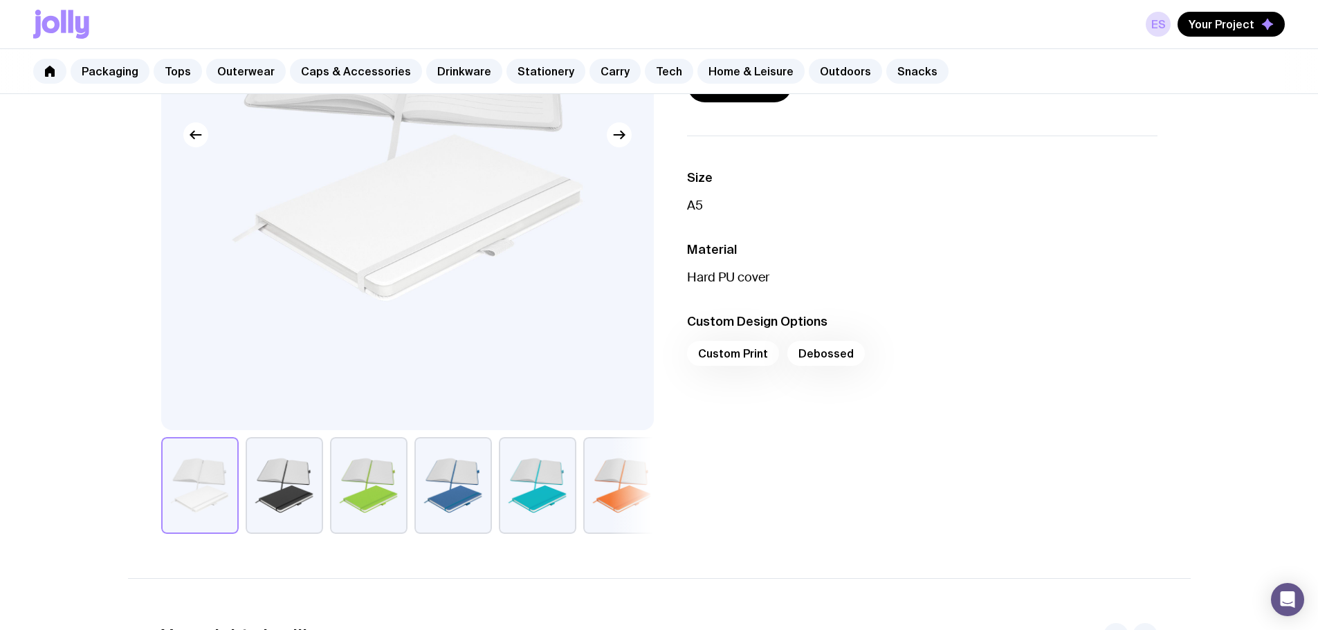
click at [725, 356] on div "Custom Print Debossed" at bounding box center [922, 357] width 470 height 33
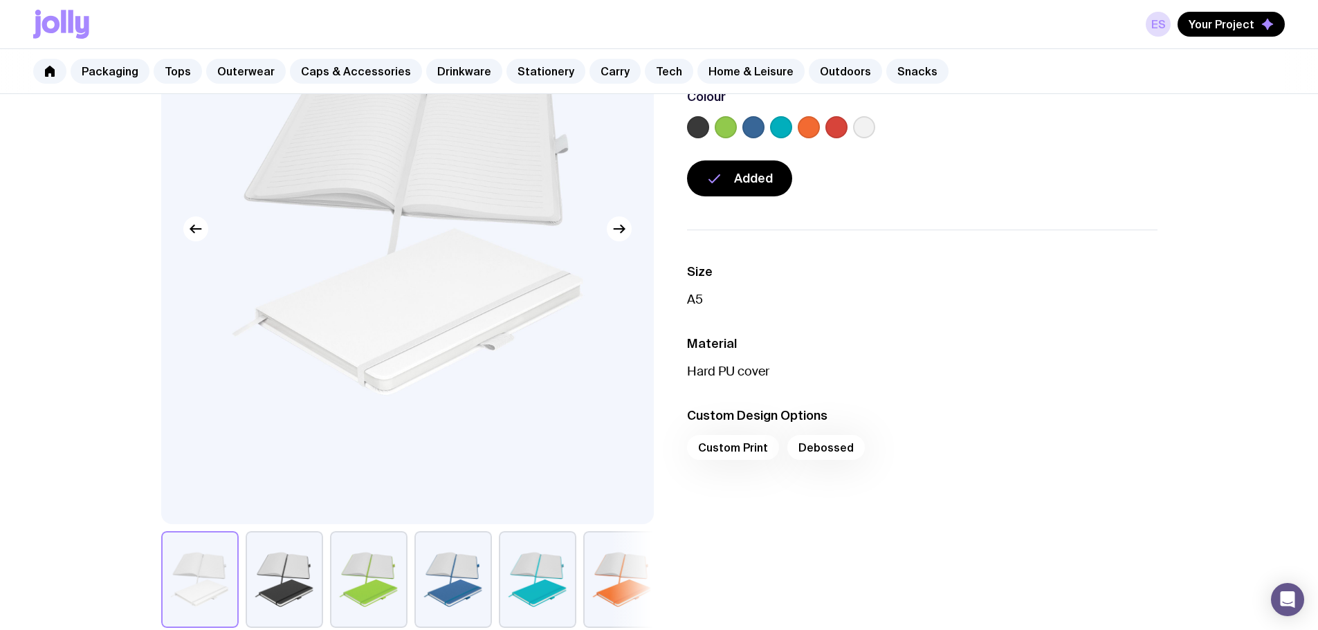
scroll to position [69, 0]
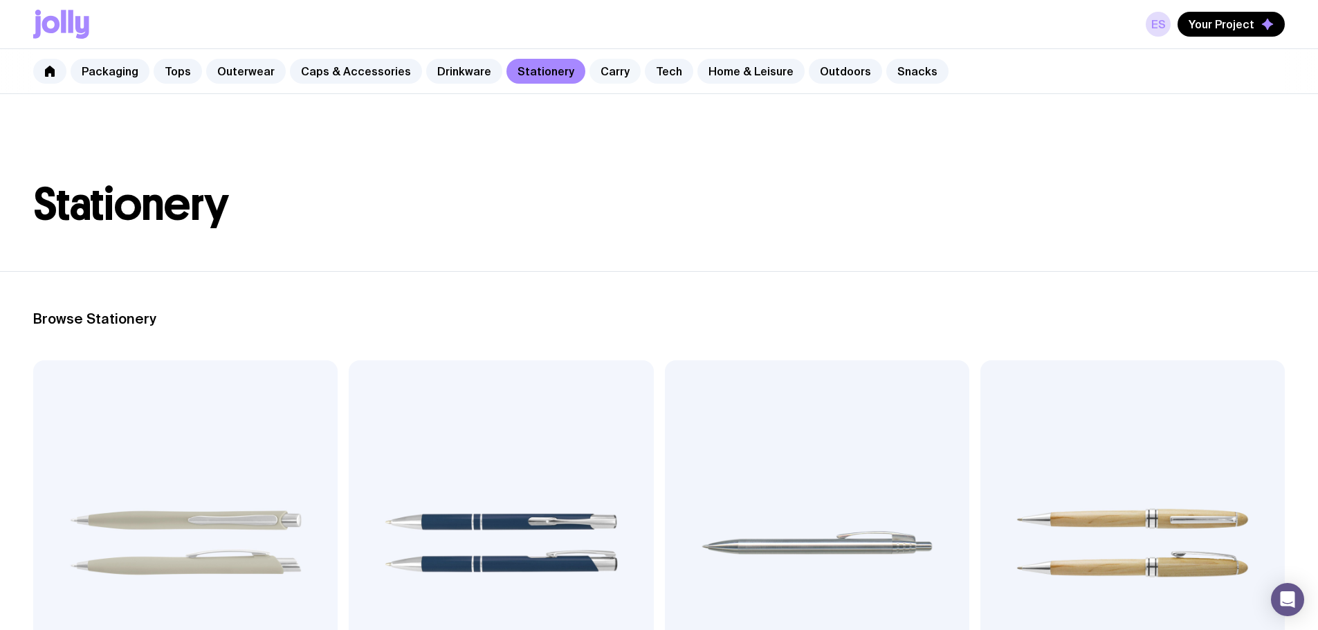
click at [595, 75] on link "Carry" at bounding box center [615, 71] width 51 height 25
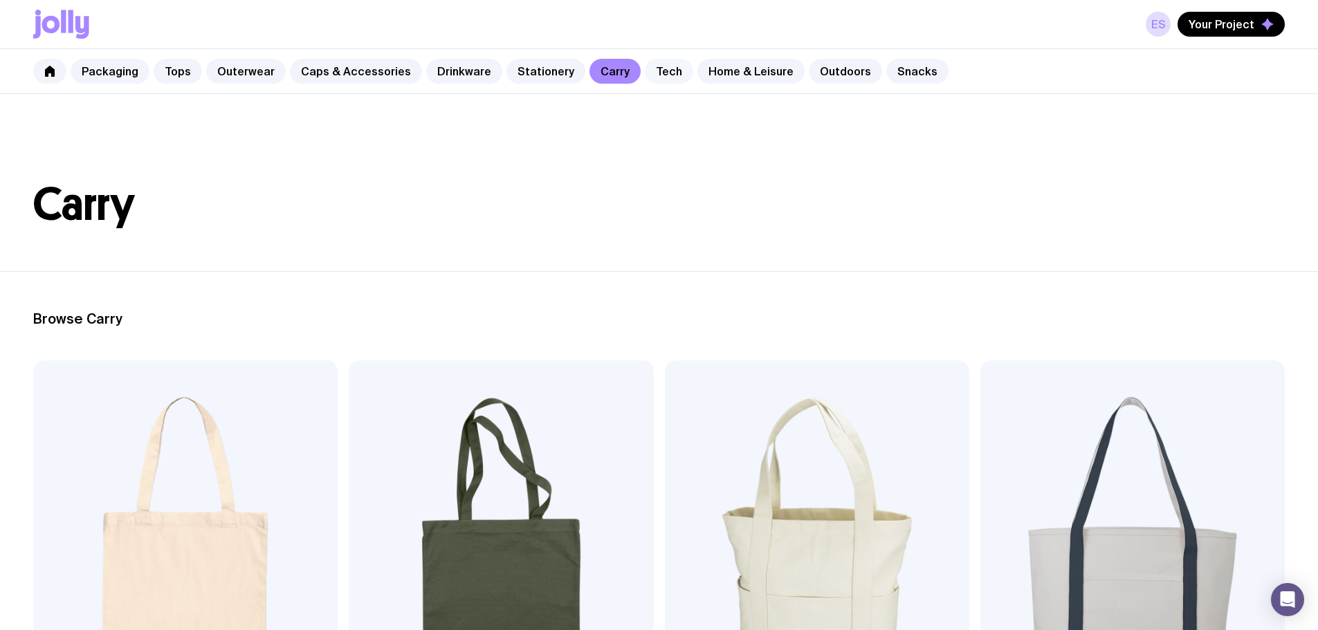
click at [645, 73] on link "Tech" at bounding box center [669, 71] width 48 height 25
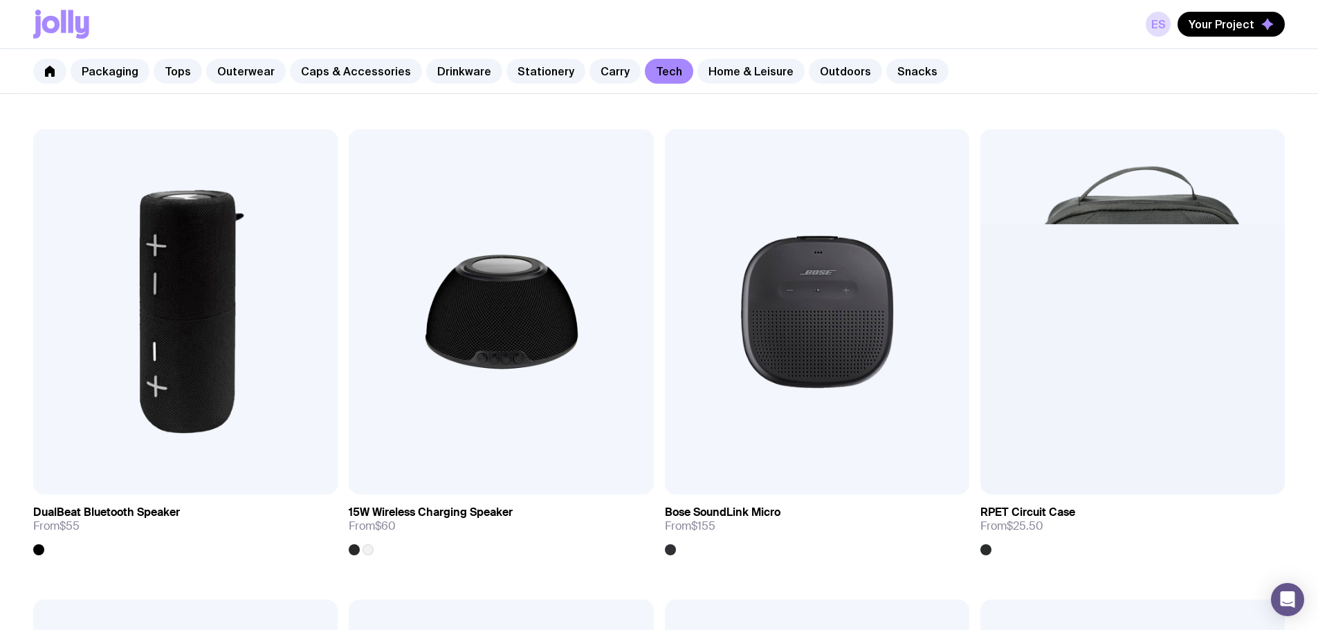
scroll to position [1367, 0]
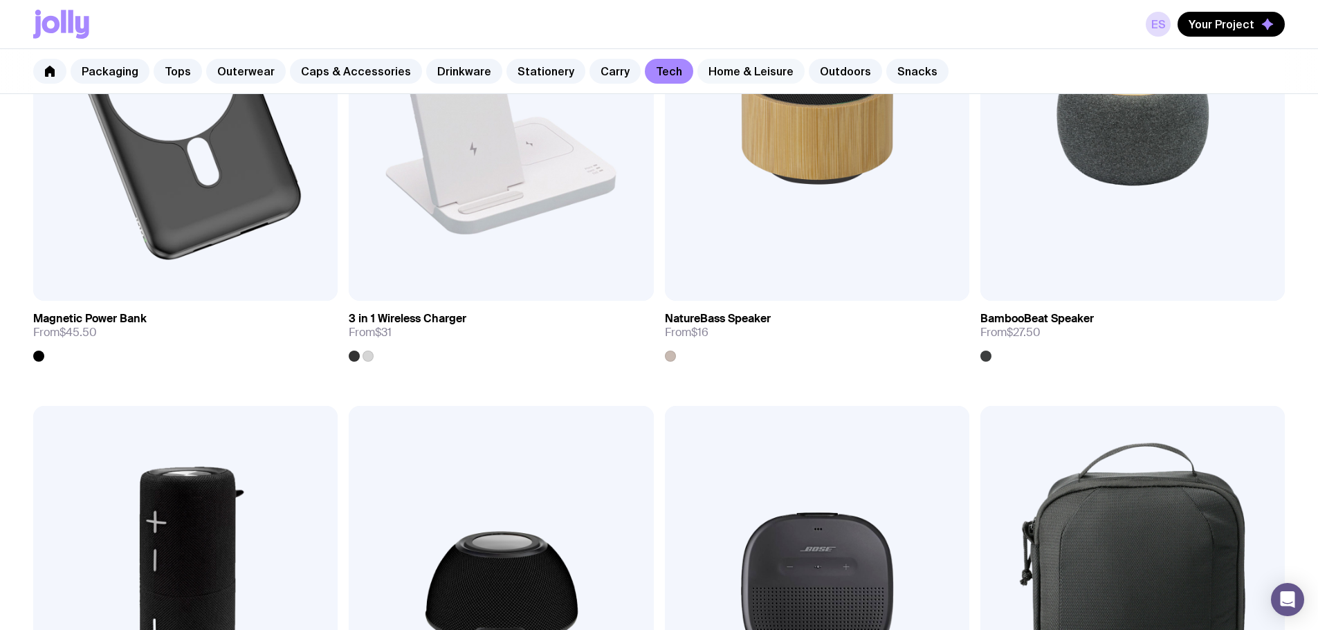
click at [719, 78] on link "Home & Leisure" at bounding box center [750, 71] width 107 height 25
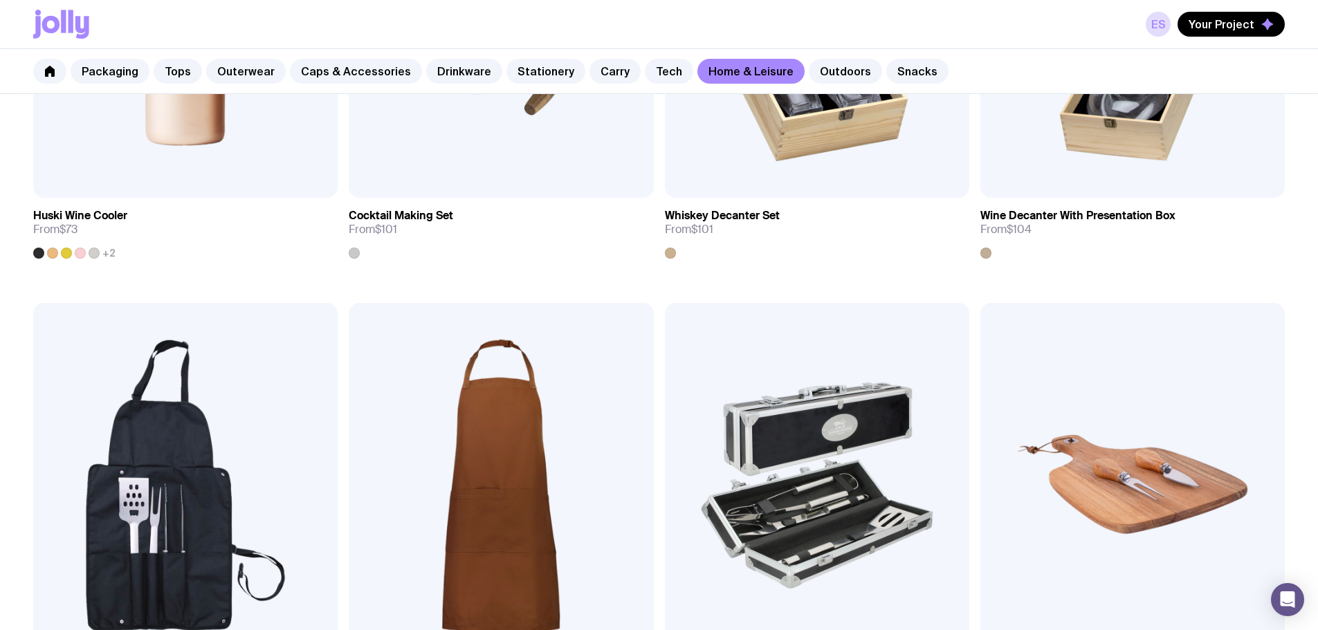
scroll to position [969, 0]
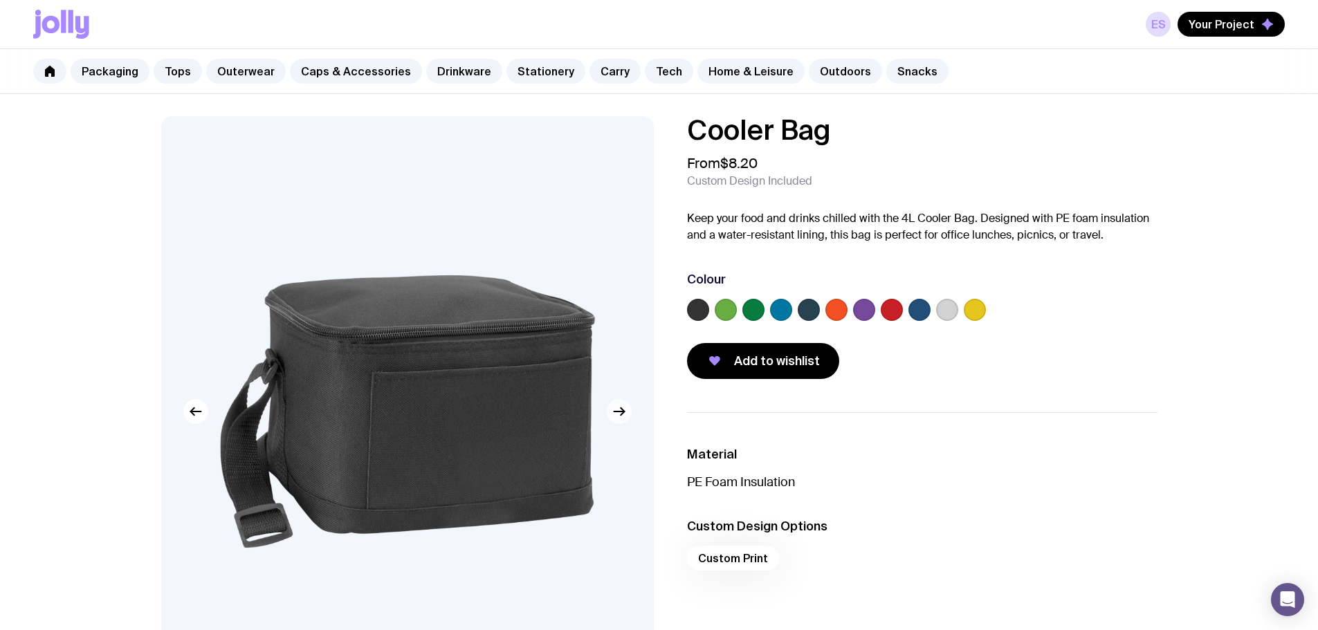
click at [625, 422] on button "button" at bounding box center [619, 411] width 25 height 25
click at [625, 417] on icon "button" at bounding box center [619, 411] width 17 height 17
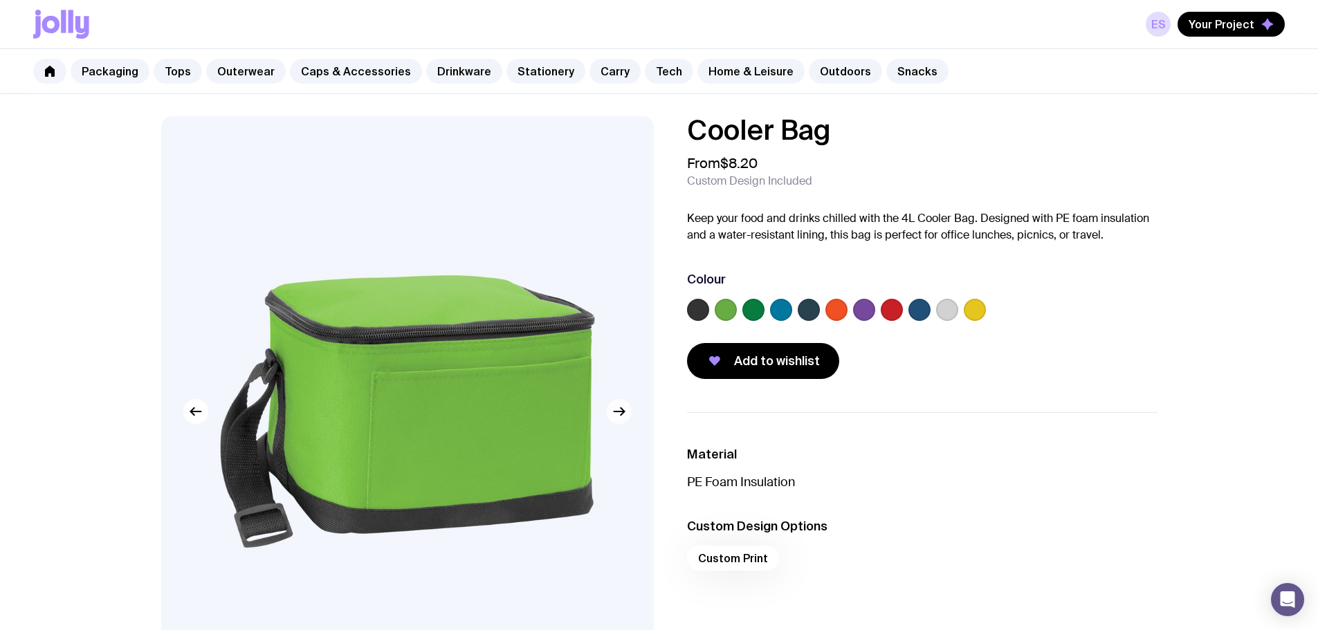
click at [625, 417] on icon "button" at bounding box center [619, 411] width 17 height 17
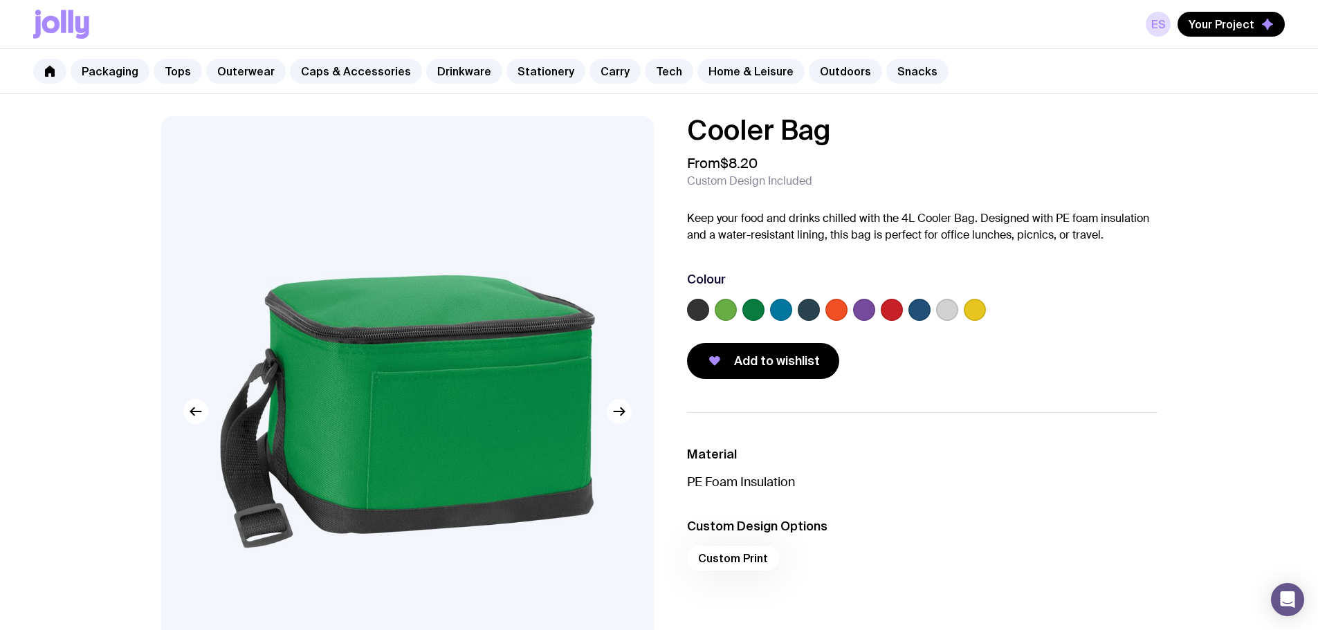
click at [625, 417] on icon "button" at bounding box center [619, 411] width 17 height 17
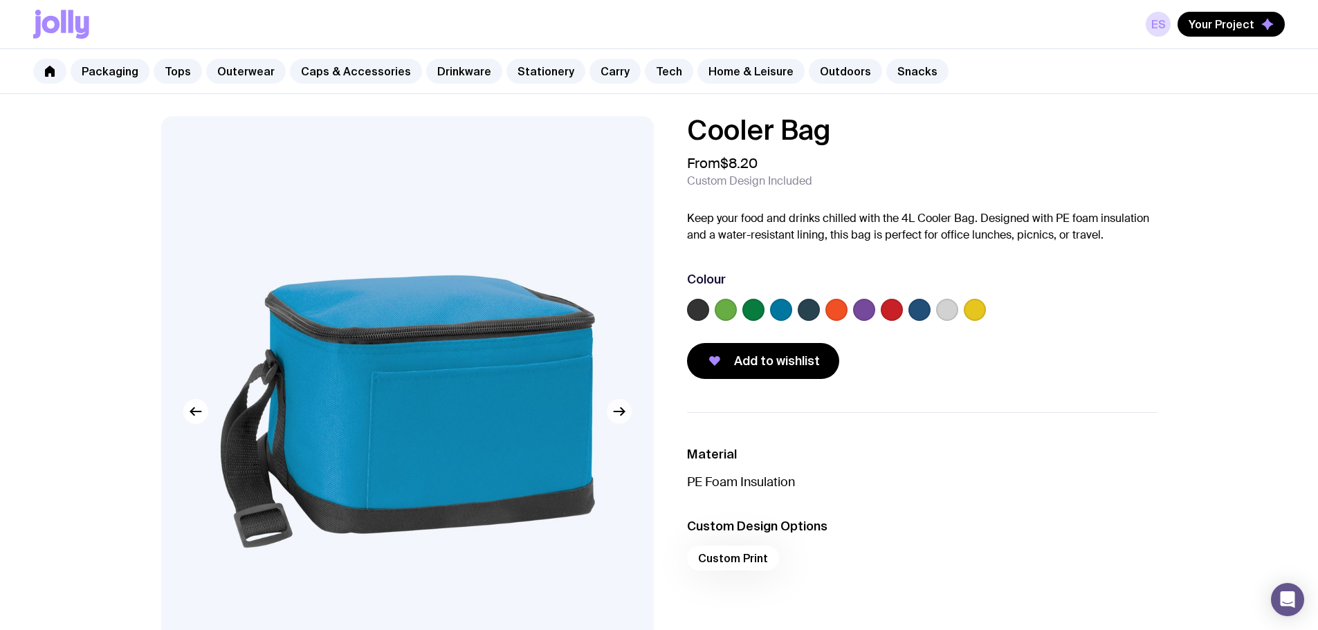
click at [625, 417] on icon "button" at bounding box center [619, 411] width 17 height 17
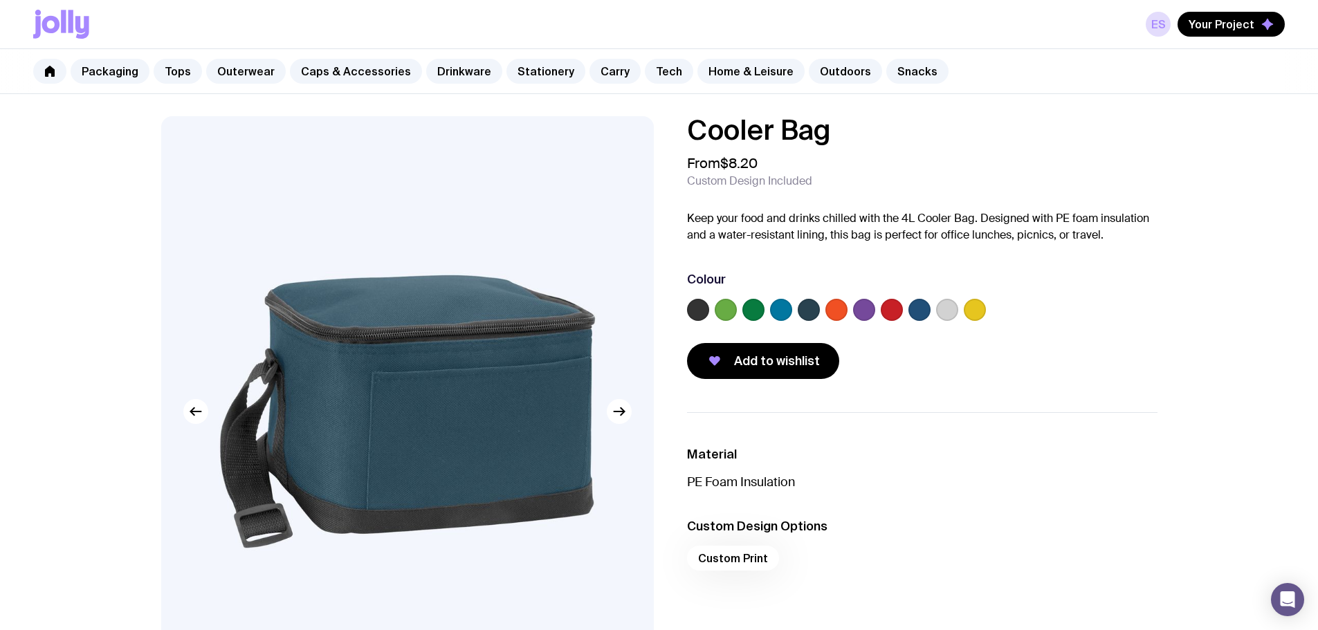
click at [698, 306] on label at bounding box center [698, 310] width 22 height 22
click at [0, 0] on input "radio" at bounding box center [0, 0] width 0 height 0
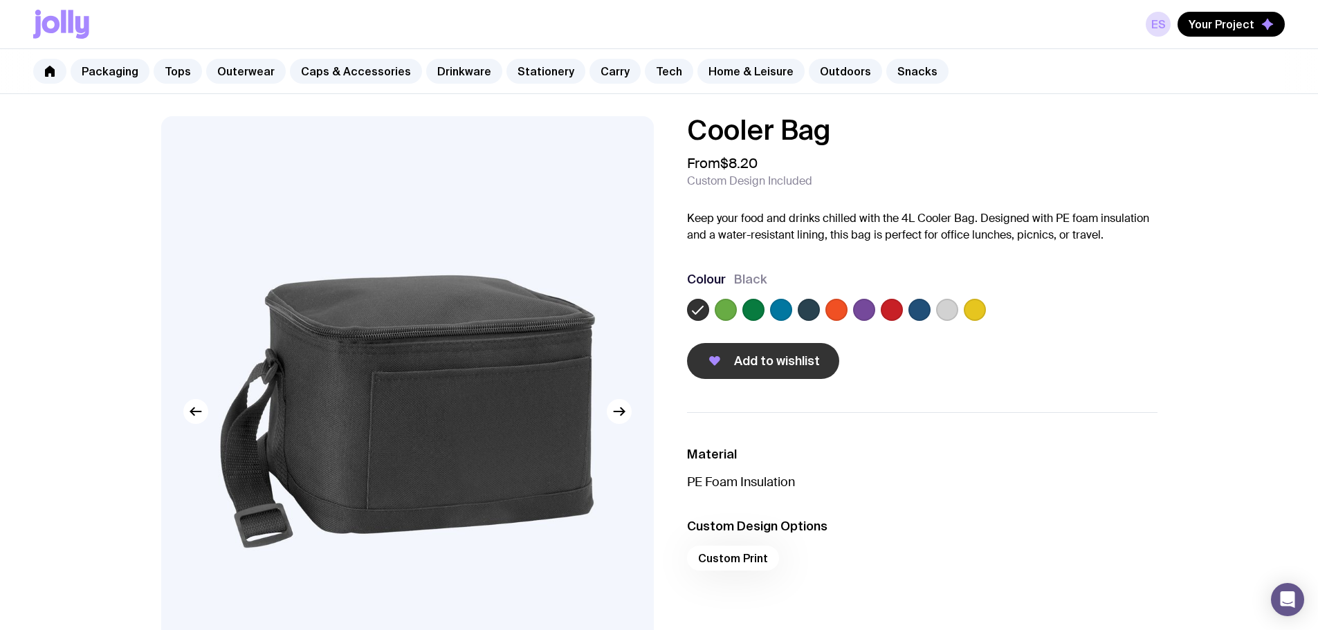
click at [767, 367] on span "Add to wishlist" at bounding box center [777, 361] width 86 height 17
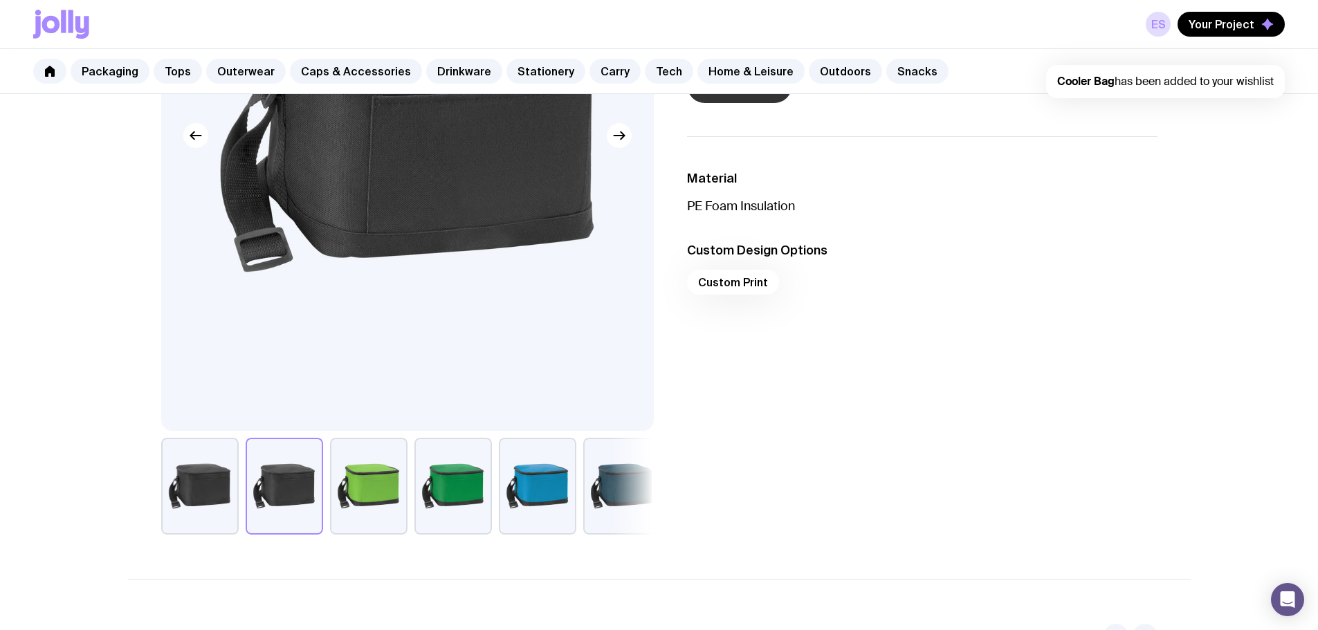
scroll to position [277, 0]
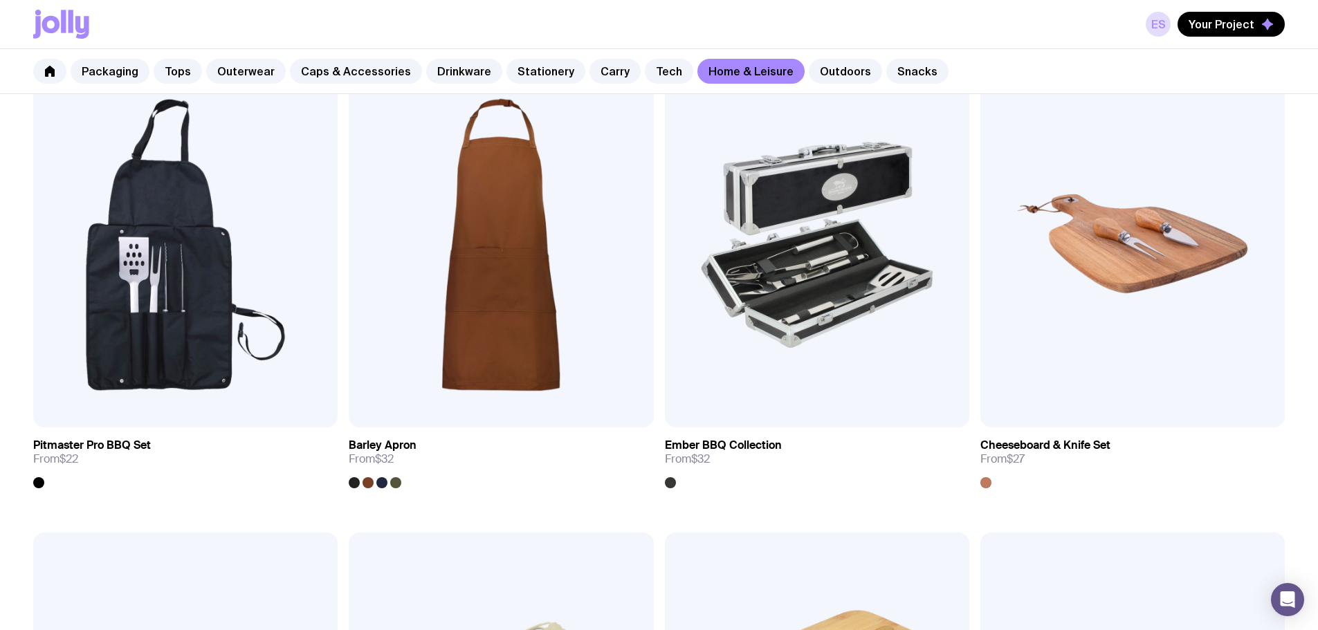
scroll to position [1227, 0]
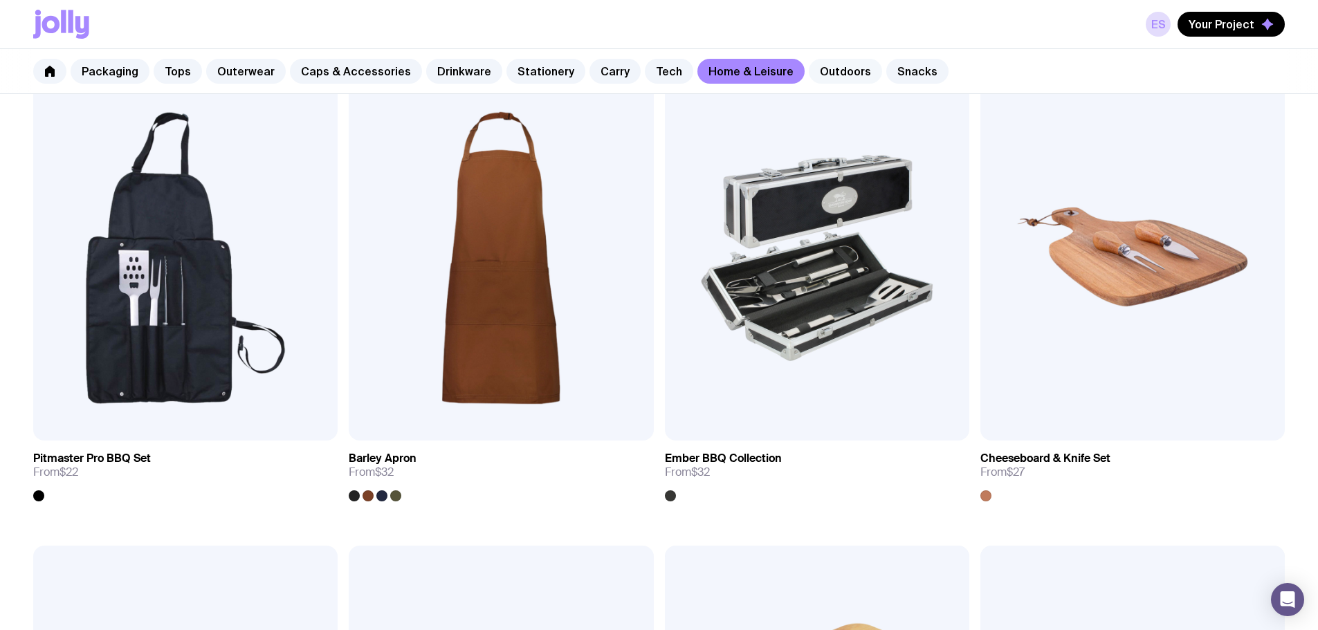
click at [824, 72] on link "Outdoors" at bounding box center [845, 71] width 73 height 25
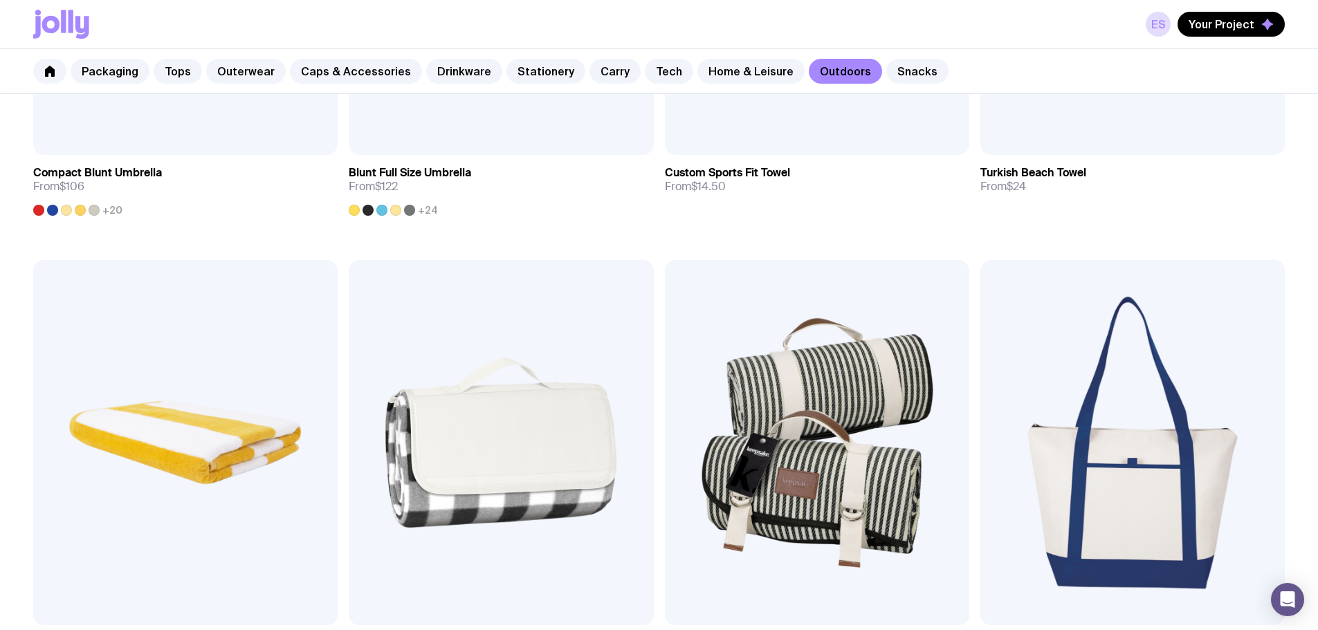
scroll to position [953, 0]
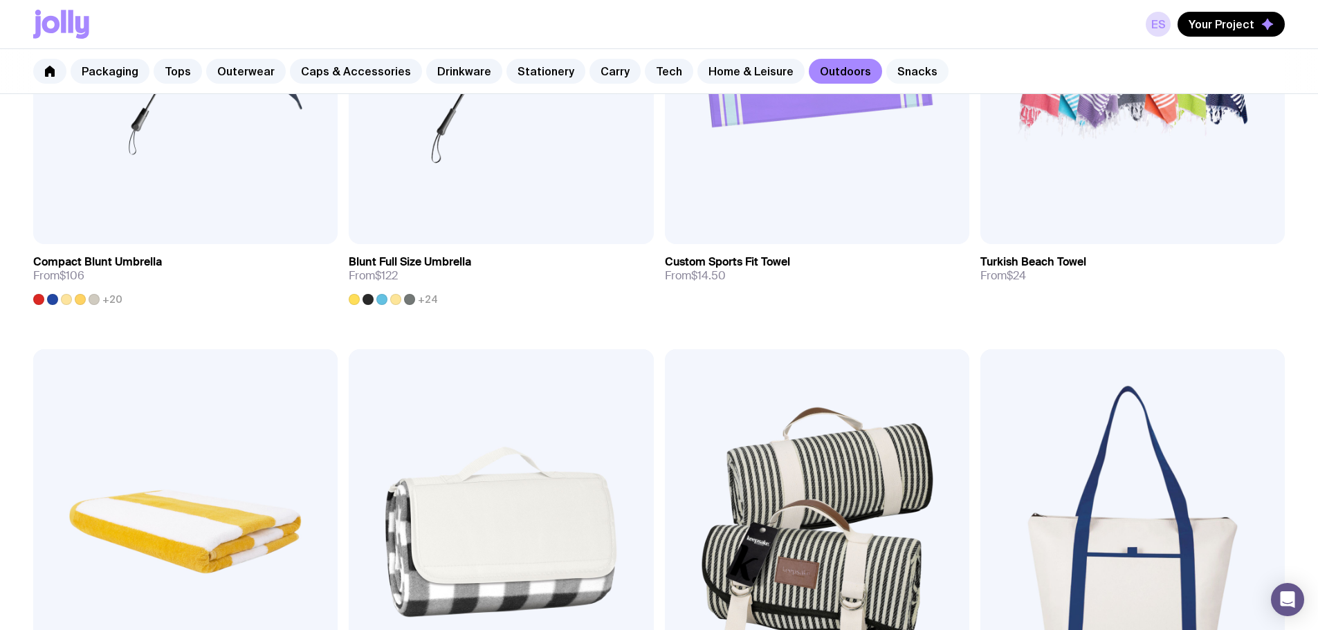
click at [886, 71] on link "Snacks" at bounding box center [917, 71] width 62 height 25
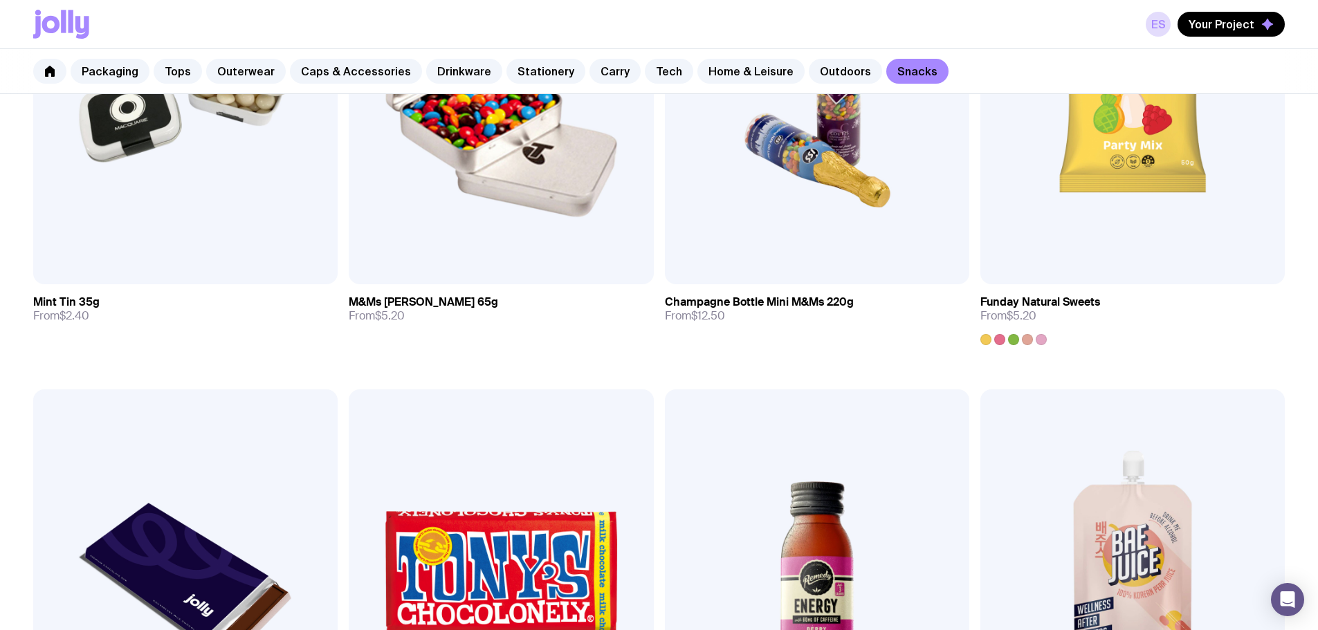
scroll to position [613, 0]
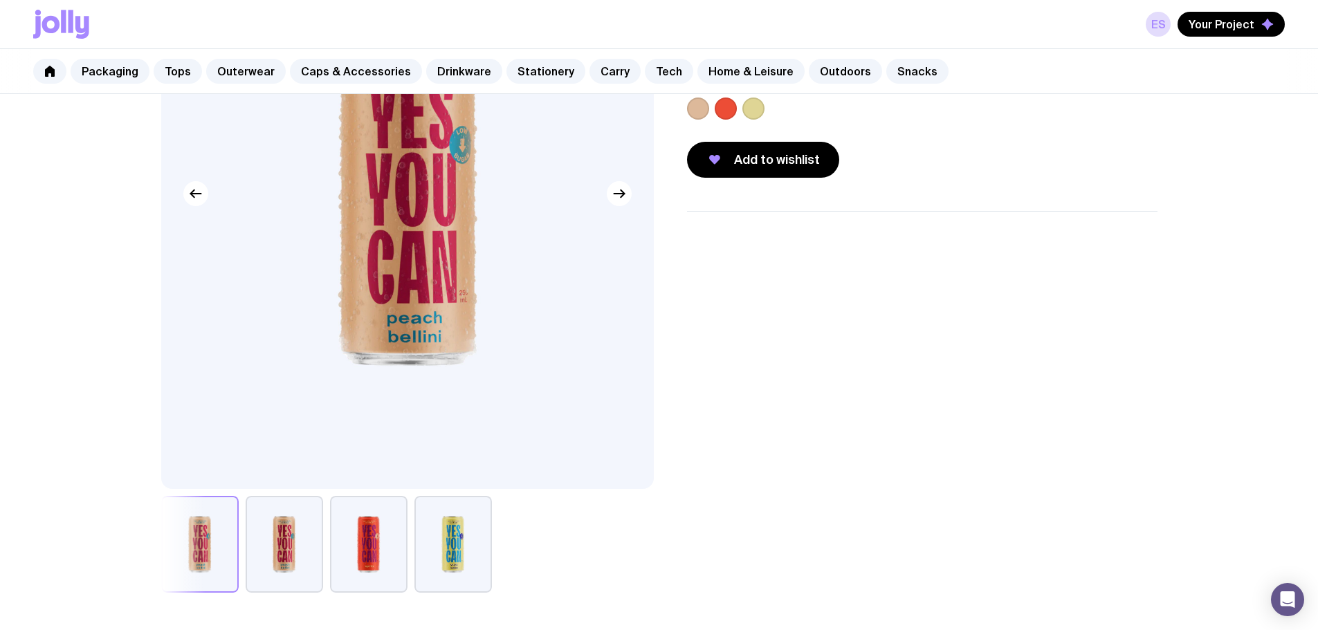
scroll to position [277, 0]
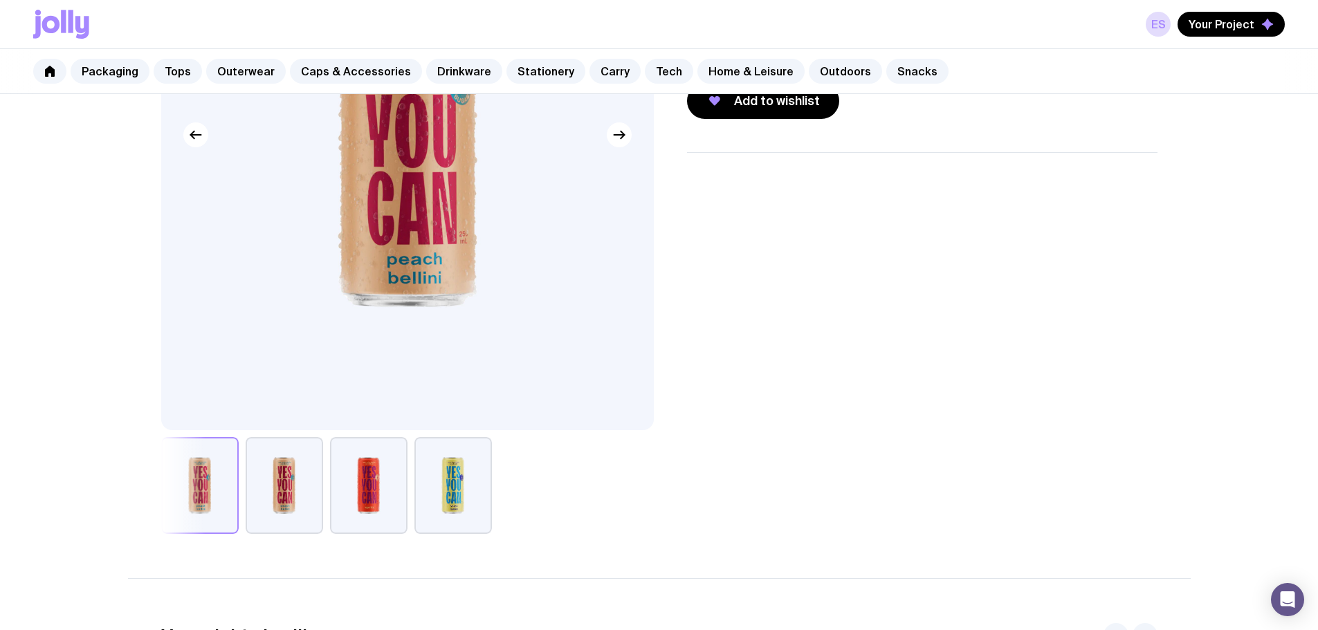
click at [464, 492] on button "button" at bounding box center [452, 485] width 77 height 97
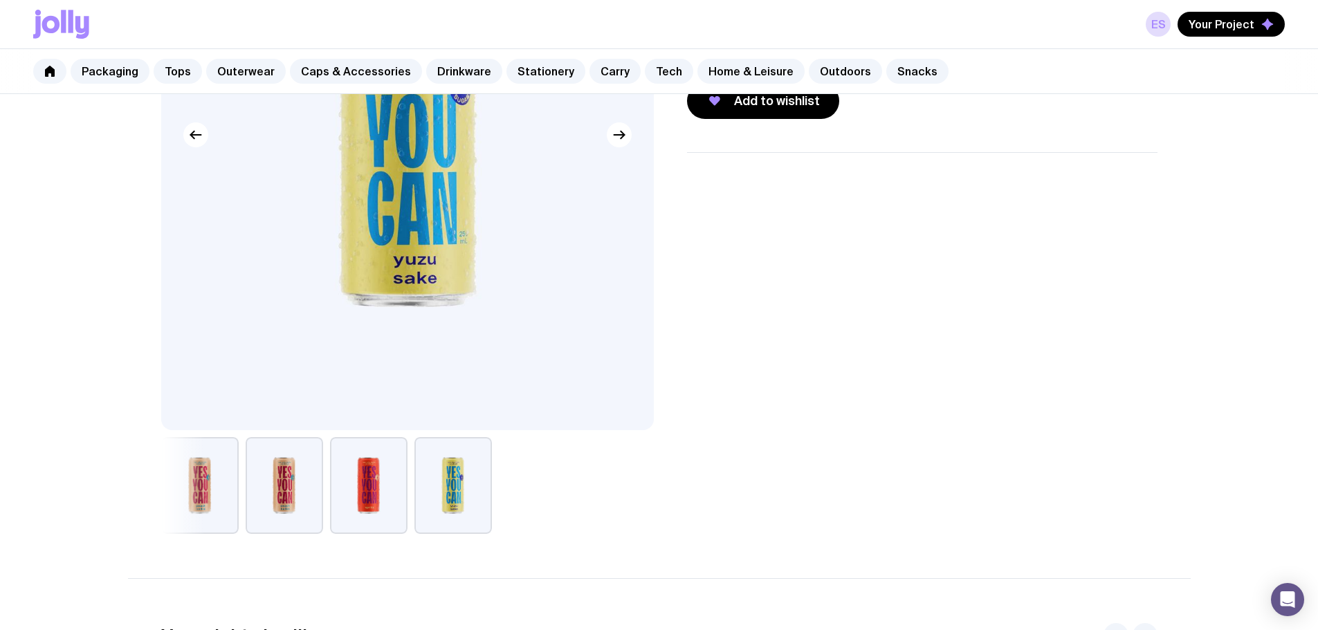
click at [361, 499] on button "button" at bounding box center [368, 485] width 77 height 97
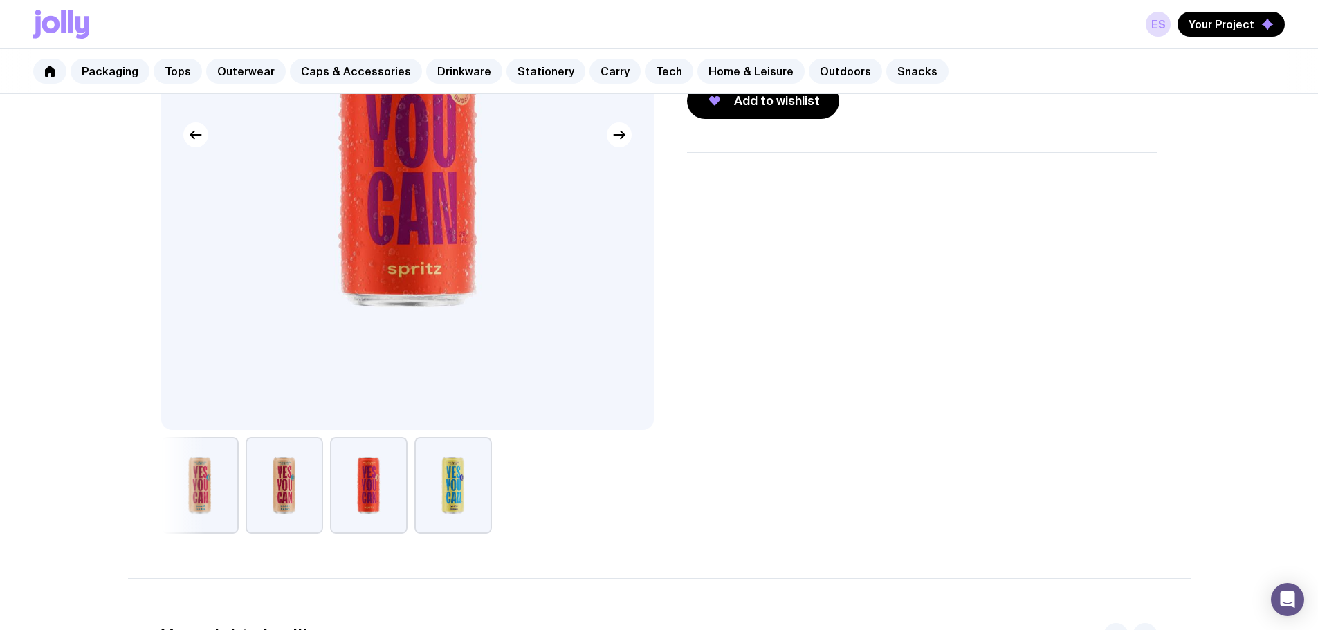
click at [293, 482] on button "button" at bounding box center [284, 485] width 77 height 97
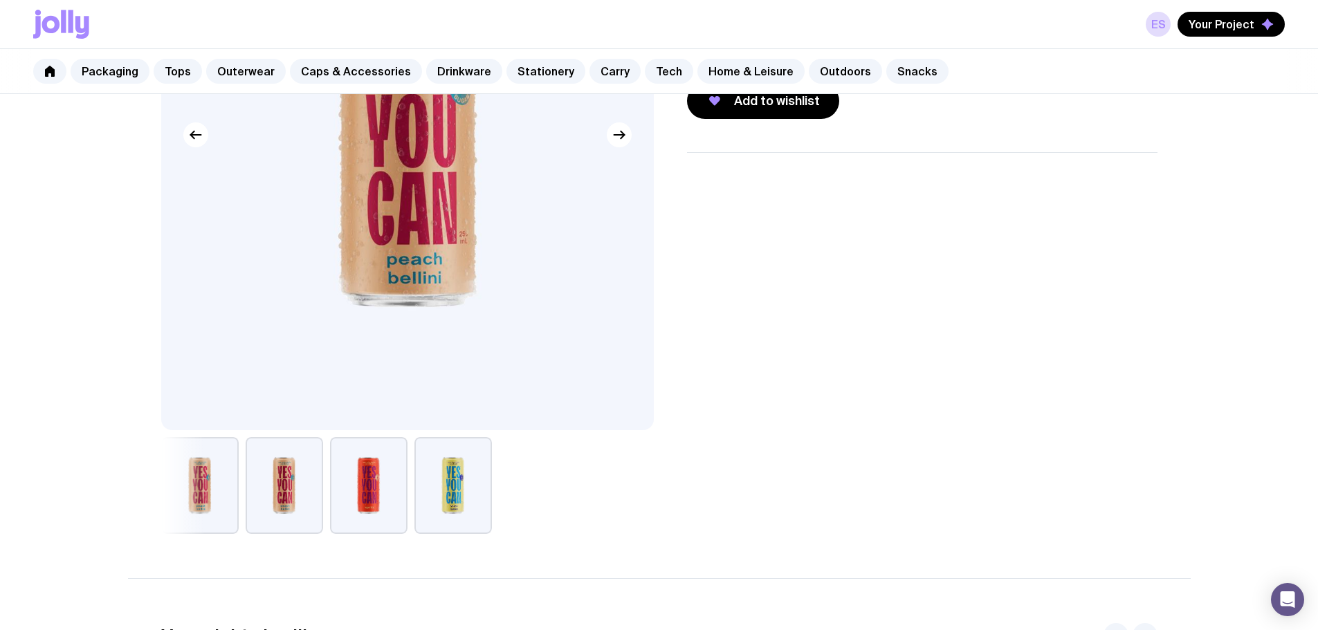
click at [204, 474] on button "button" at bounding box center [199, 485] width 77 height 97
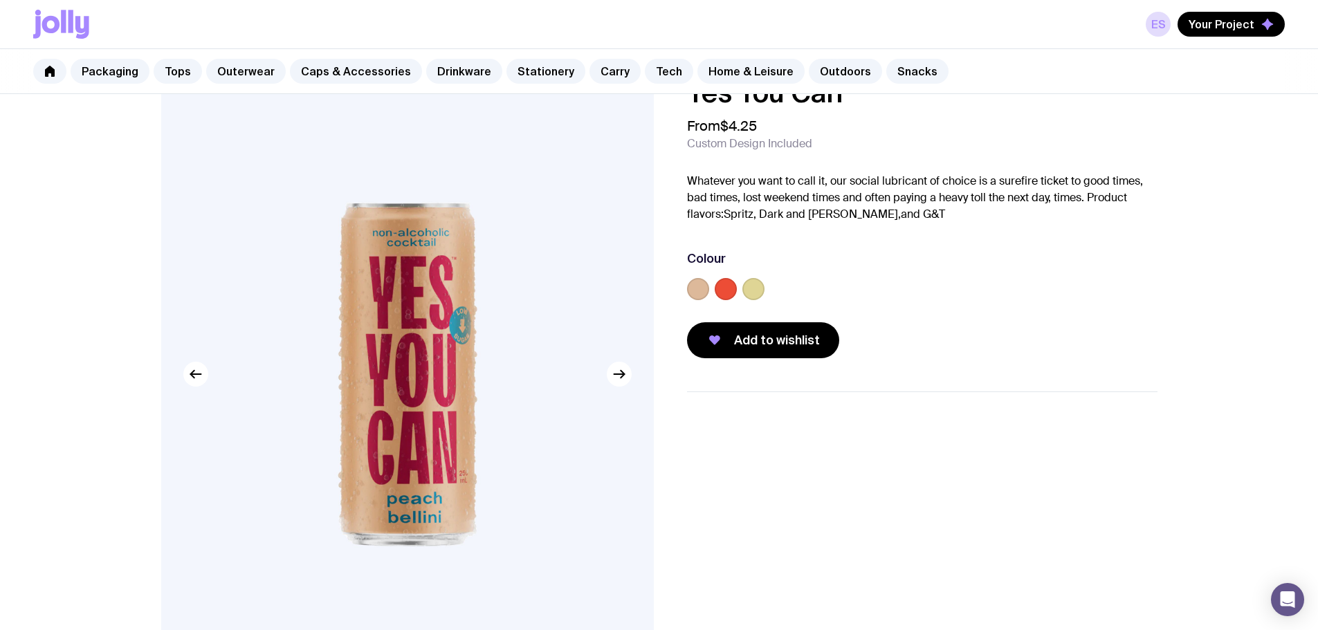
scroll to position [0, 0]
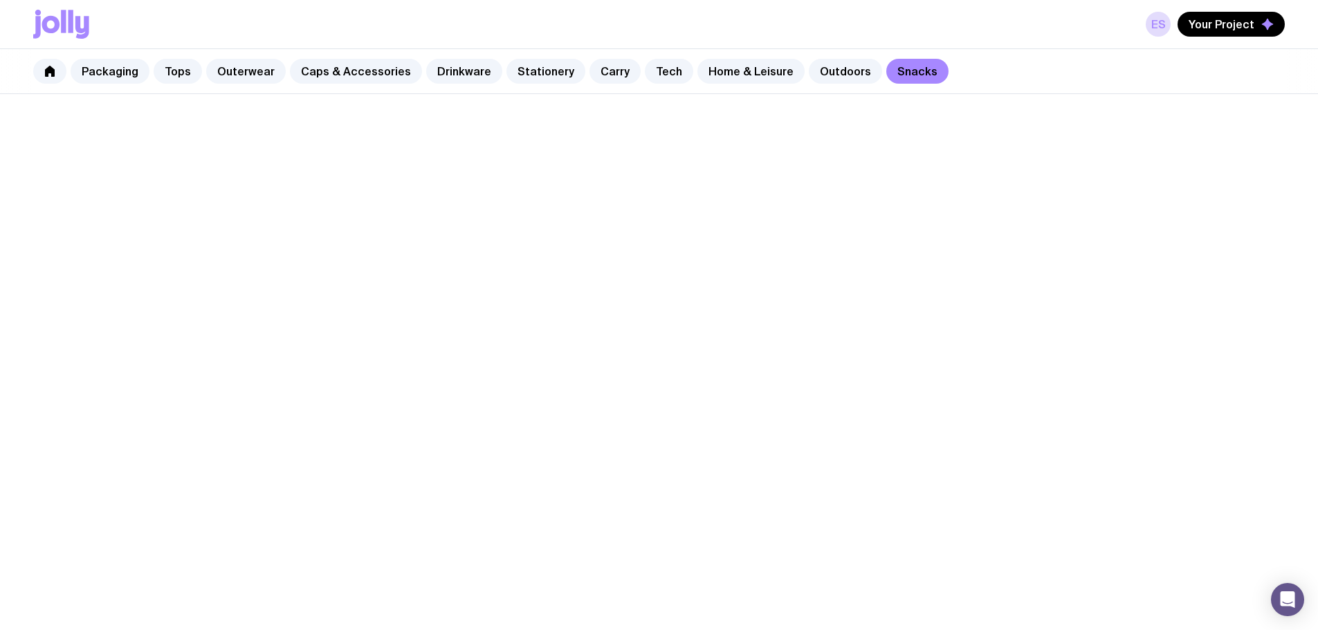
scroll to position [613, 0]
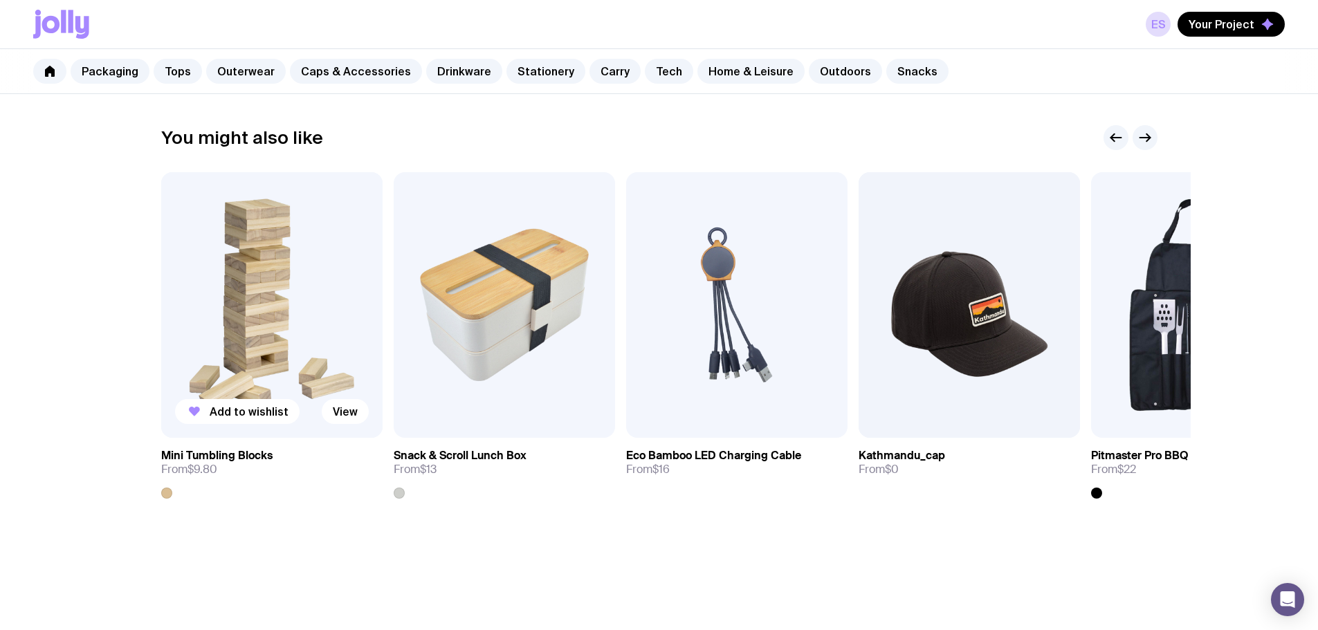
scroll to position [692, 0]
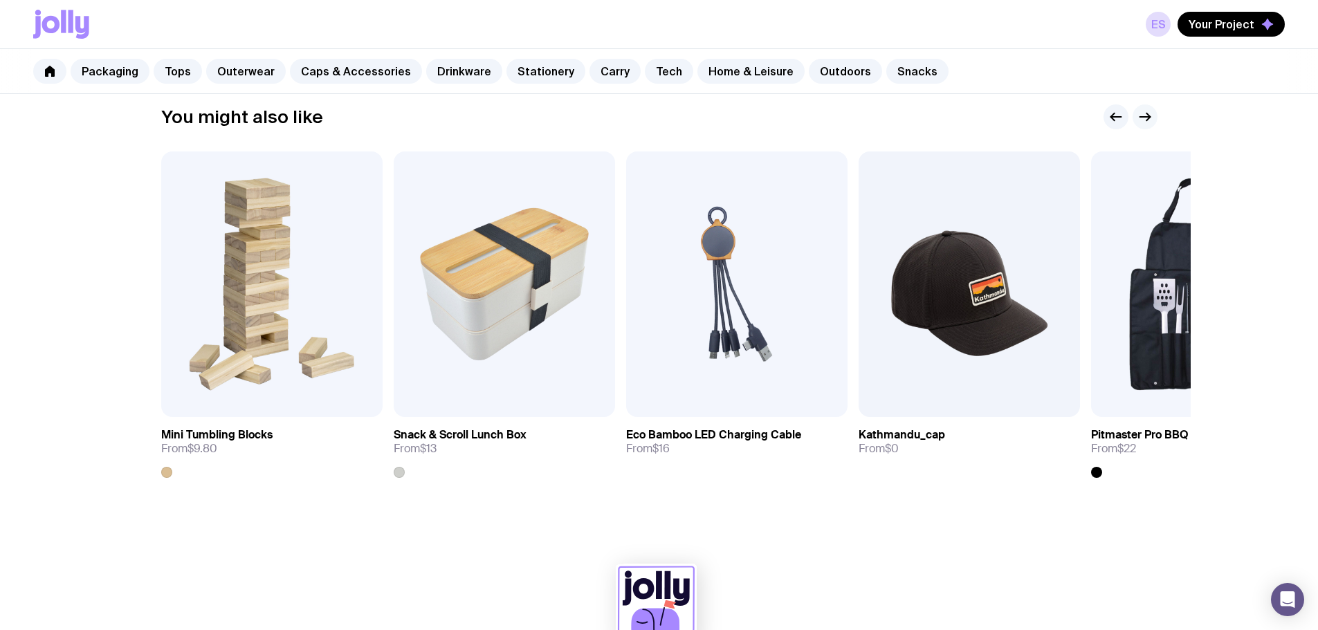
click at [1142, 109] on icon "button" at bounding box center [1145, 117] width 17 height 17
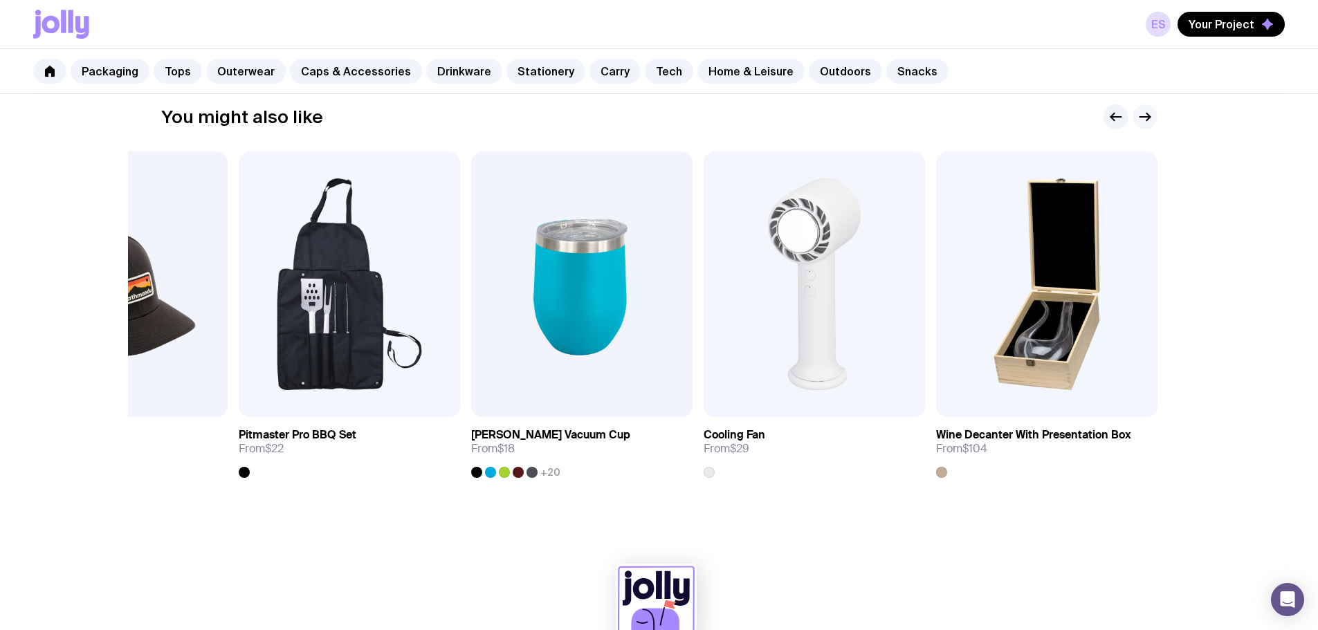
click at [1149, 109] on icon "button" at bounding box center [1145, 117] width 17 height 17
click at [888, 73] on link "Snacks" at bounding box center [917, 71] width 62 height 25
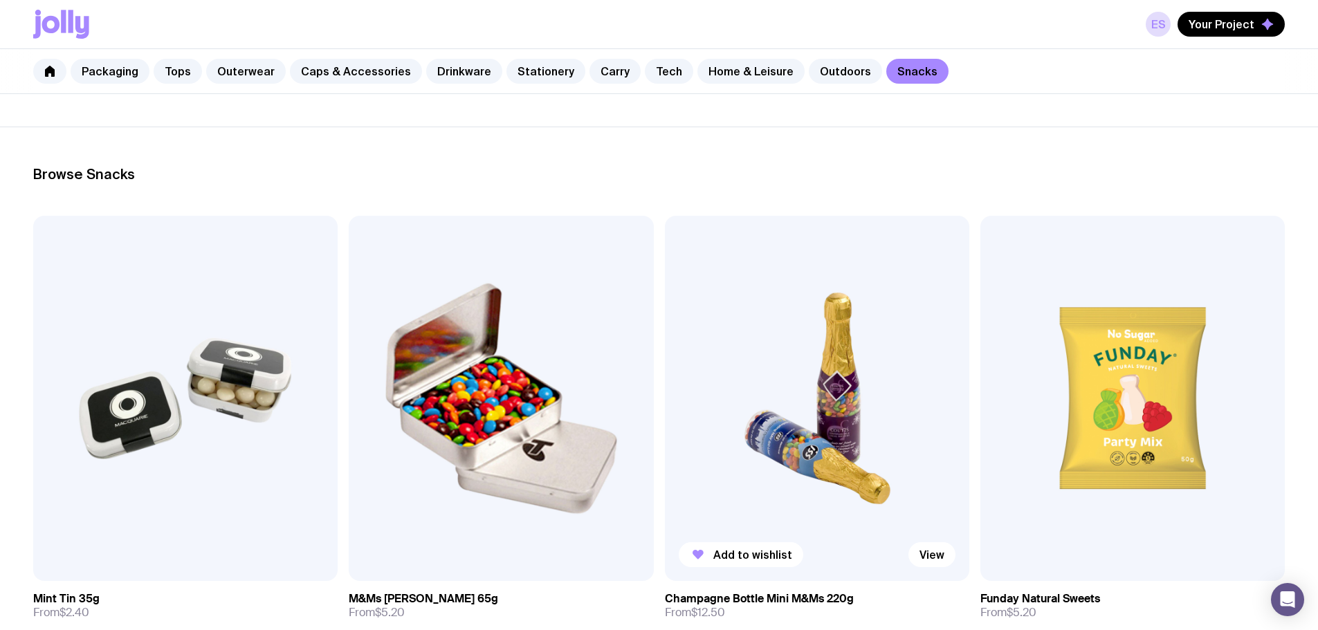
scroll to position [129, 0]
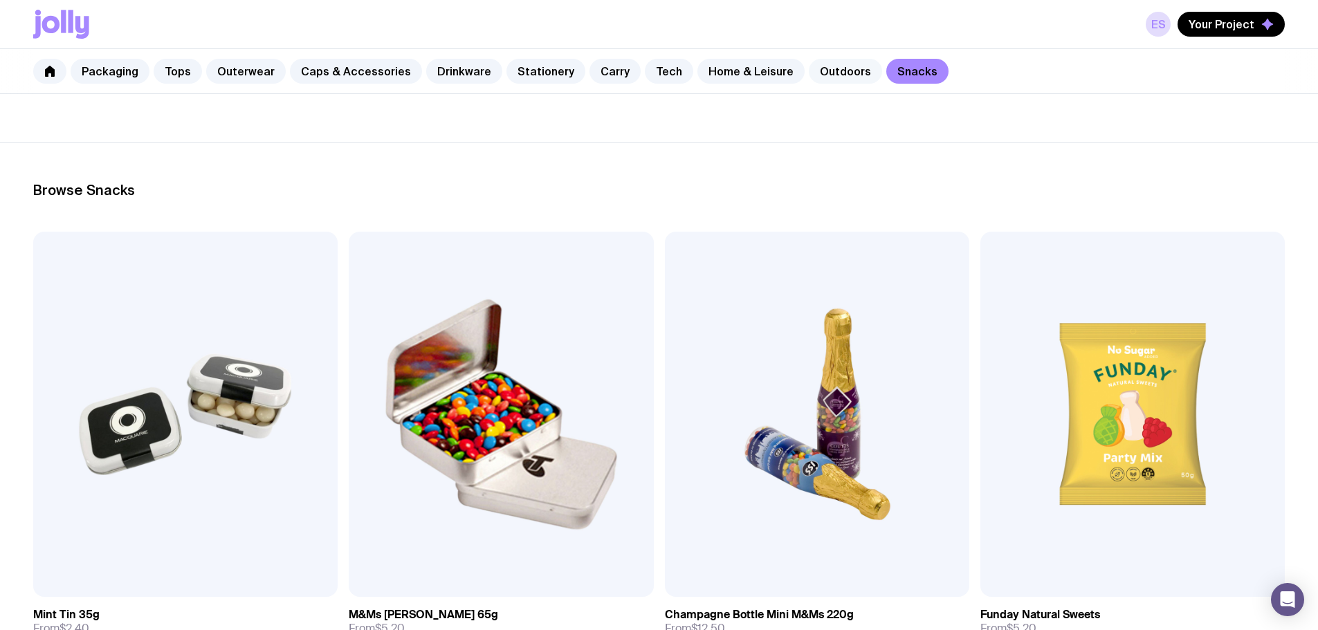
click at [819, 73] on link "Outdoors" at bounding box center [845, 71] width 73 height 25
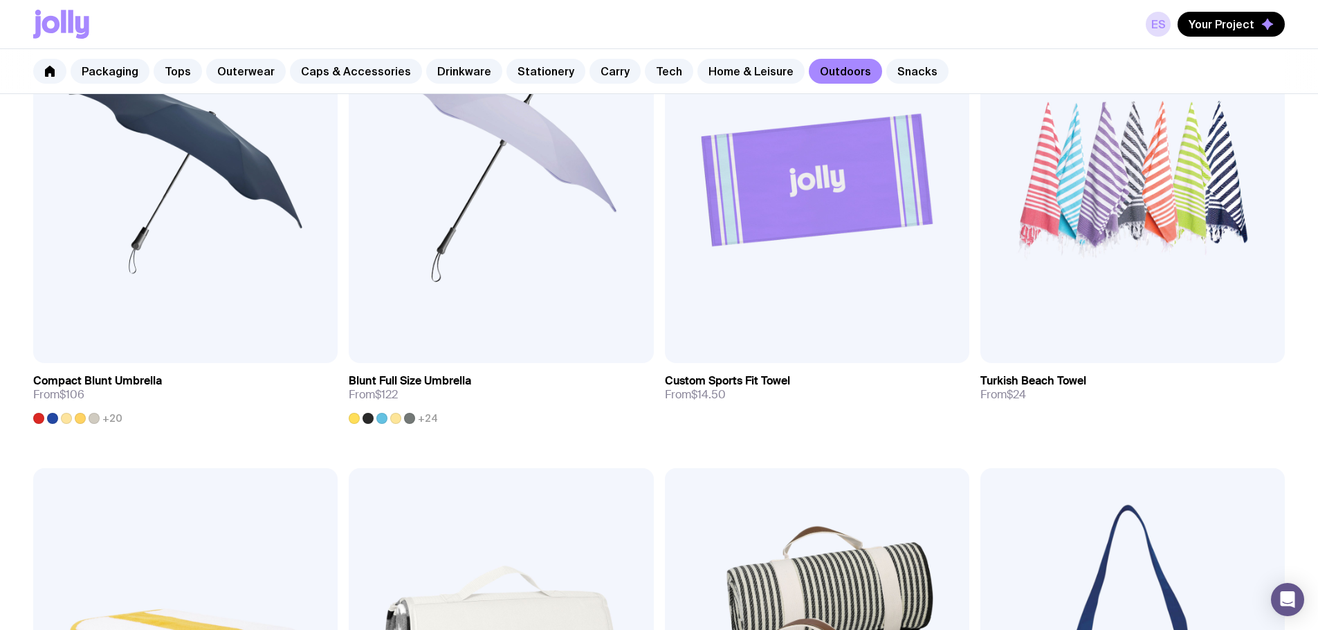
scroll to position [623, 0]
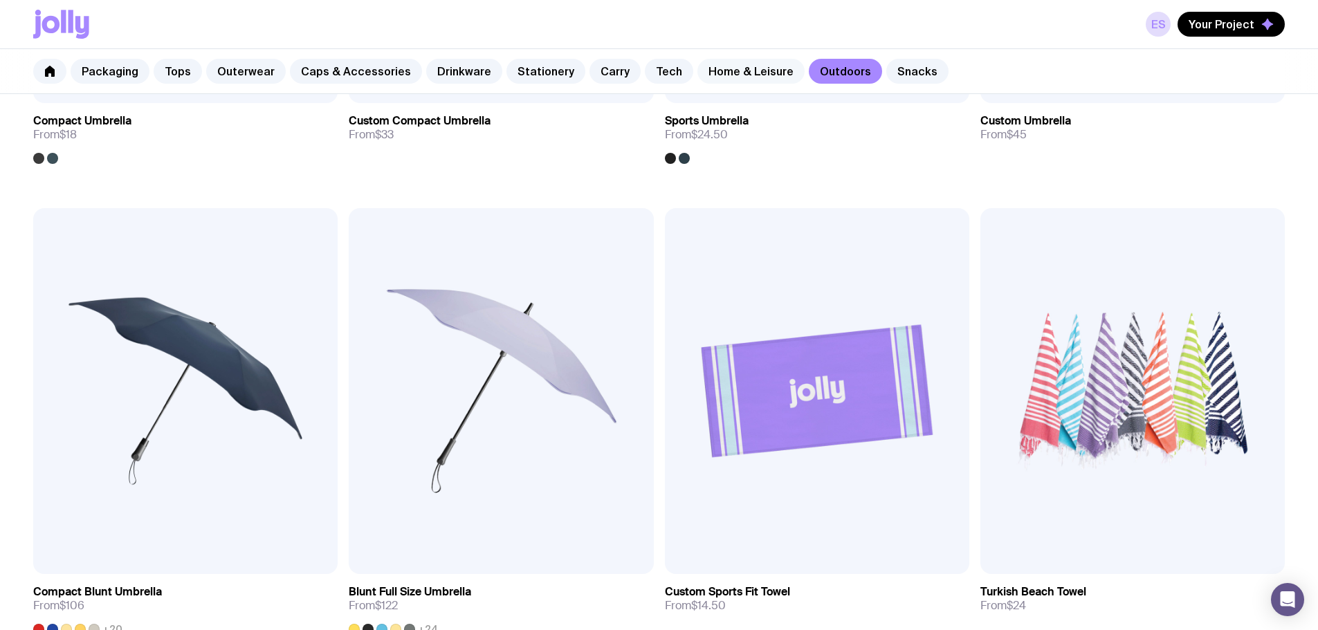
click at [749, 81] on link "Home & Leisure" at bounding box center [750, 71] width 107 height 25
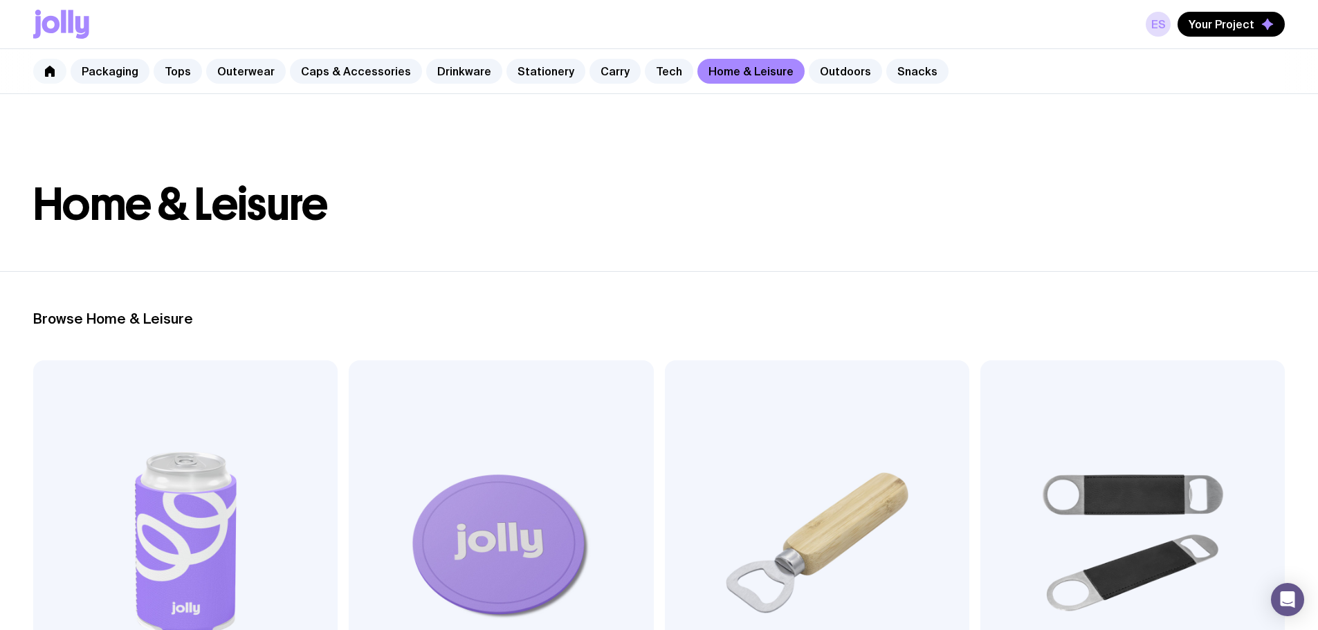
click at [47, 73] on icon at bounding box center [50, 71] width 10 height 11
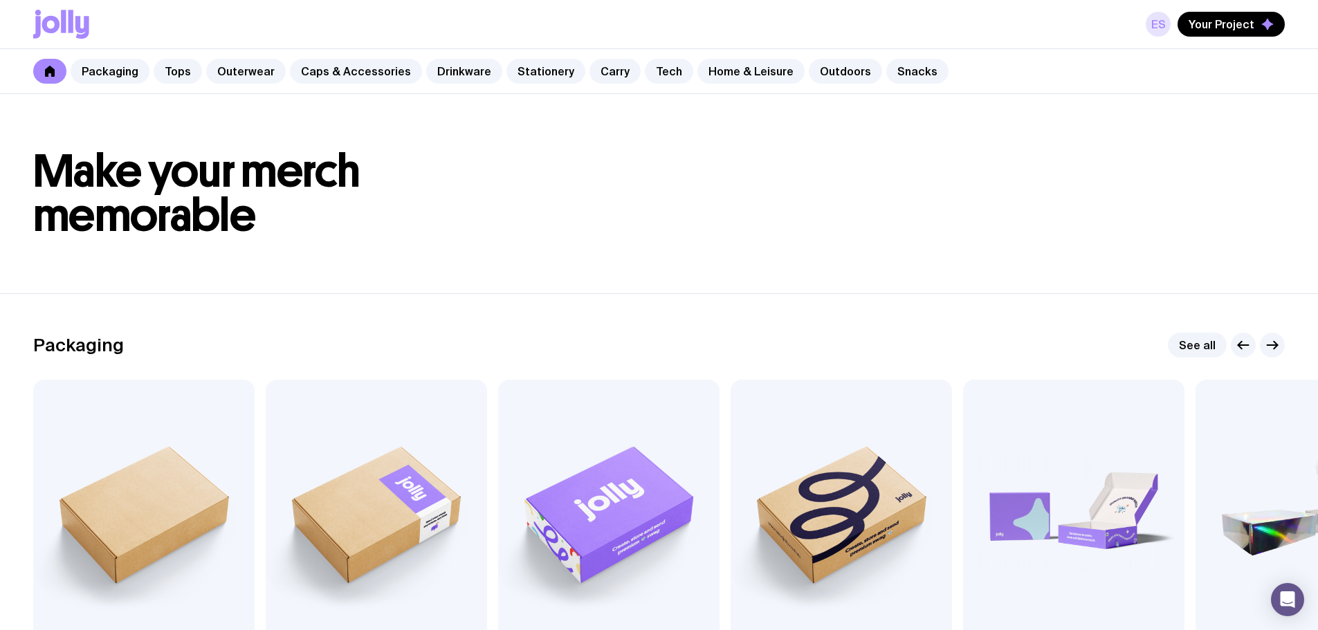
click at [1160, 24] on link "ES" at bounding box center [1158, 24] width 25 height 25
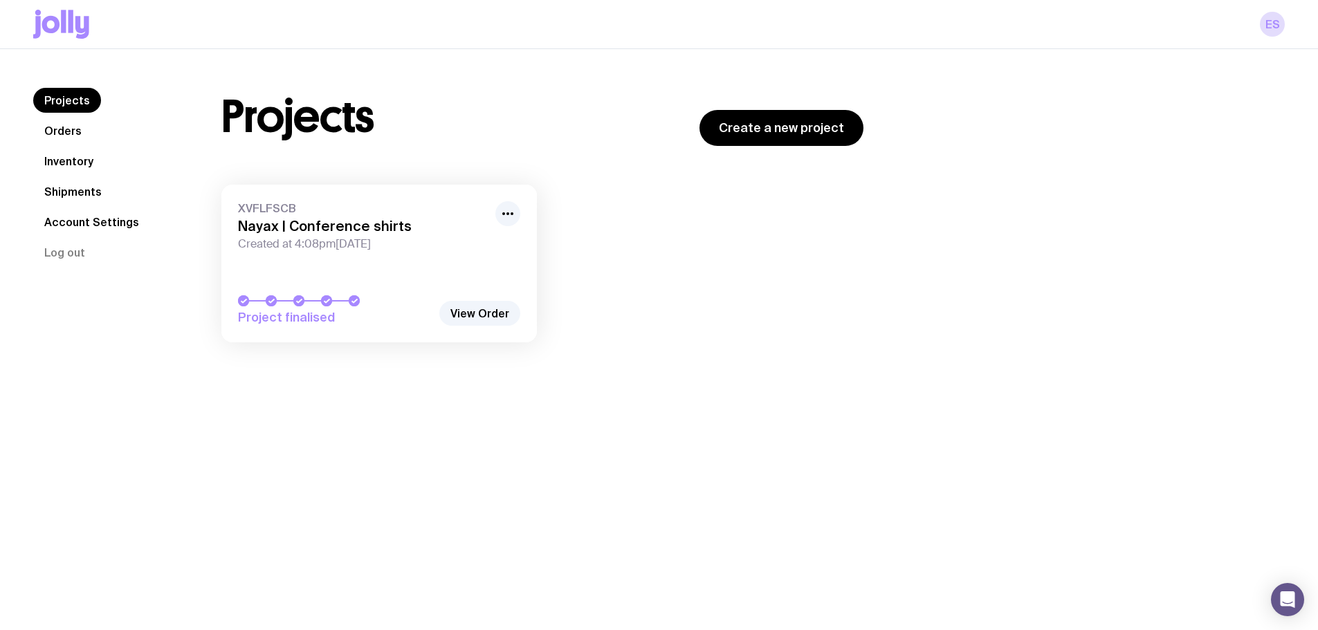
click at [73, 136] on link "Orders" at bounding box center [63, 130] width 60 height 25
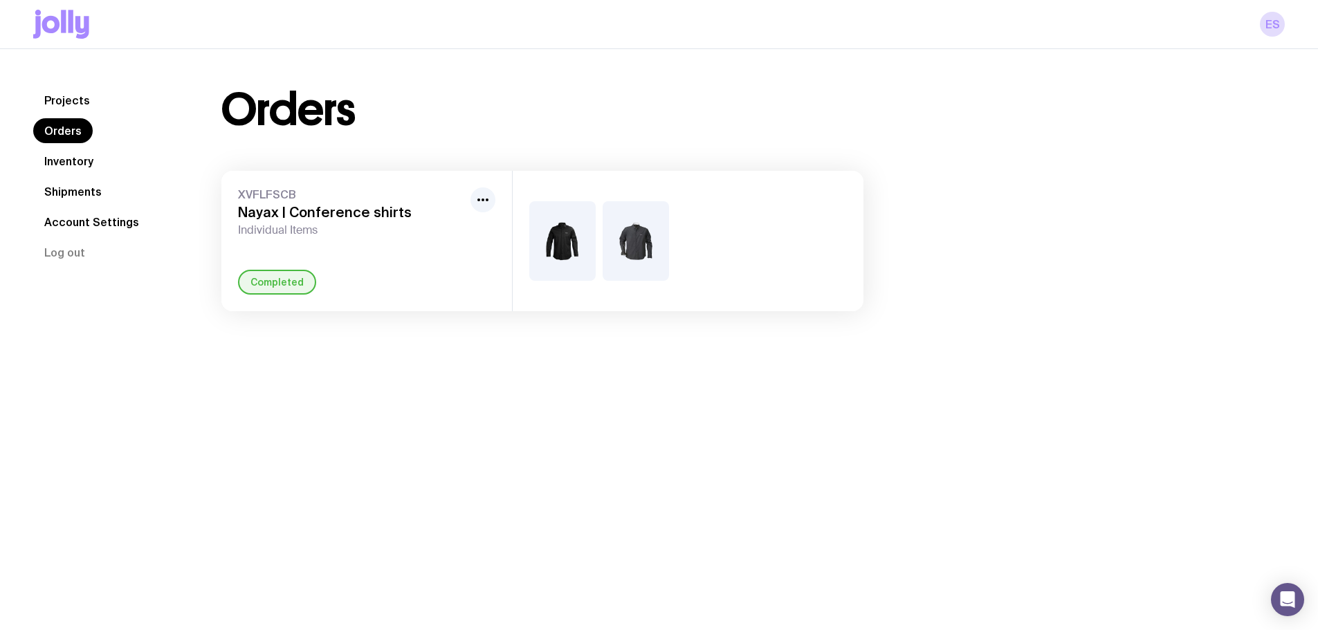
click at [77, 163] on link "Inventory" at bounding box center [68, 161] width 71 height 25
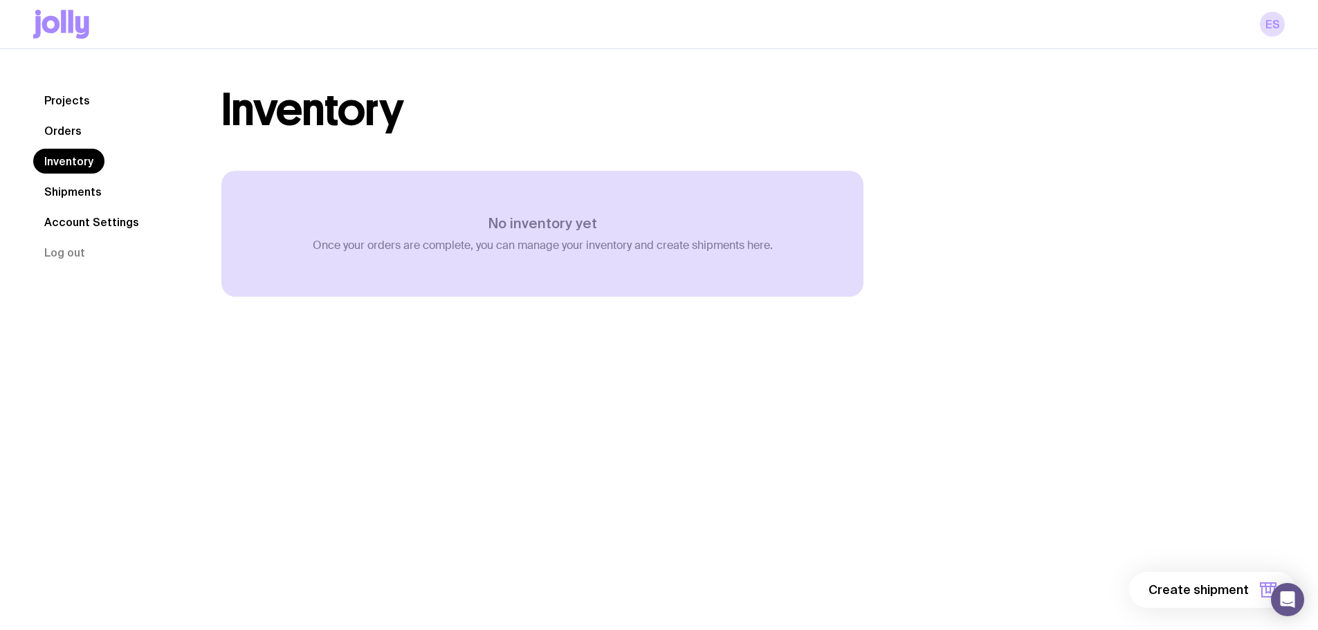
click at [83, 195] on link "Shipments" at bounding box center [73, 191] width 80 height 25
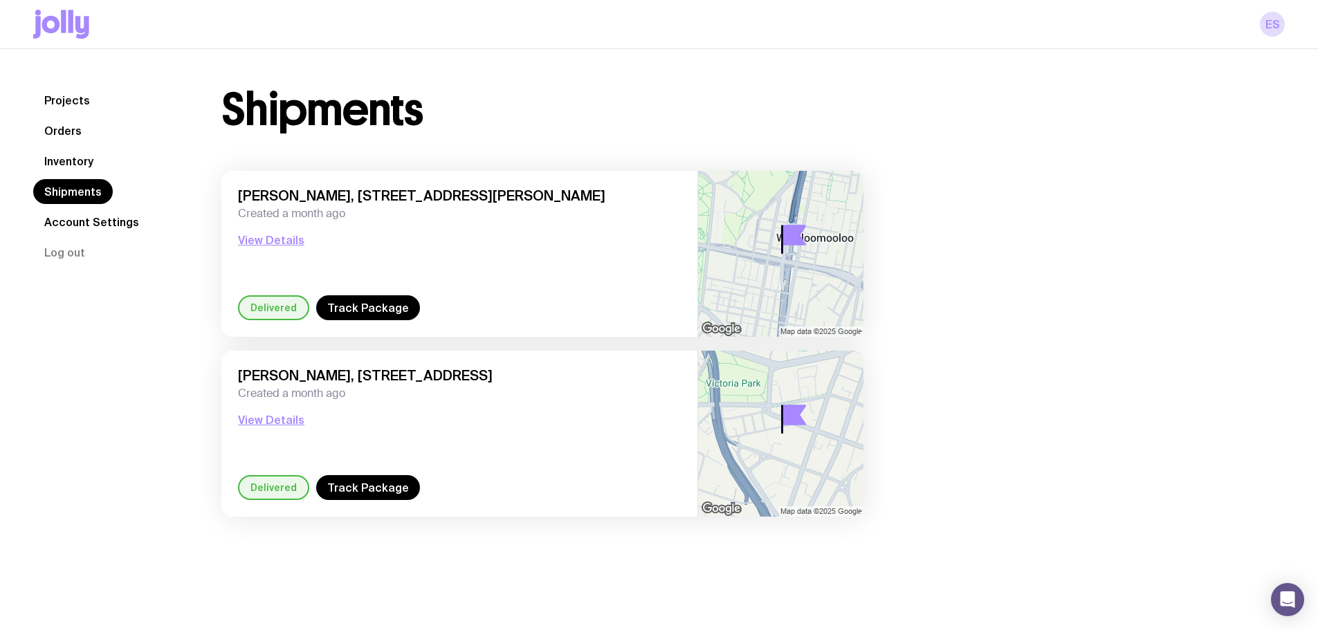
click at [97, 219] on link "Account Settings" at bounding box center [91, 222] width 117 height 25
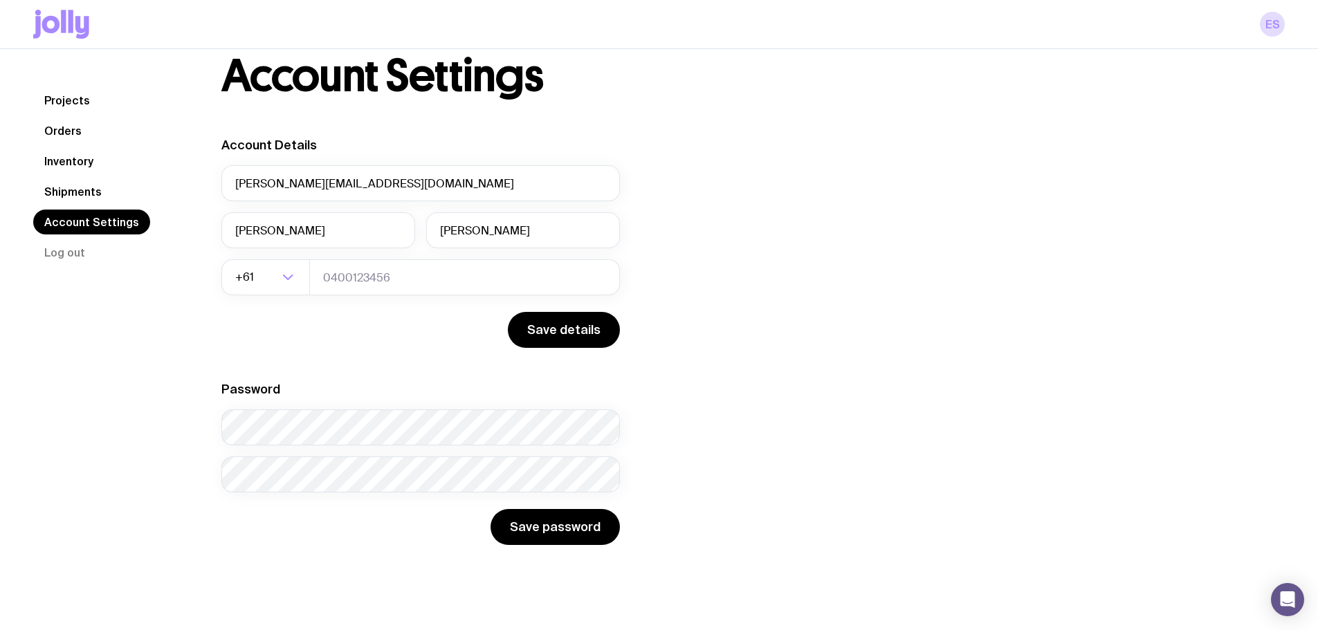
scroll to position [49, 0]
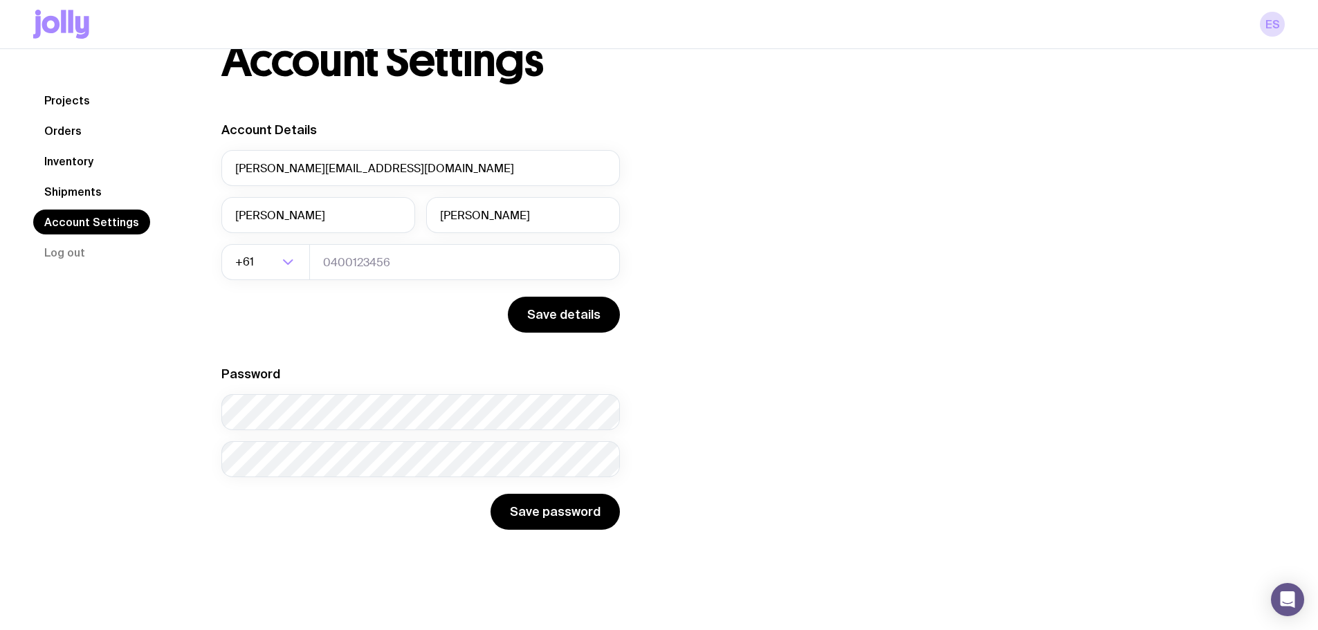
click at [59, 103] on link "Projects" at bounding box center [67, 100] width 68 height 25
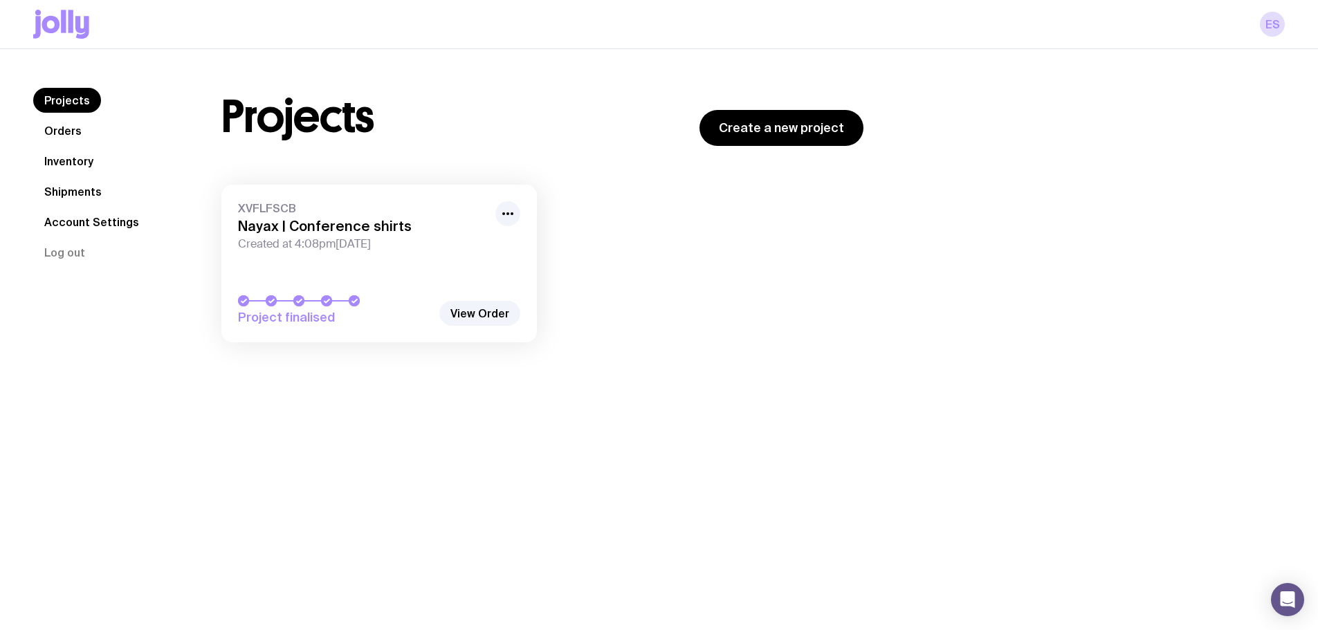
click at [68, 26] on icon at bounding box center [70, 21] width 5 height 23
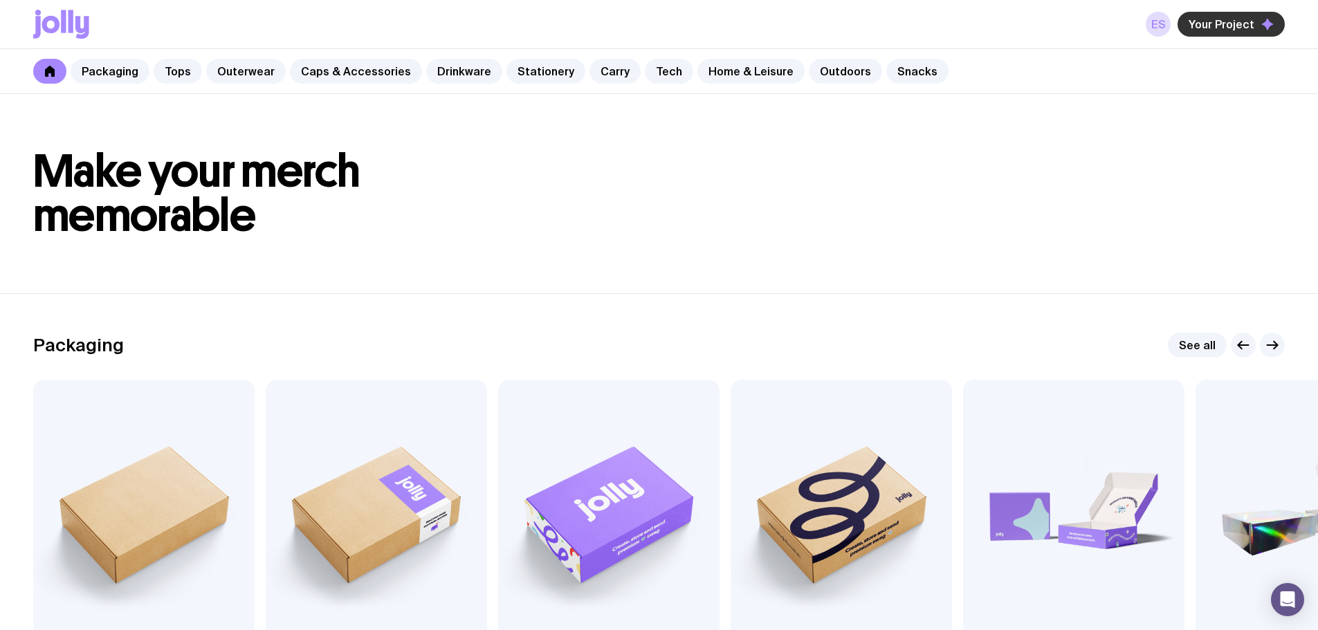
click at [1266, 23] on icon "button" at bounding box center [1267, 24] width 11 height 11
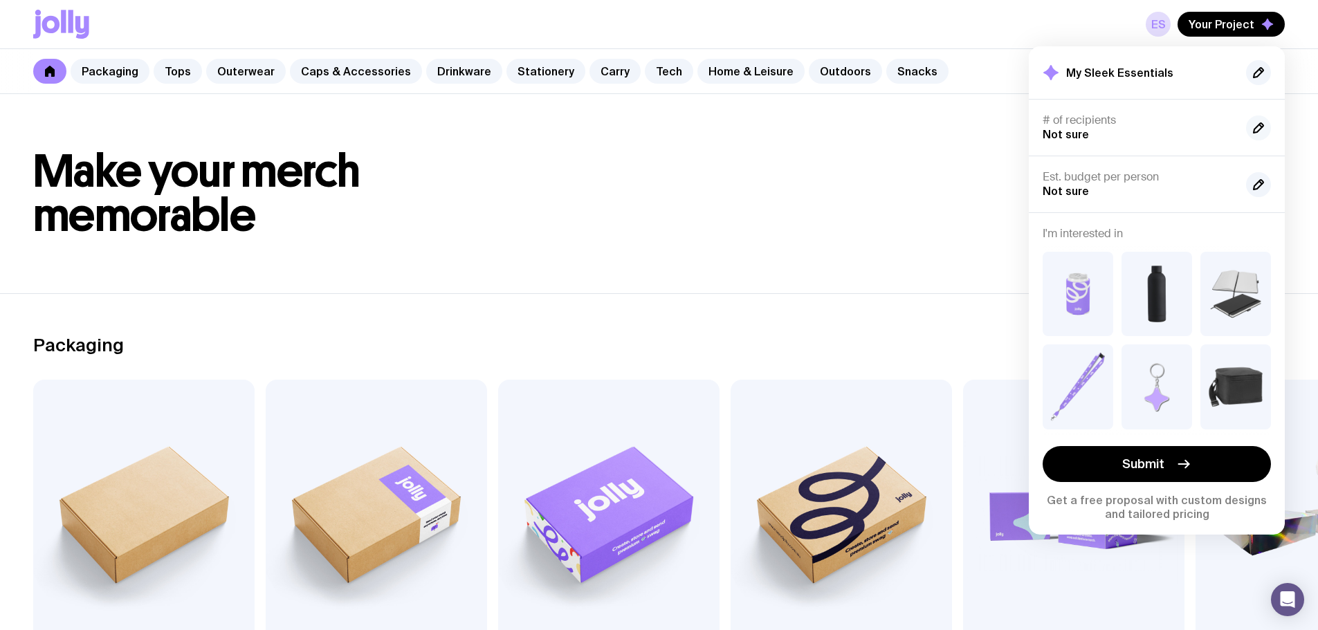
click at [1261, 128] on icon "button" at bounding box center [1259, 128] width 10 height 10
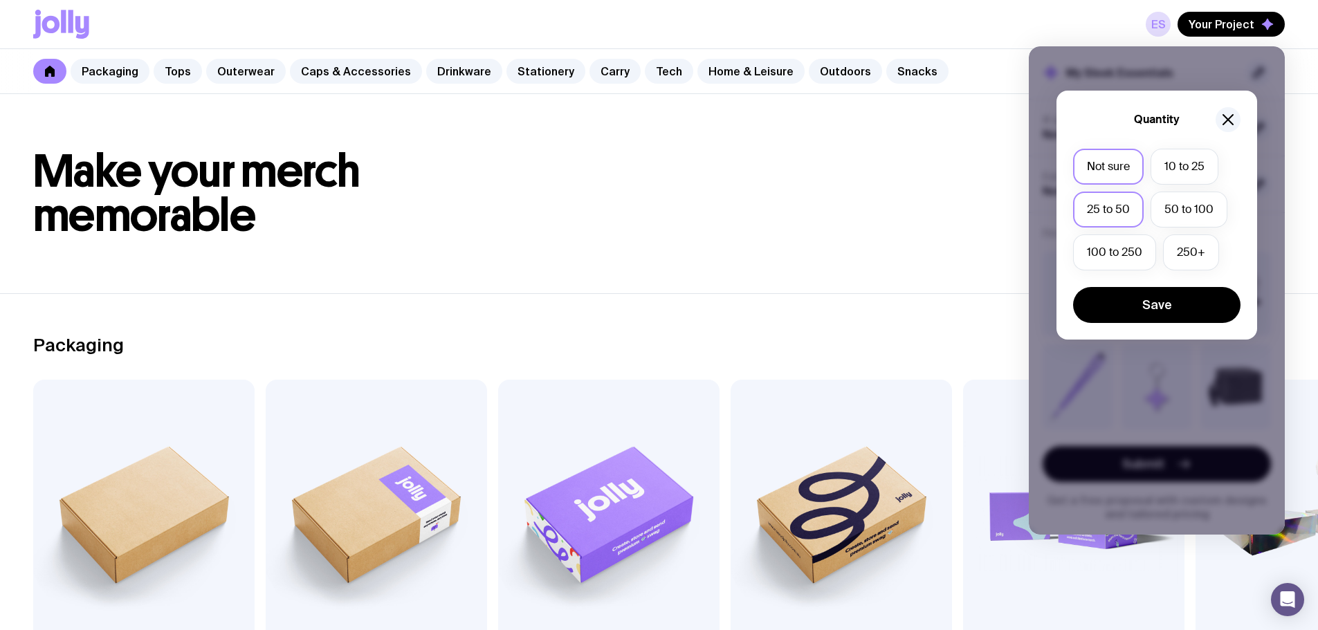
click at [1120, 205] on label "25 to 50" at bounding box center [1108, 210] width 71 height 36
click at [0, 0] on input "25 to 50" at bounding box center [0, 0] width 0 height 0
click at [1179, 318] on button "Save" at bounding box center [1156, 305] width 167 height 36
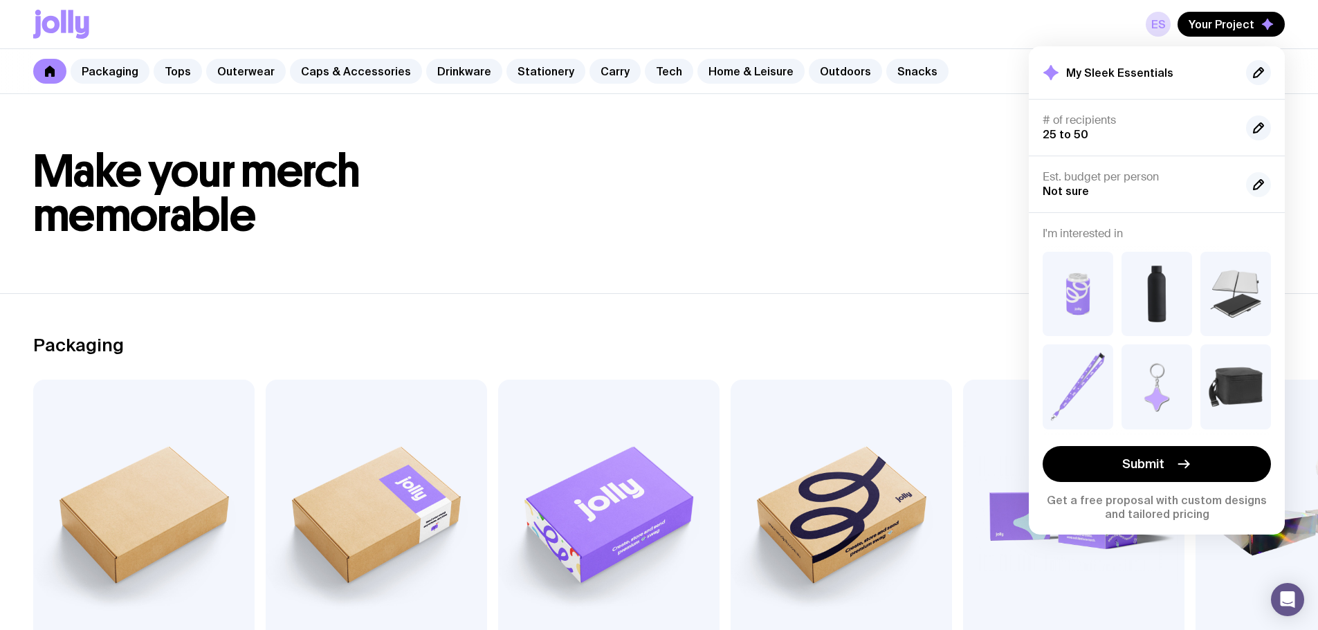
click at [1254, 190] on icon "button" at bounding box center [1259, 185] width 10 height 10
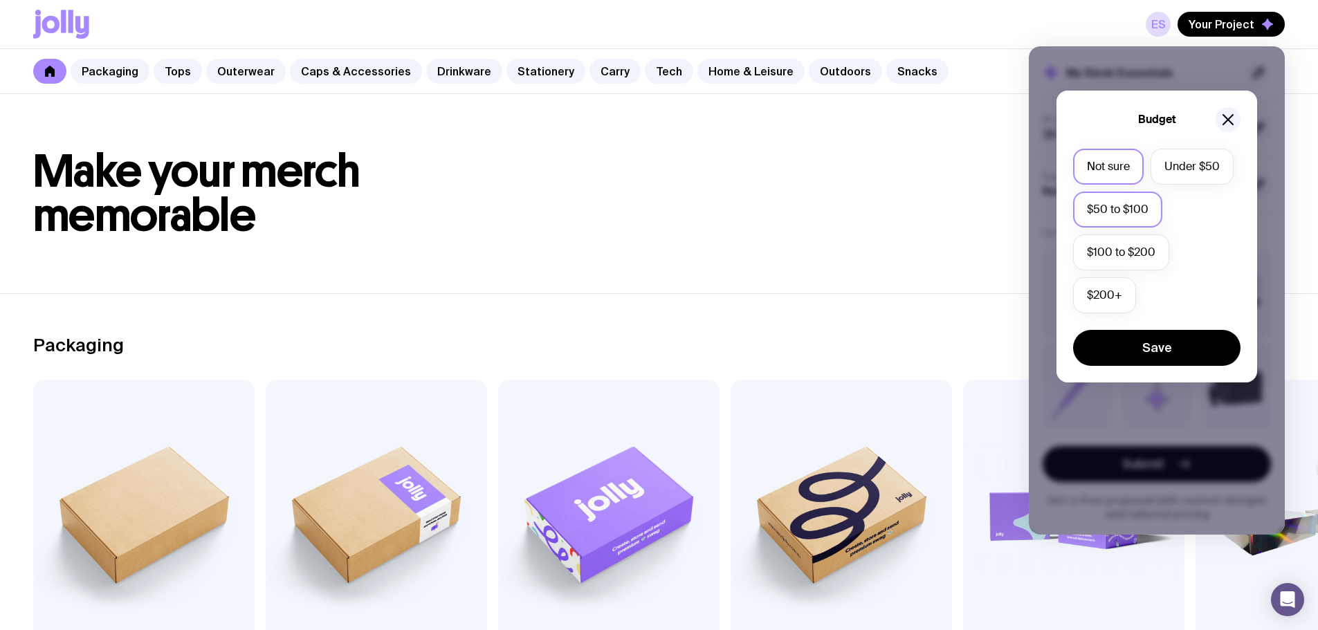
click at [1139, 200] on label "$50 to $100" at bounding box center [1117, 210] width 89 height 36
click at [0, 0] on input "$50 to $100" at bounding box center [0, 0] width 0 height 0
click at [1167, 340] on button "Save" at bounding box center [1156, 348] width 167 height 36
